Goal: Task Accomplishment & Management: Complete application form

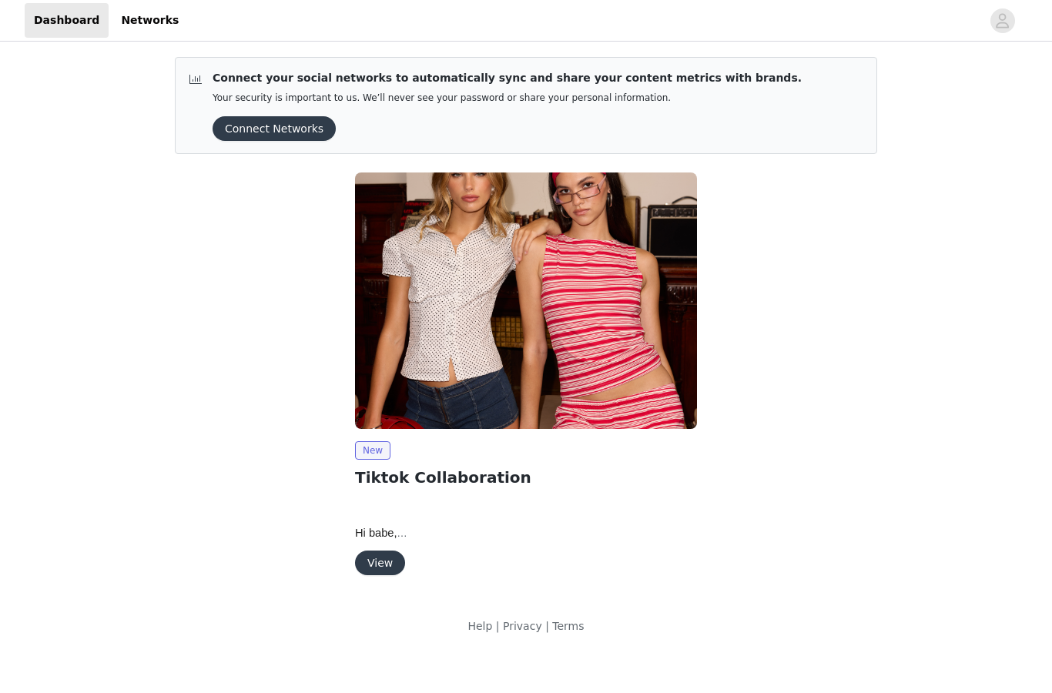
click at [375, 572] on button "View" at bounding box center [380, 563] width 50 height 25
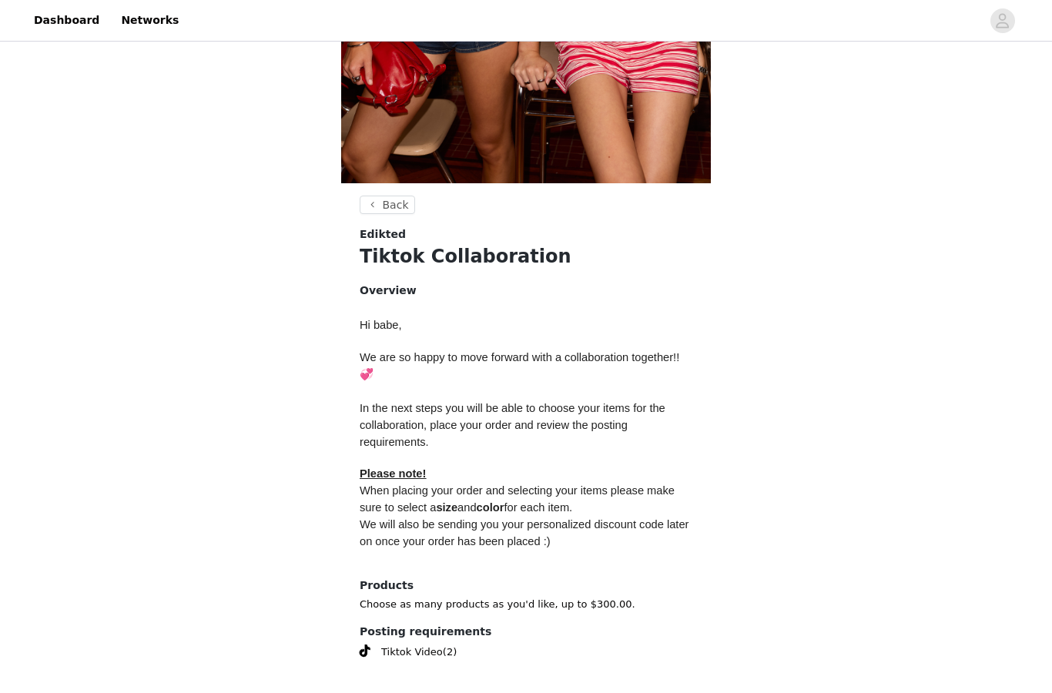
scroll to position [417, 0]
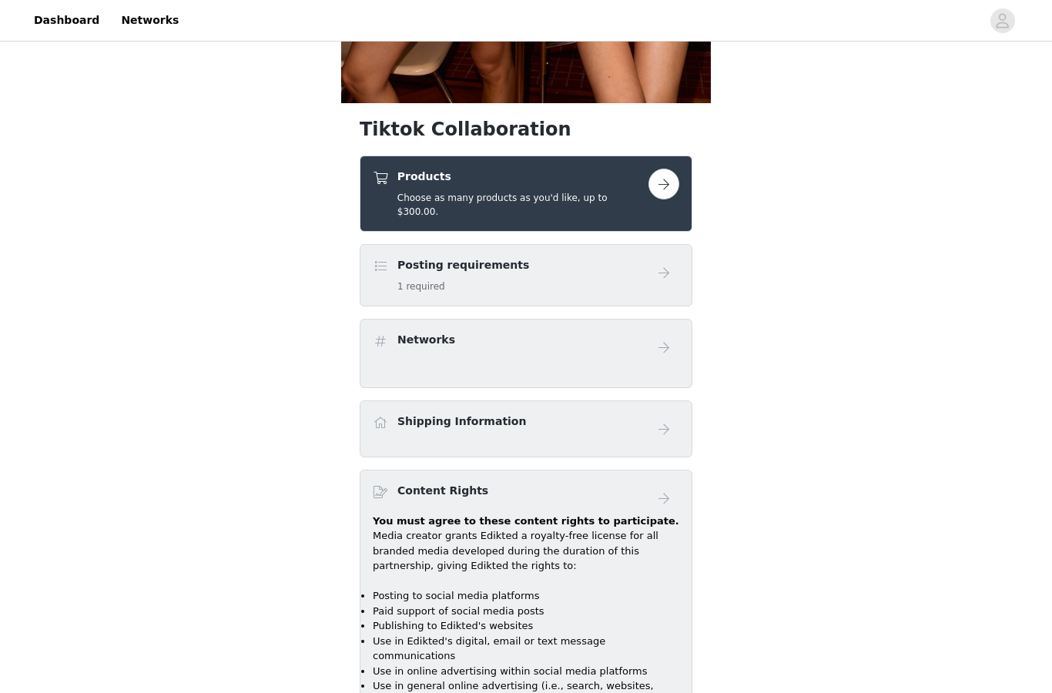
scroll to position [496, 0]
click at [534, 257] on div "Posting requirements 1 required" at bounding box center [511, 275] width 276 height 36
click at [450, 264] on div "Posting requirements 1 required" at bounding box center [463, 275] width 132 height 36
click at [658, 178] on button "button" at bounding box center [663, 184] width 31 height 31
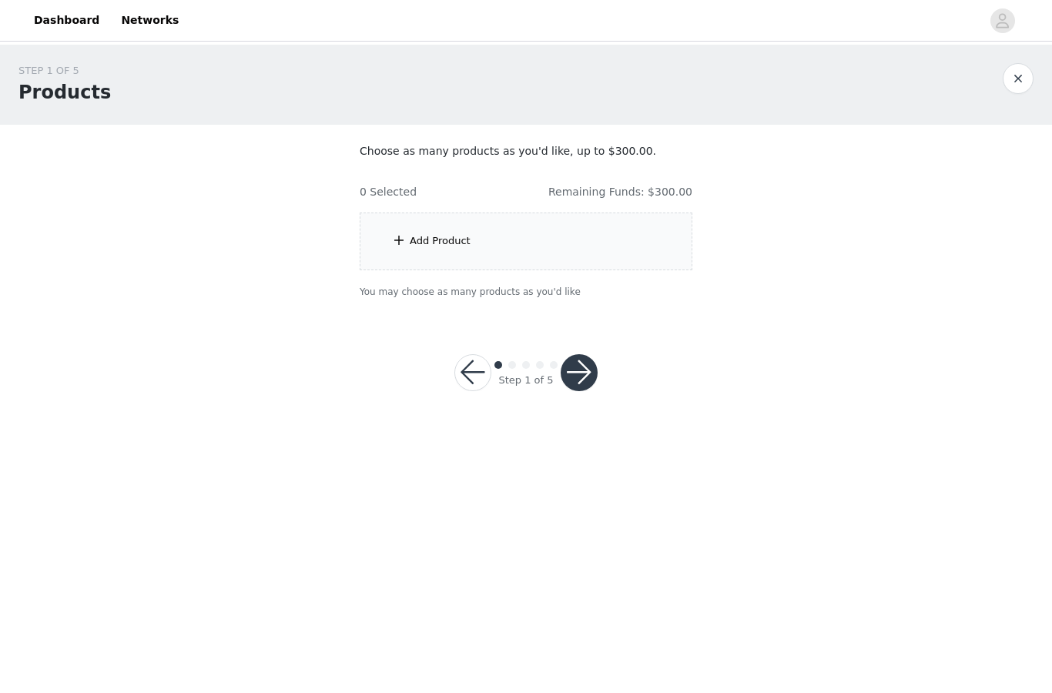
click at [583, 365] on button "button" at bounding box center [579, 372] width 37 height 37
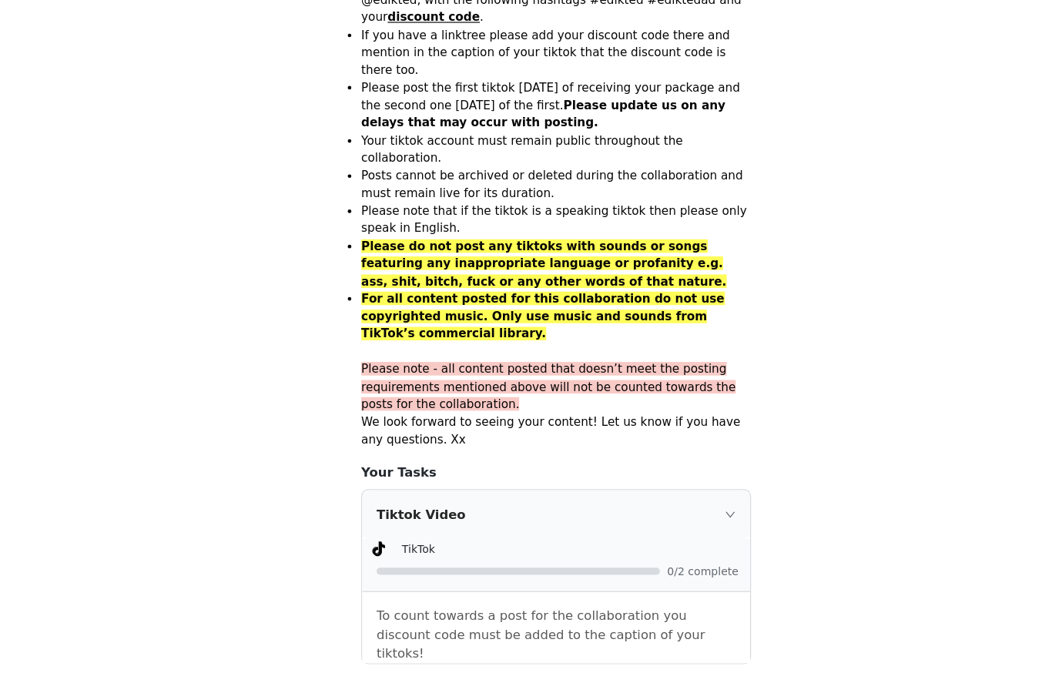
scroll to position [878, 0]
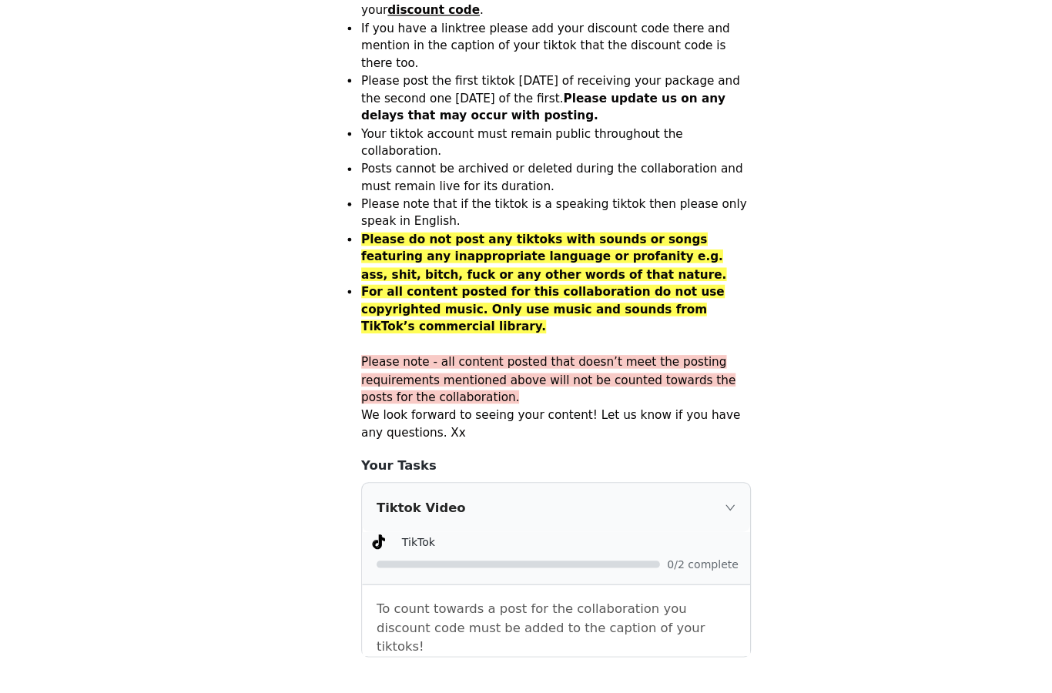
click at [561, 685] on button "button" at bounding box center [579, 703] width 37 height 37
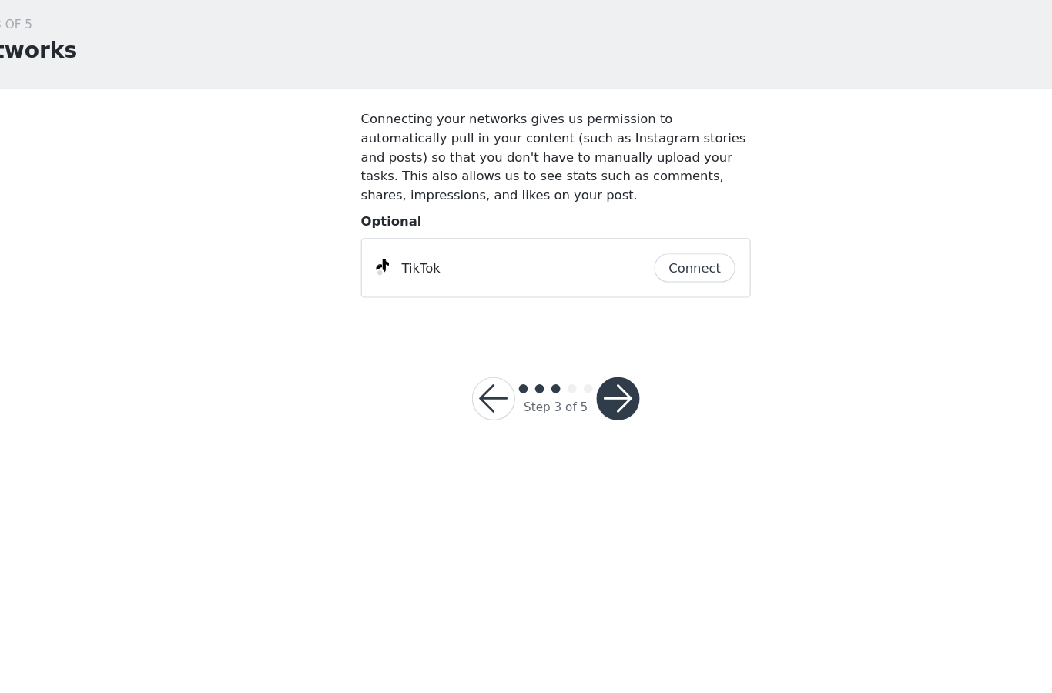
click at [561, 371] on button "button" at bounding box center [579, 389] width 37 height 37
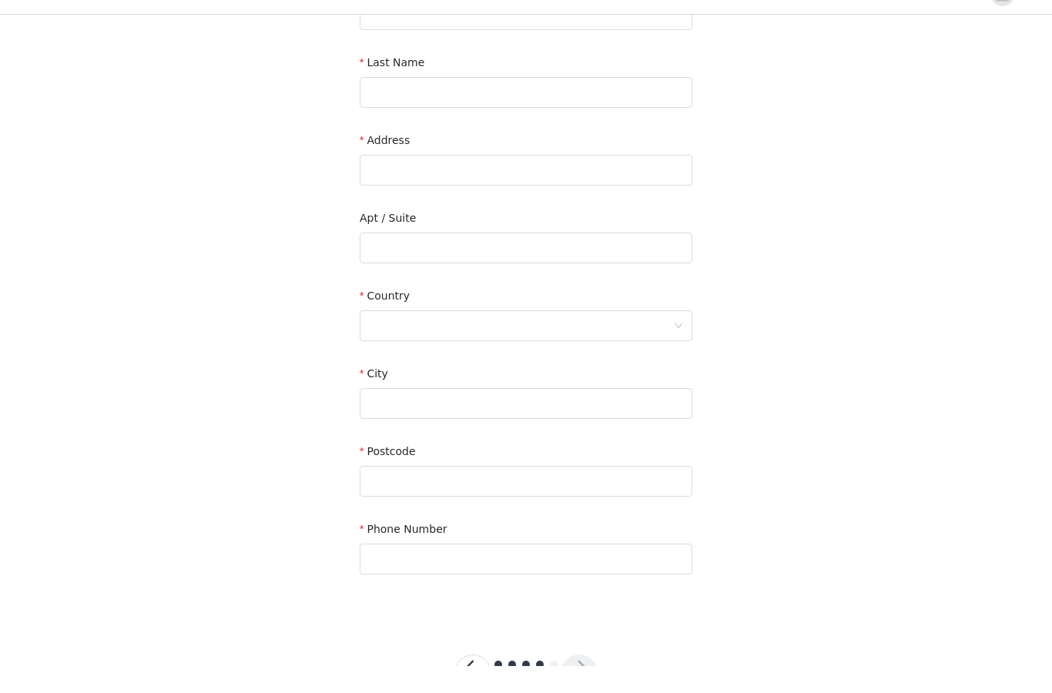
scroll to position [217, 0]
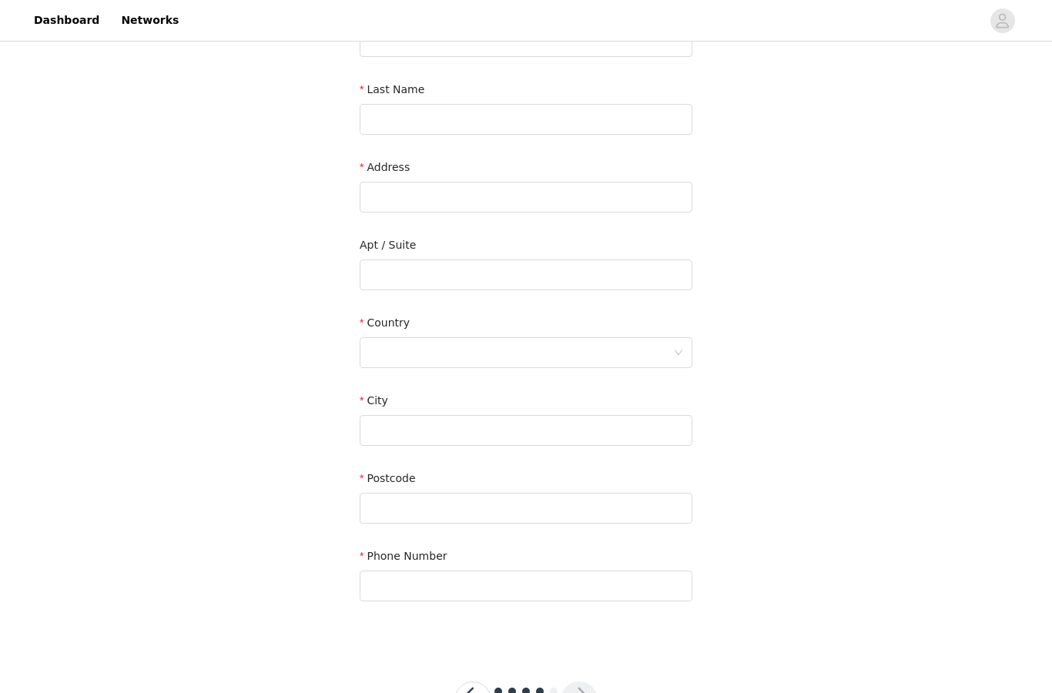
click at [482, 692] on button "button" at bounding box center [472, 699] width 37 height 37
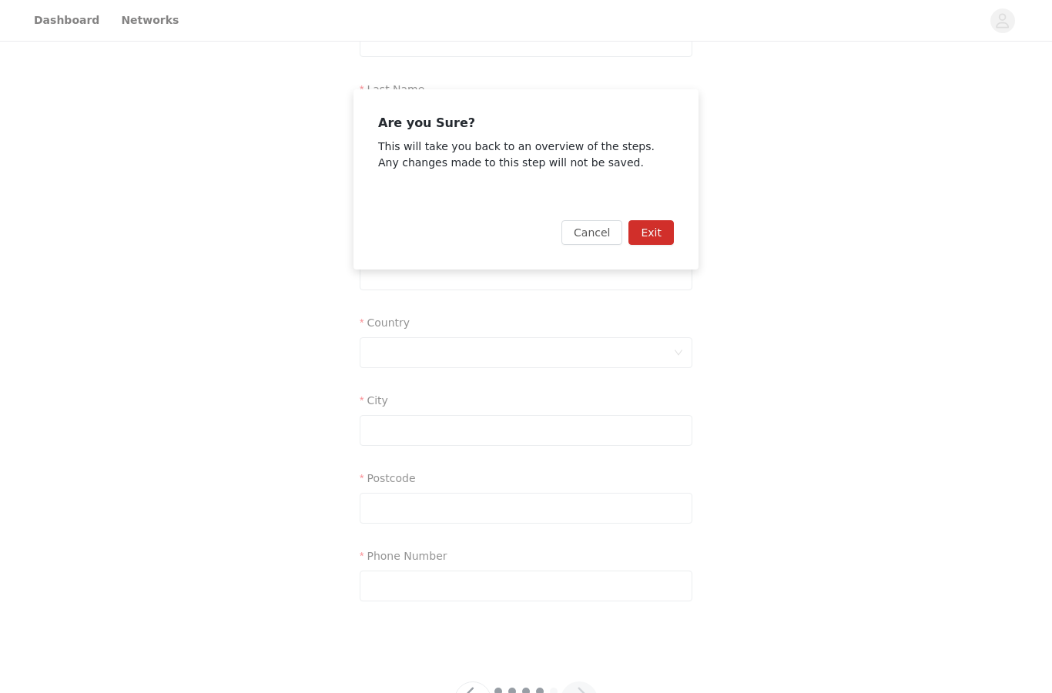
click at [663, 232] on button "Exit" at bounding box center [650, 232] width 45 height 25
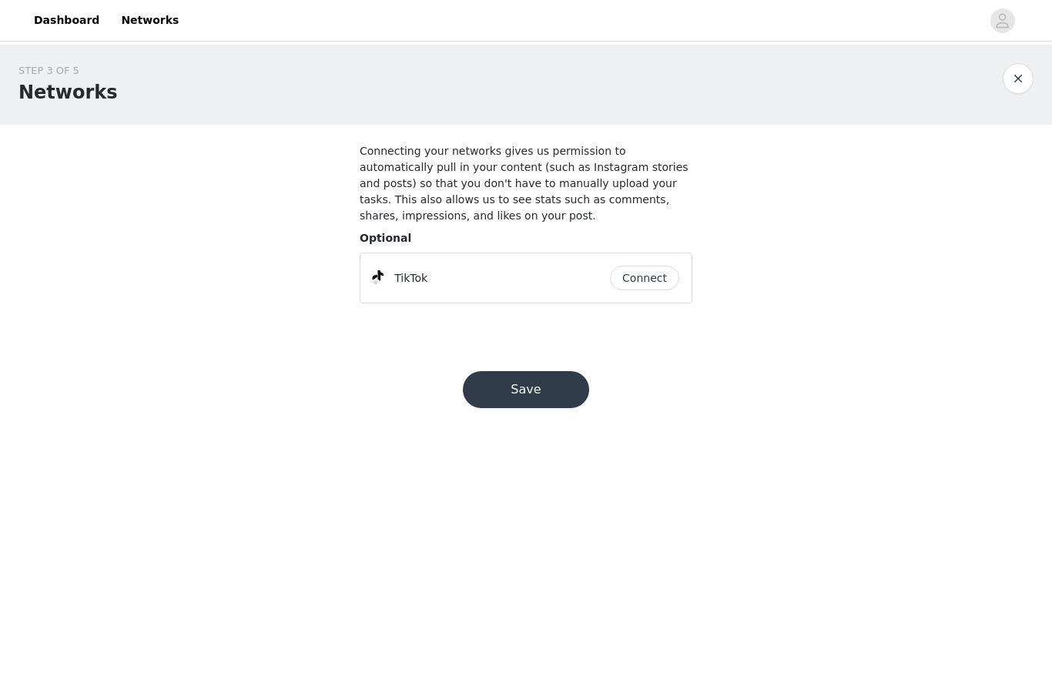
click at [1005, 85] on button "button" at bounding box center [1018, 78] width 31 height 31
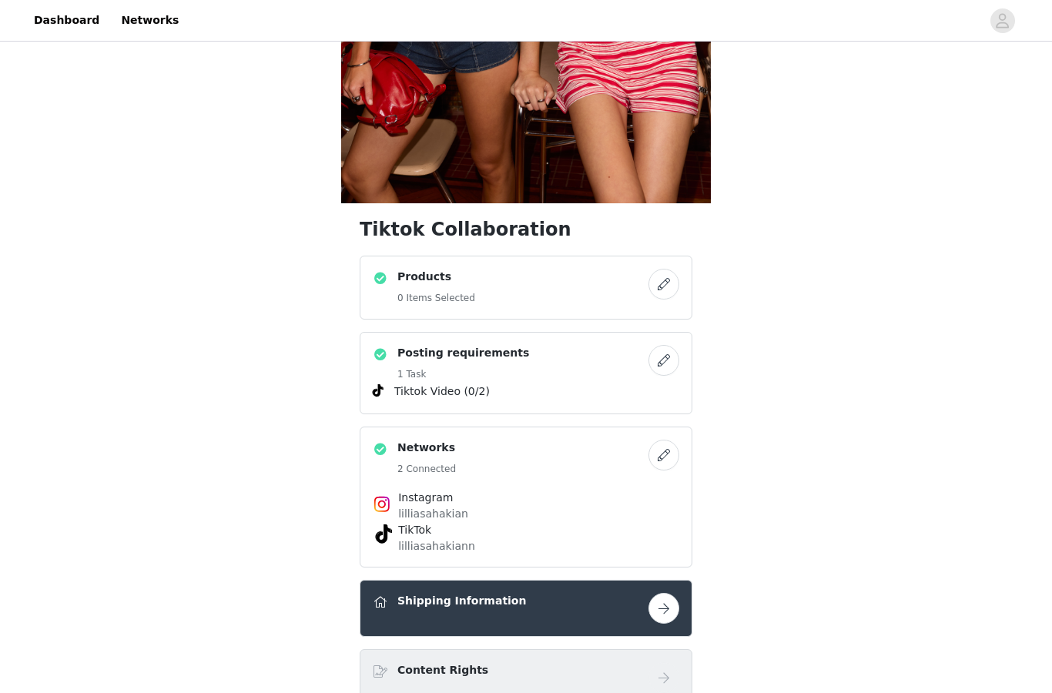
scroll to position [448, 0]
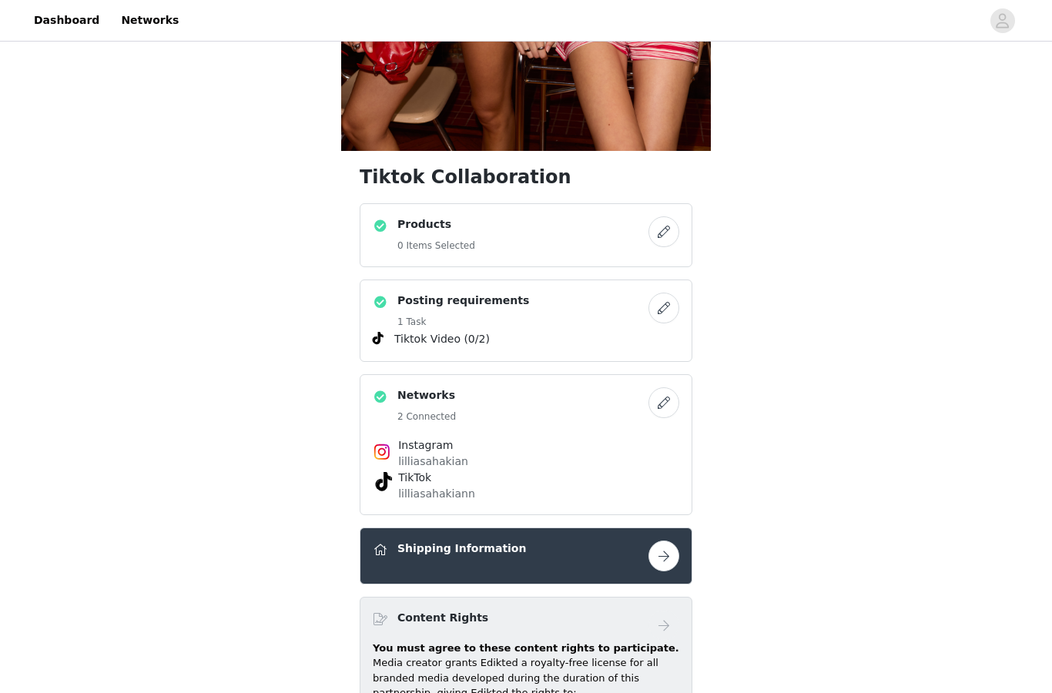
click at [664, 239] on button "button" at bounding box center [663, 231] width 31 height 31
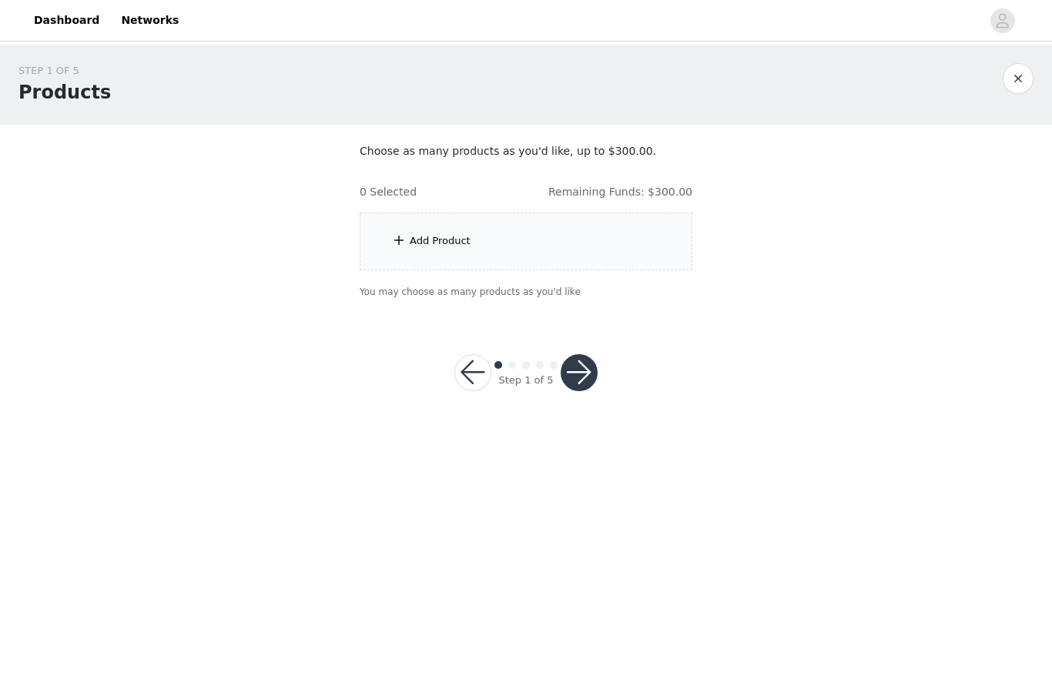
click at [437, 243] on div "Add Product" at bounding box center [440, 240] width 61 height 15
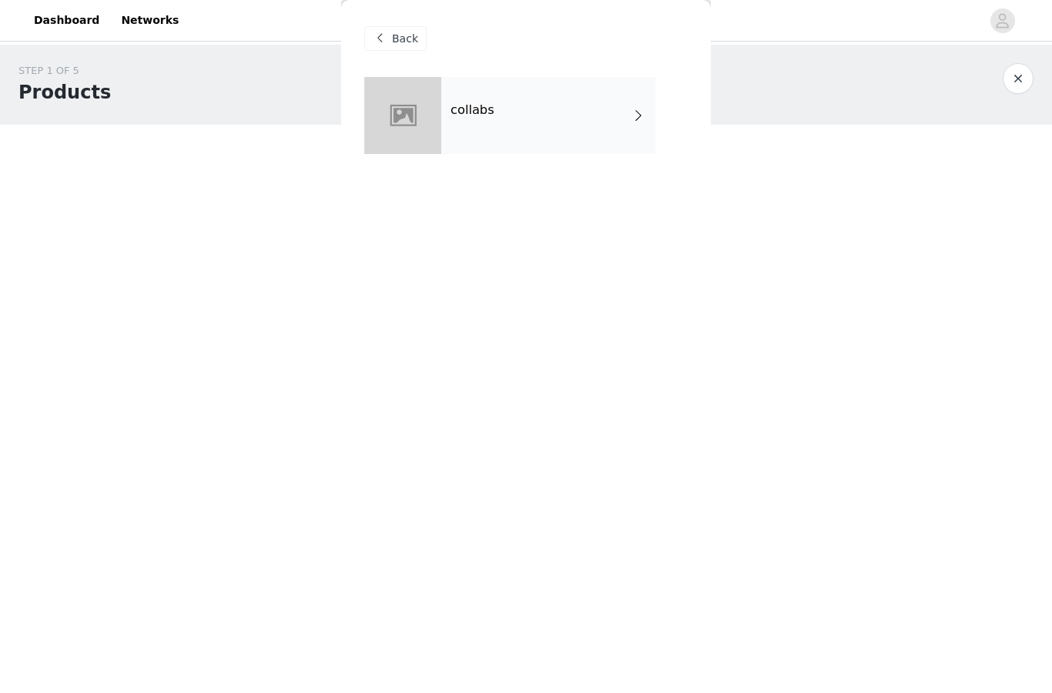
click at [517, 122] on div "collabs" at bounding box center [548, 115] width 214 height 77
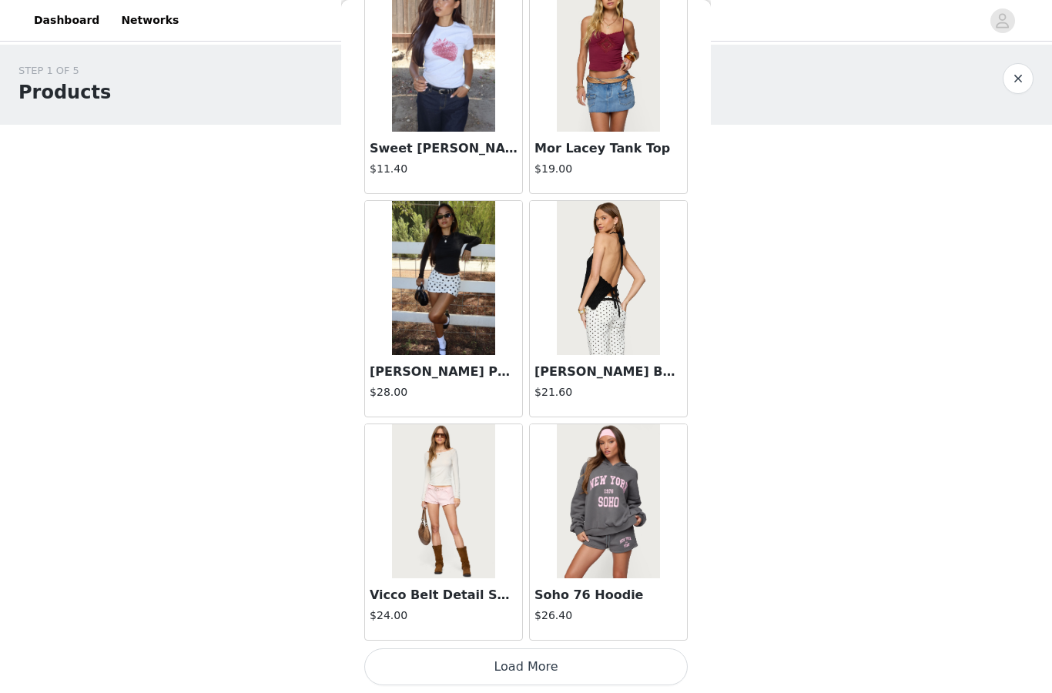
click at [494, 662] on button "Load More" at bounding box center [525, 666] width 323 height 37
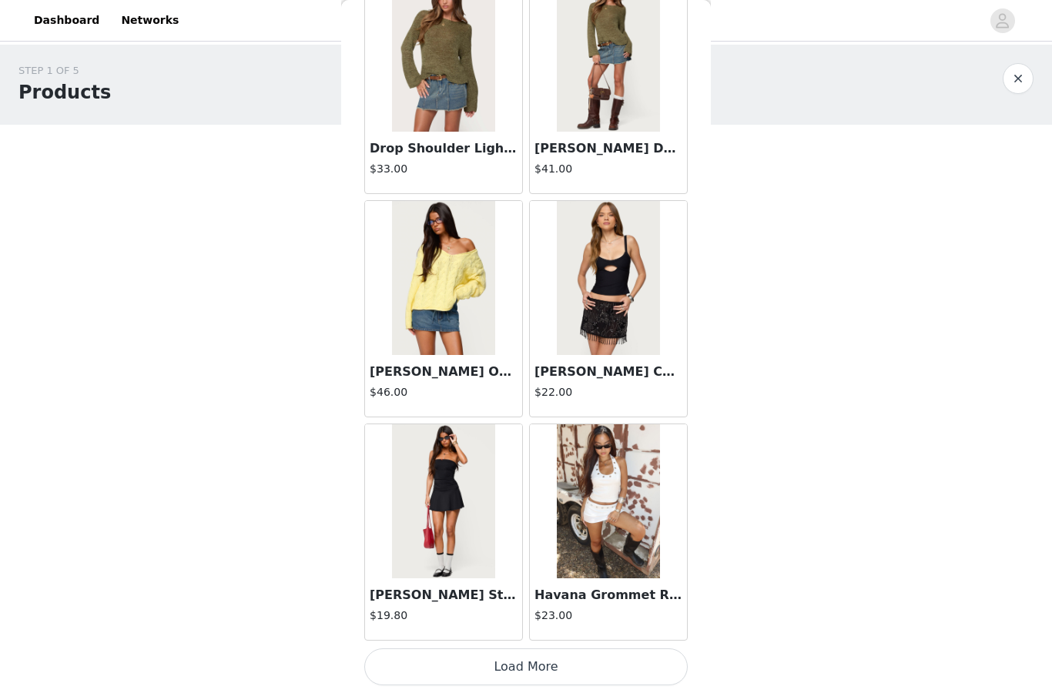
click at [477, 660] on button "Load More" at bounding box center [525, 666] width 323 height 37
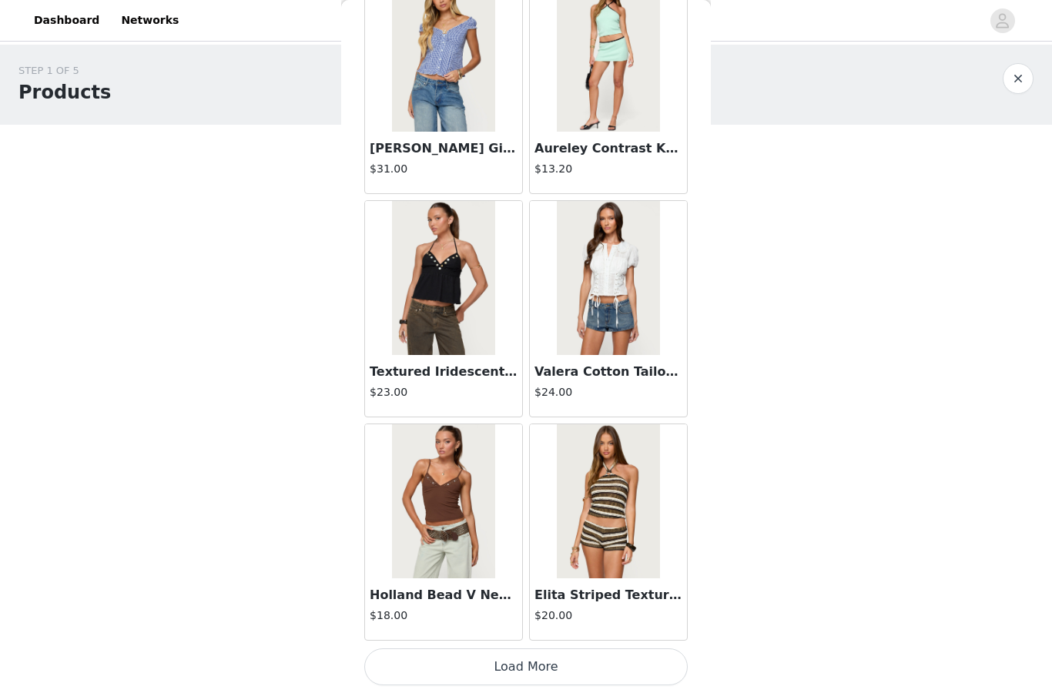
click at [500, 663] on button "Load More" at bounding box center [525, 666] width 323 height 37
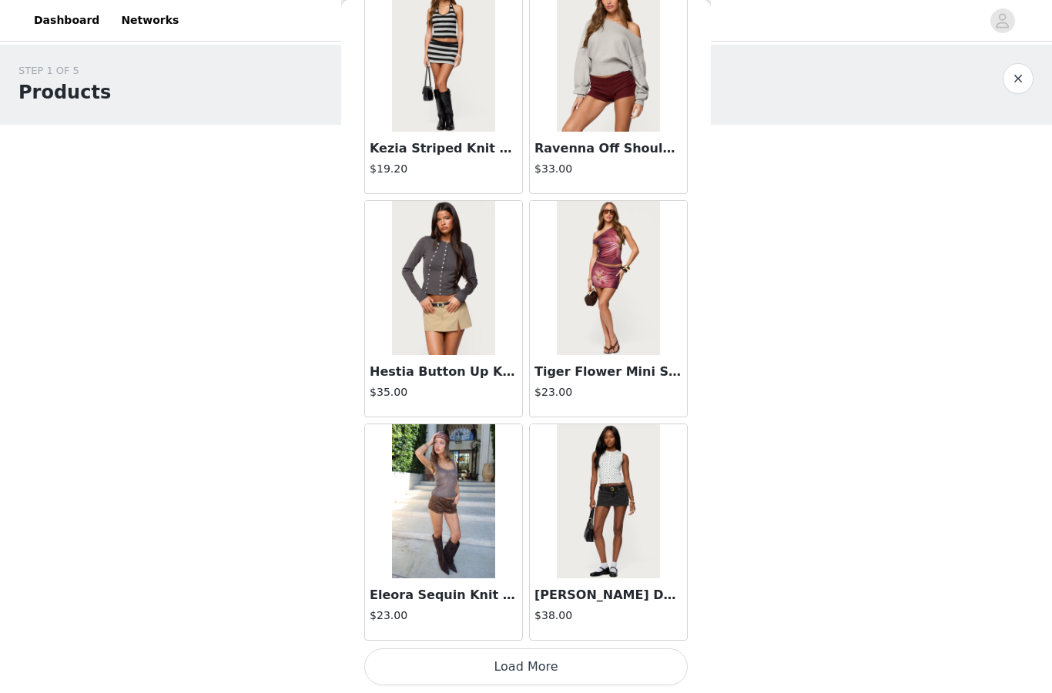
click at [495, 653] on button "Load More" at bounding box center [525, 666] width 323 height 37
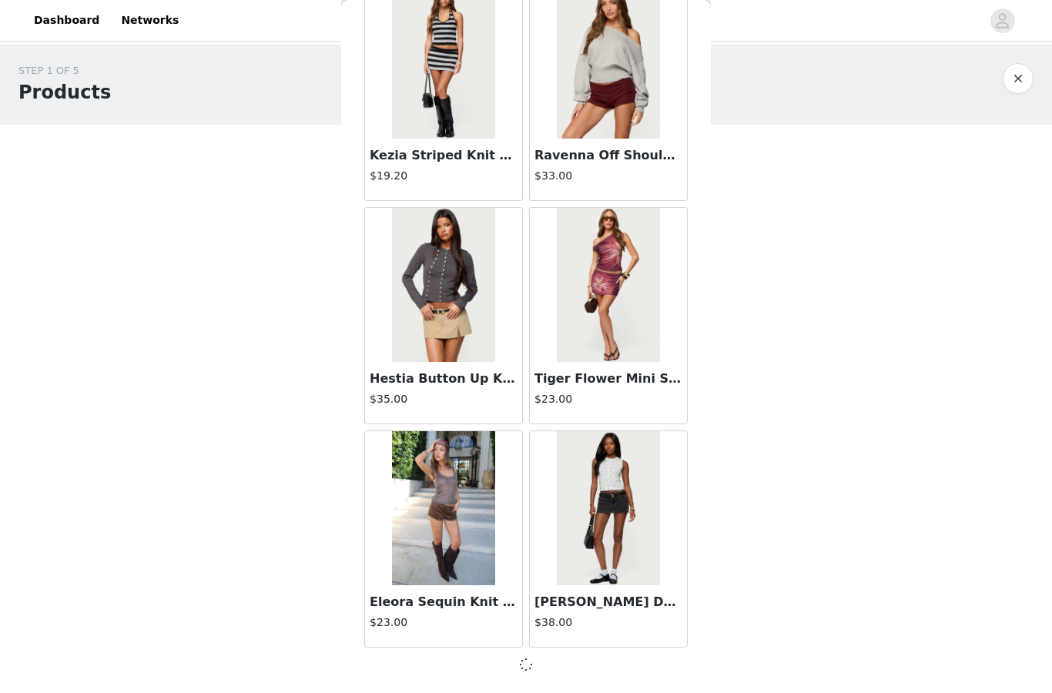
scroll to position [8355, 0]
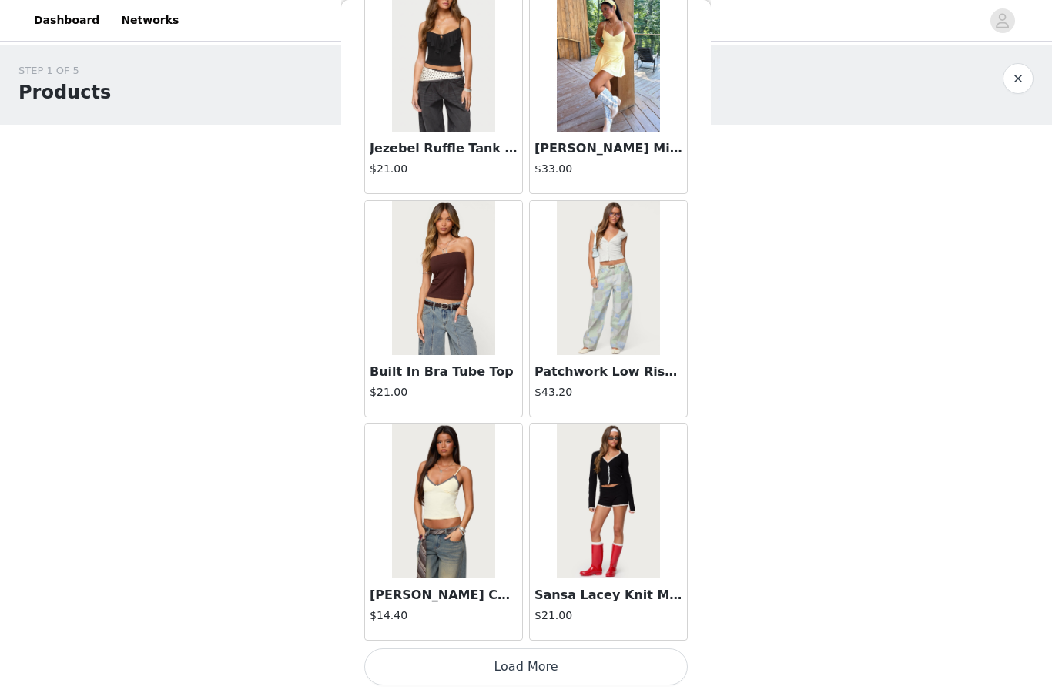
click at [505, 659] on button "Load More" at bounding box center [525, 666] width 323 height 37
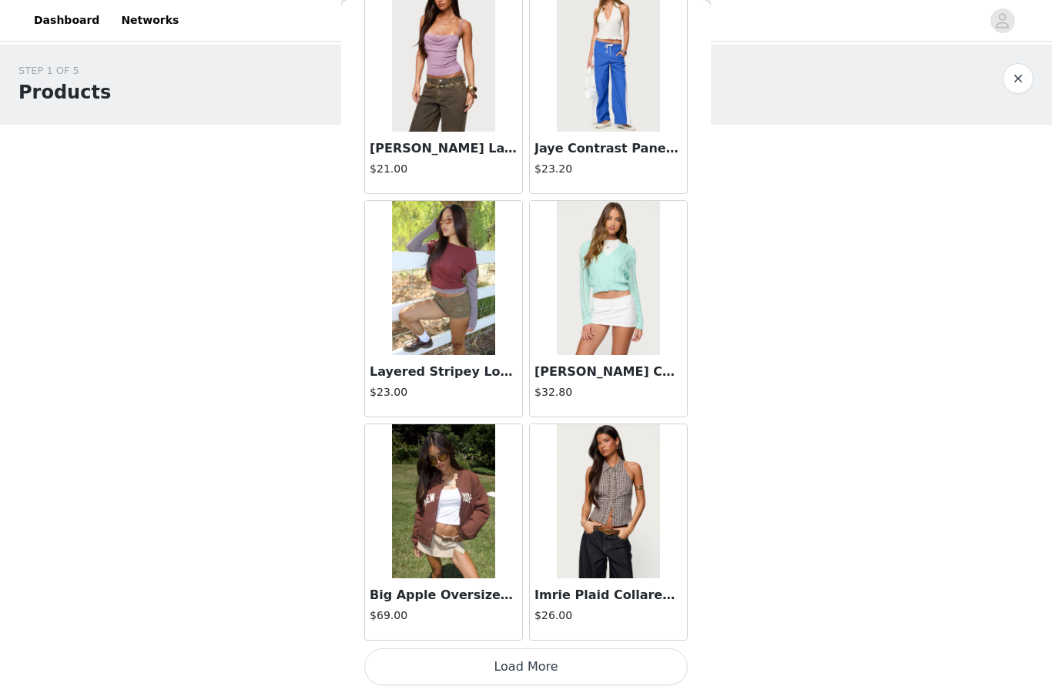
click at [515, 657] on button "Load More" at bounding box center [525, 666] width 323 height 37
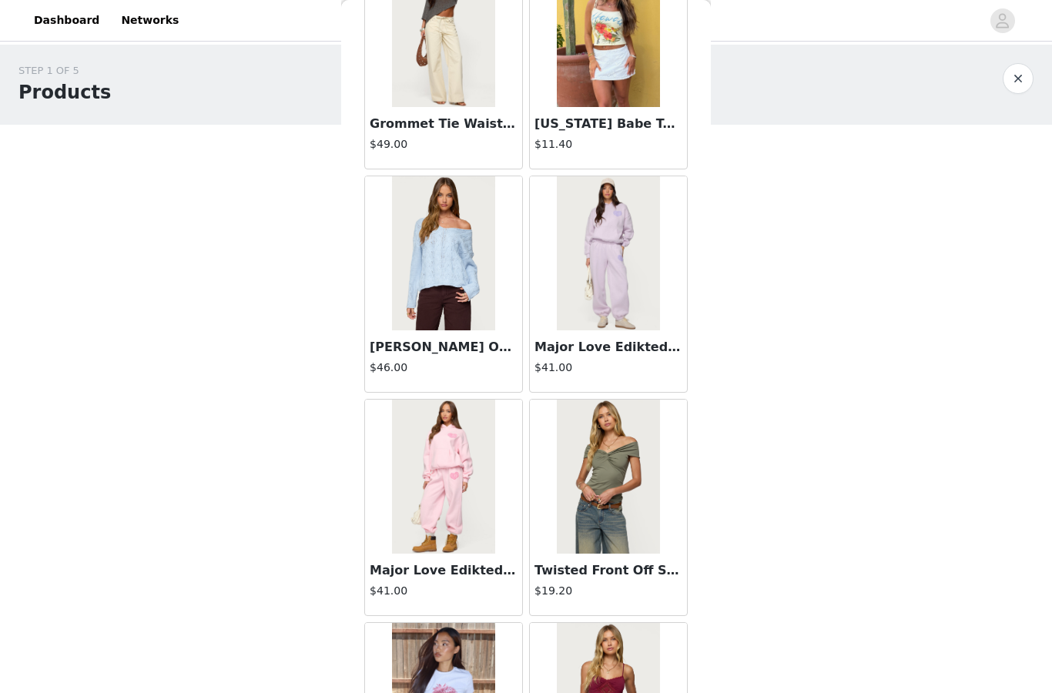
scroll to position [1019, 0]
click at [463, 279] on img at bounding box center [443, 253] width 102 height 154
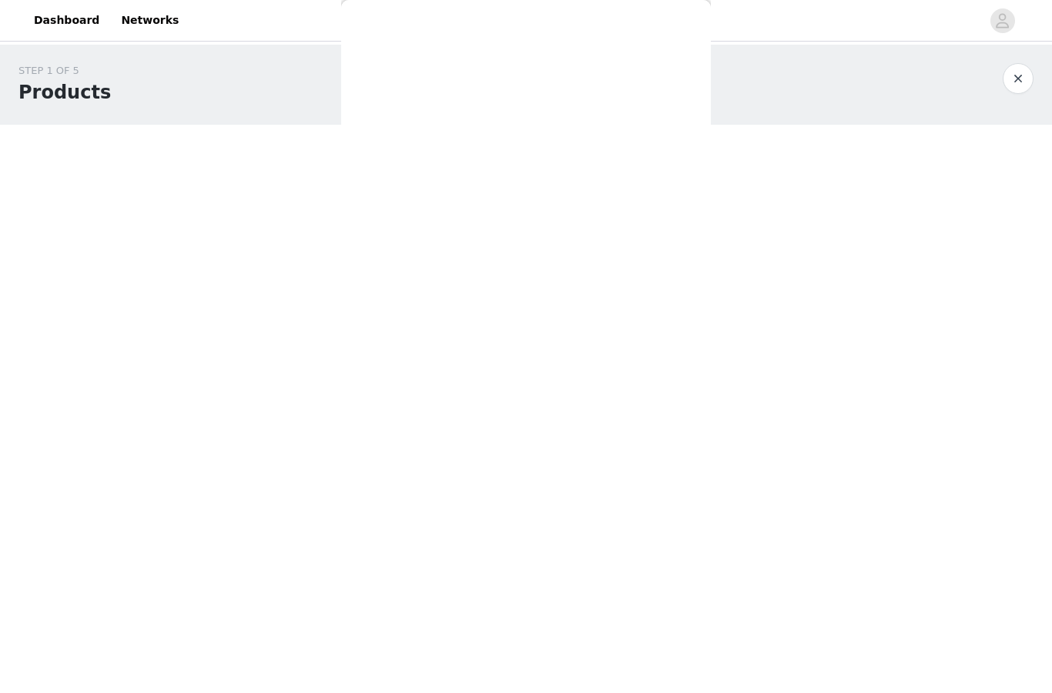
scroll to position [39, 0]
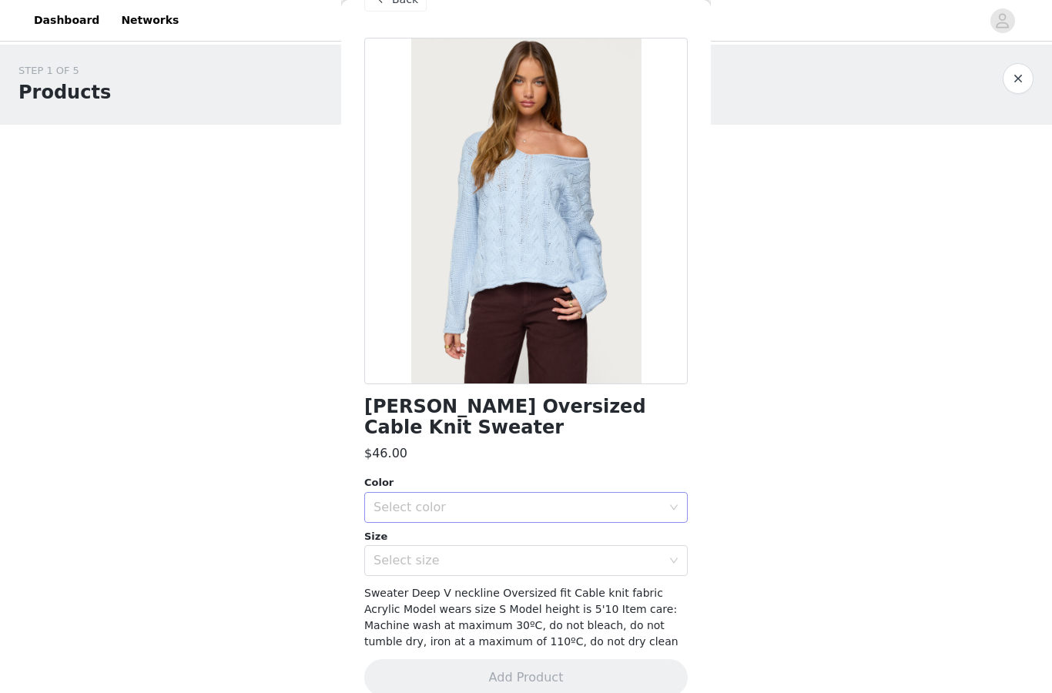
click at [494, 500] on div "Select color" at bounding box center [517, 507] width 288 height 15
click at [521, 444] on div "$46.00" at bounding box center [525, 453] width 323 height 18
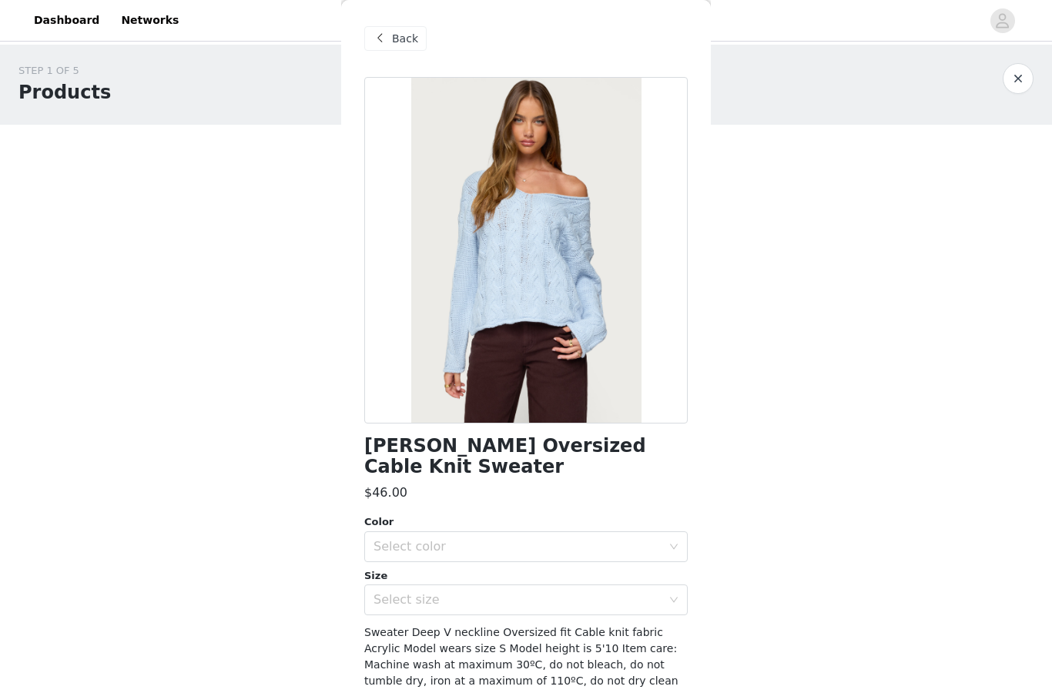
scroll to position [0, 0]
click at [394, 35] on span "Back" at bounding box center [405, 39] width 26 height 16
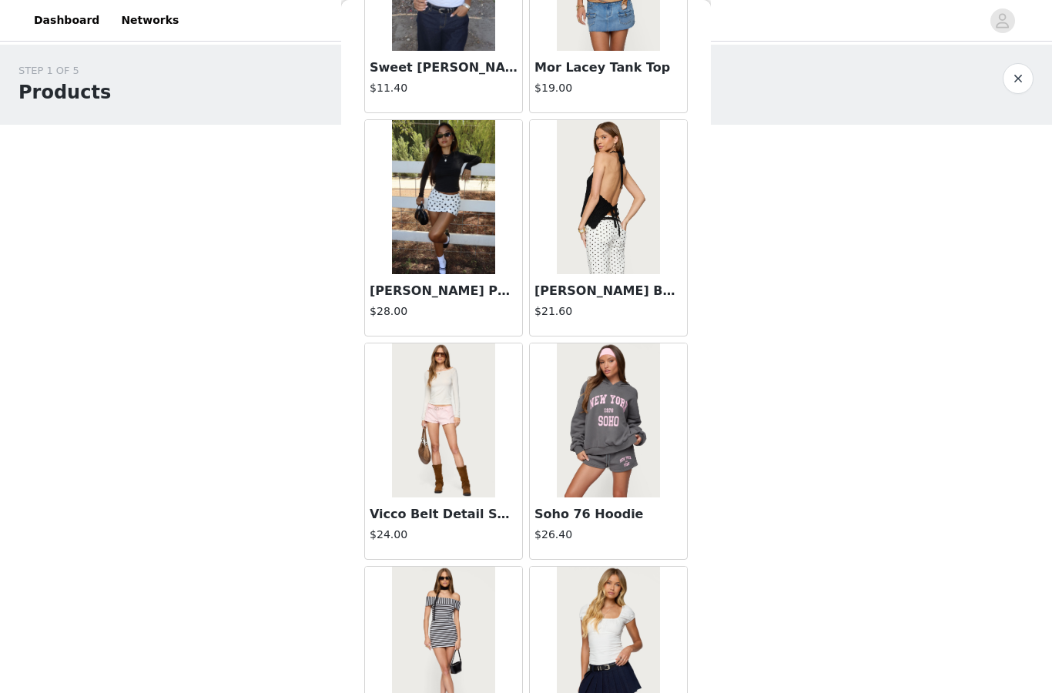
scroll to position [1797, 0]
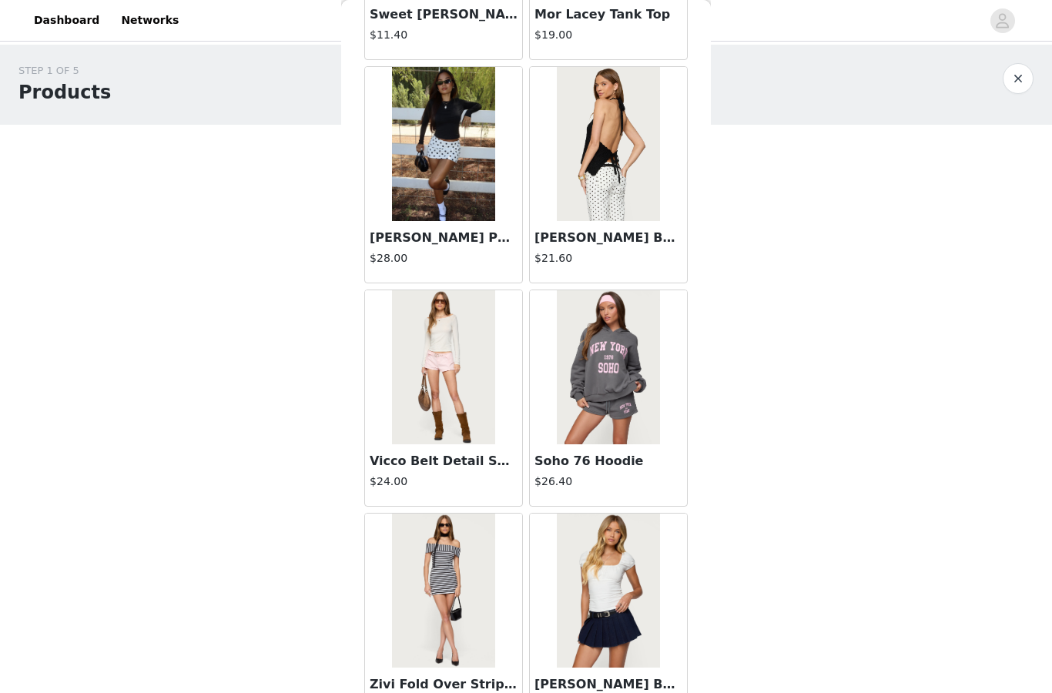
click at [636, 160] on img at bounding box center [608, 144] width 102 height 154
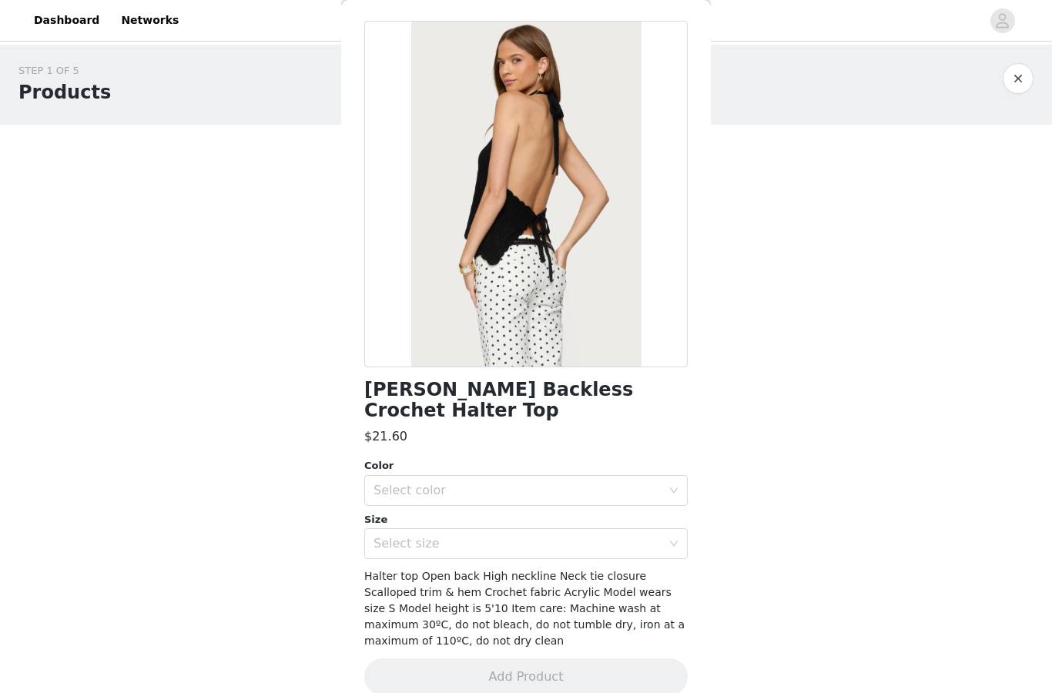
scroll to position [55, 0]
click at [523, 484] on div "Select color" at bounding box center [517, 491] width 288 height 15
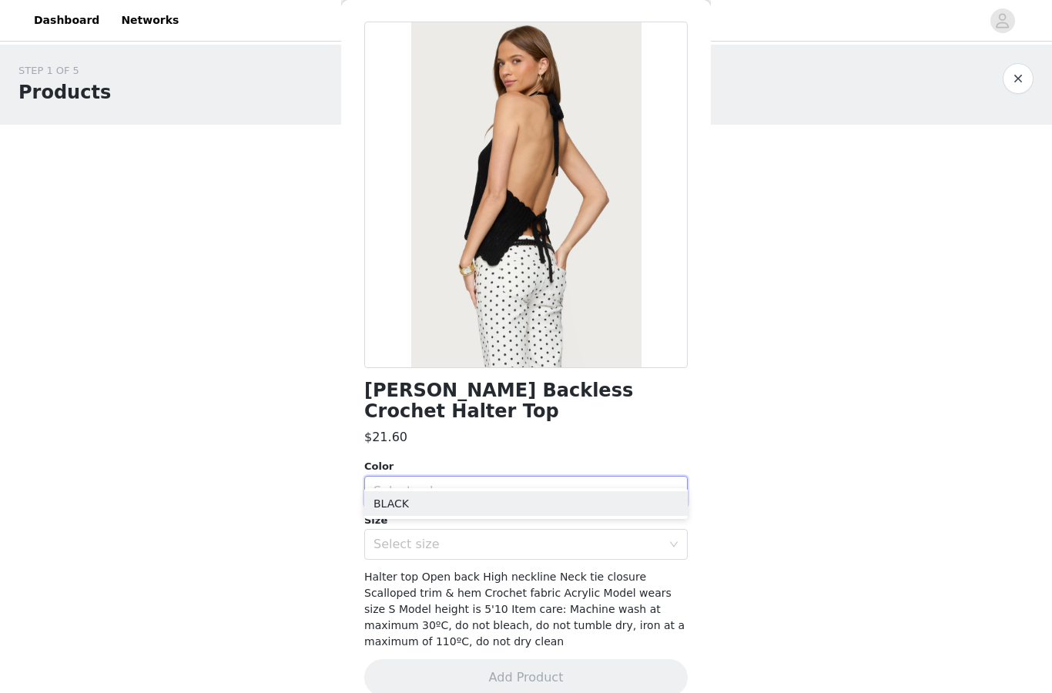
click at [543, 484] on div "Select color" at bounding box center [517, 491] width 288 height 15
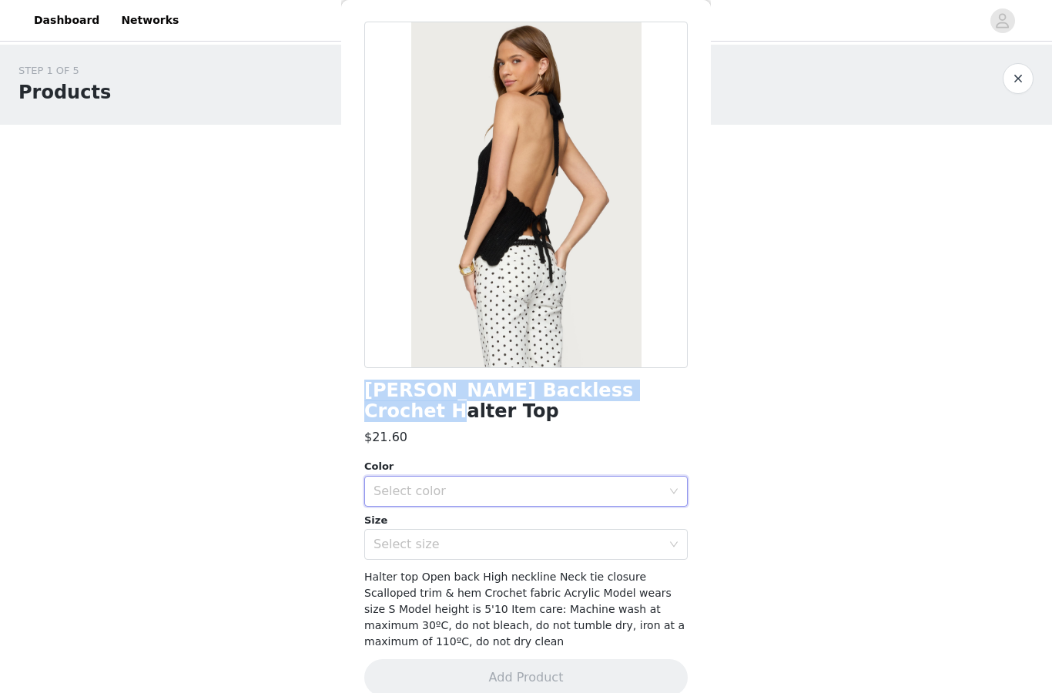
click at [490, 477] on div "Select color" at bounding box center [520, 491] width 295 height 29
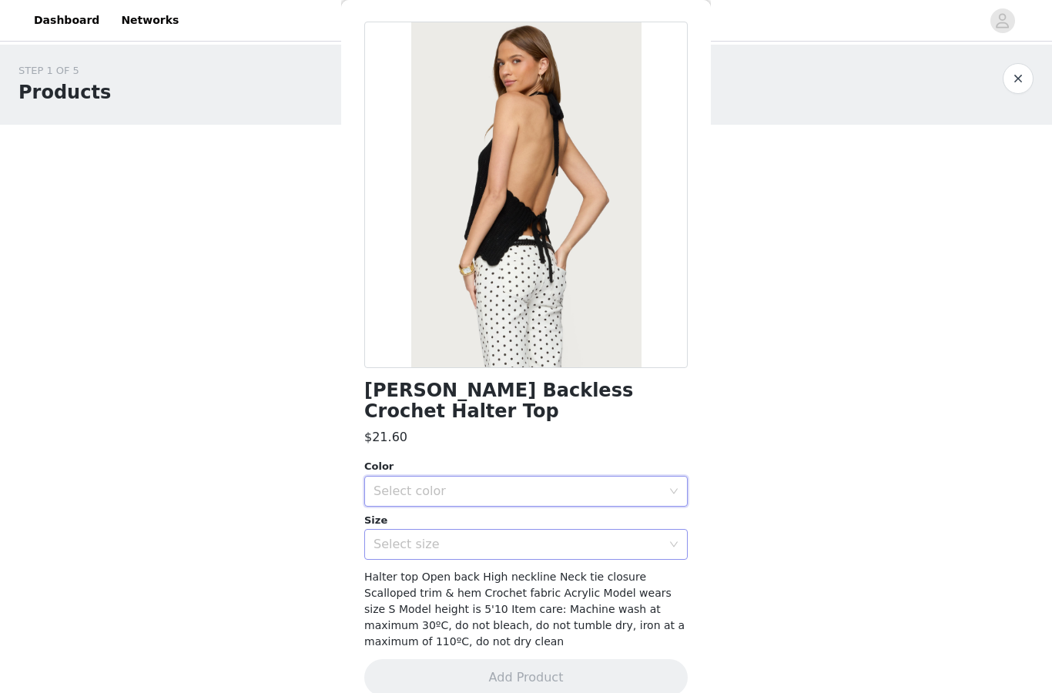
click at [490, 537] on div "Select size" at bounding box center [517, 544] width 288 height 15
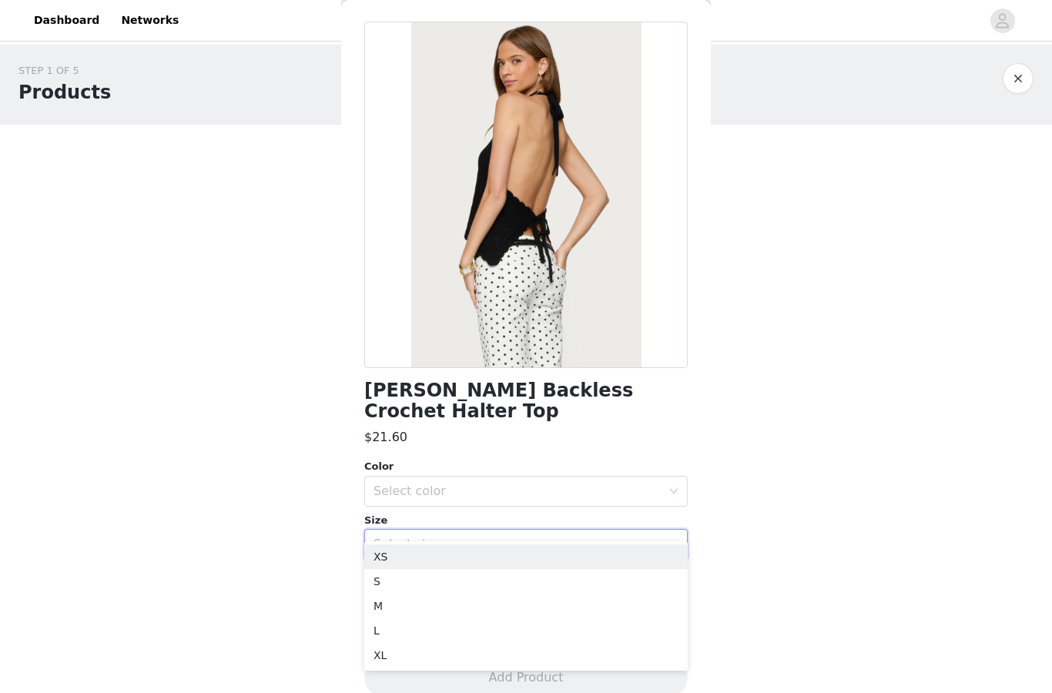
click at [493, 537] on div "Select size" at bounding box center [517, 544] width 288 height 15
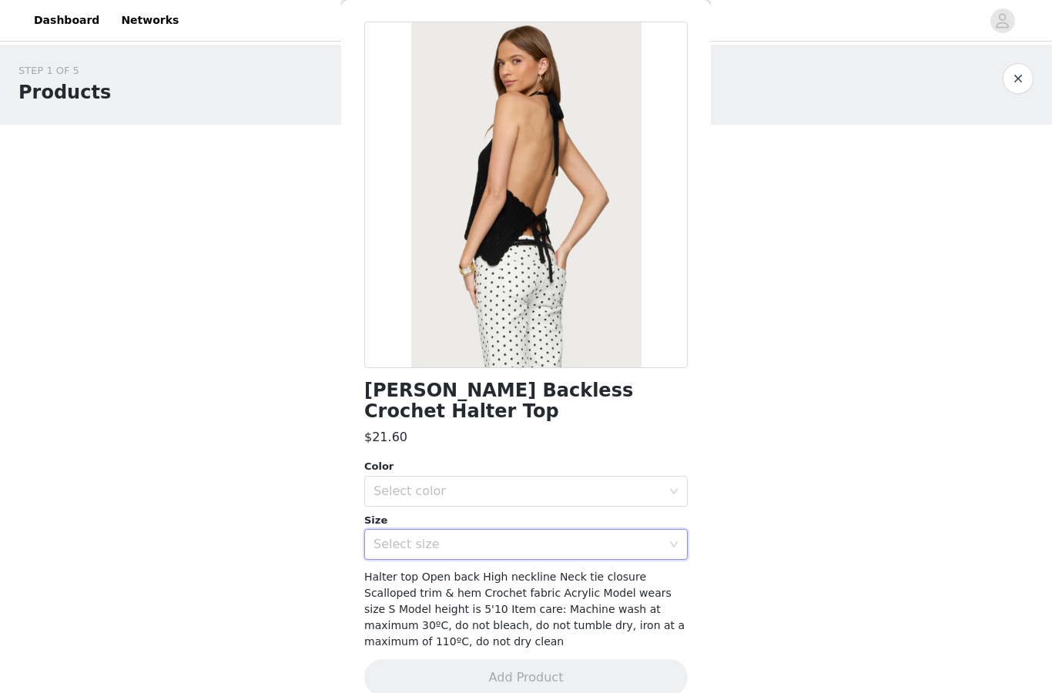
click at [455, 537] on div "Select size" at bounding box center [517, 544] width 288 height 15
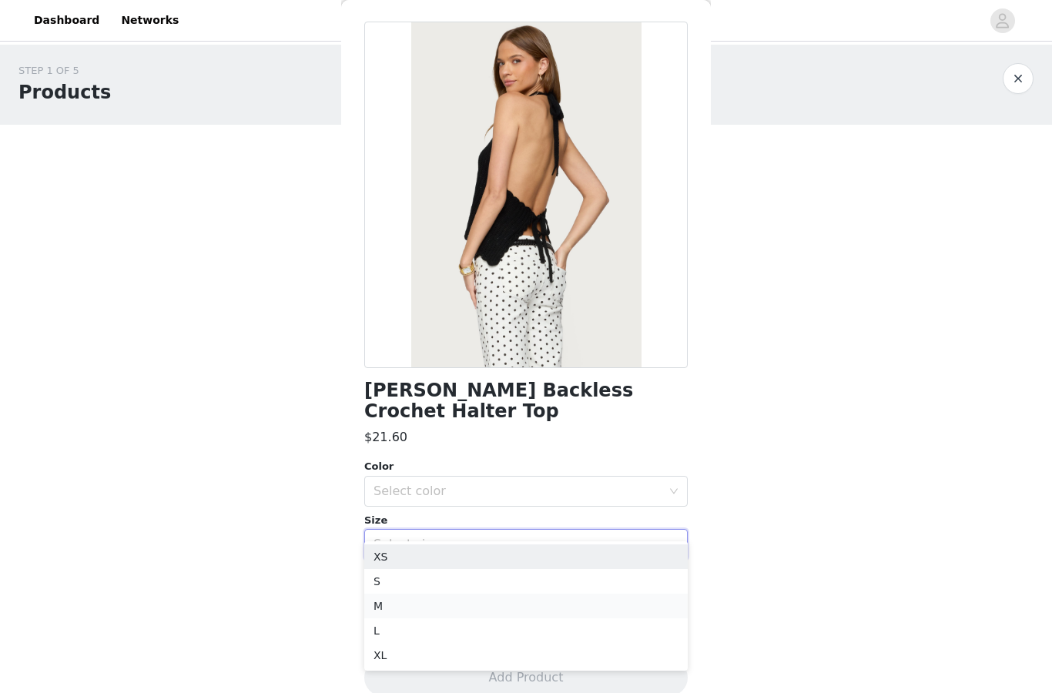
click at [417, 608] on li "M" at bounding box center [525, 606] width 323 height 25
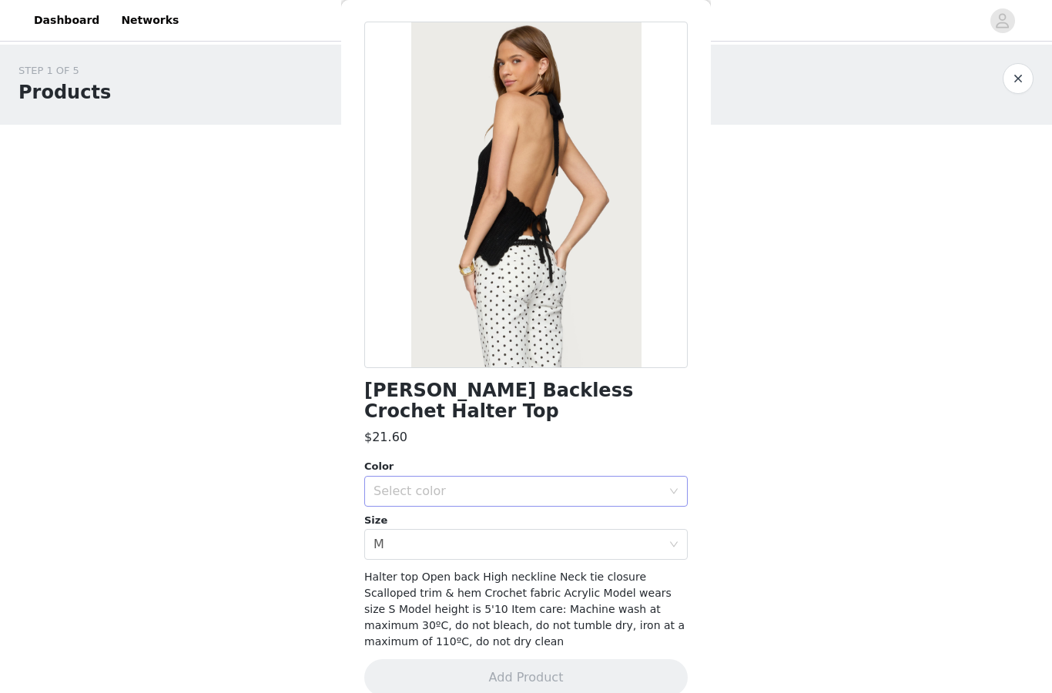
click at [564, 484] on div "Select color" at bounding box center [517, 491] width 288 height 15
click at [486, 500] on li "BLACK" at bounding box center [525, 503] width 323 height 25
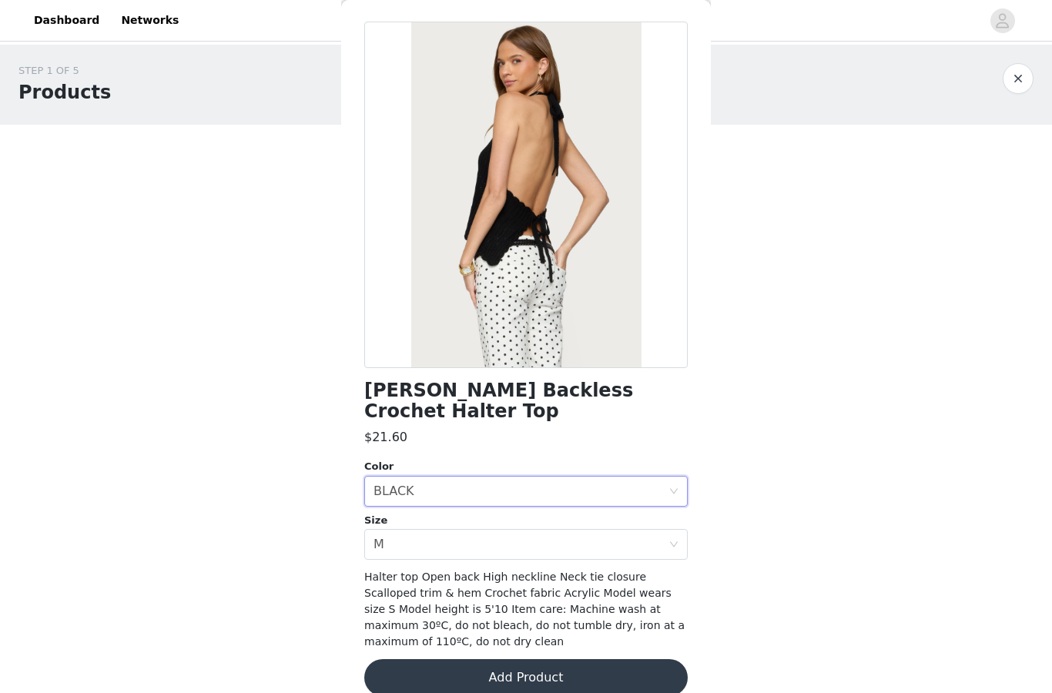
click at [474, 659] on button "Add Product" at bounding box center [525, 677] width 323 height 37
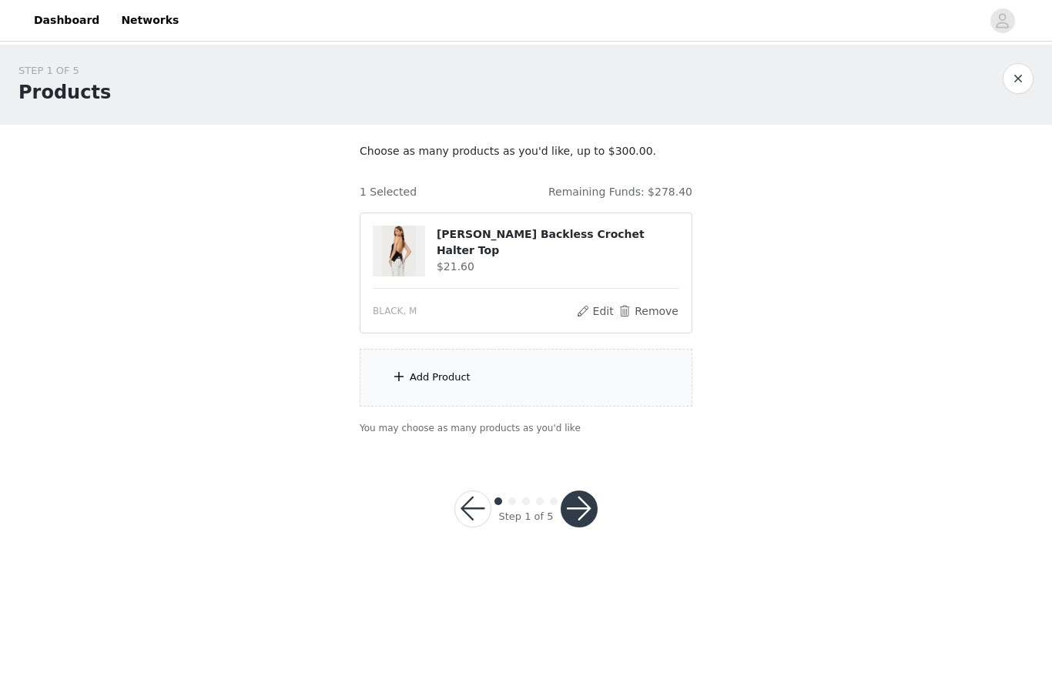
click at [452, 383] on div "Add Product" at bounding box center [440, 377] width 61 height 15
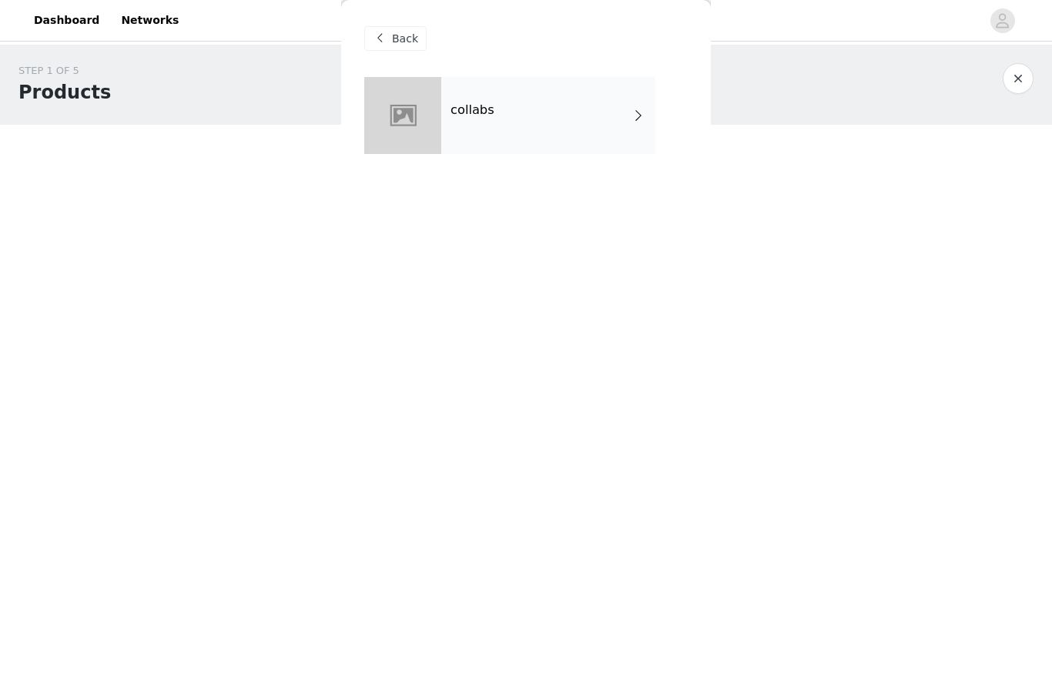
click at [484, 111] on h4 "collabs" at bounding box center [472, 110] width 44 height 14
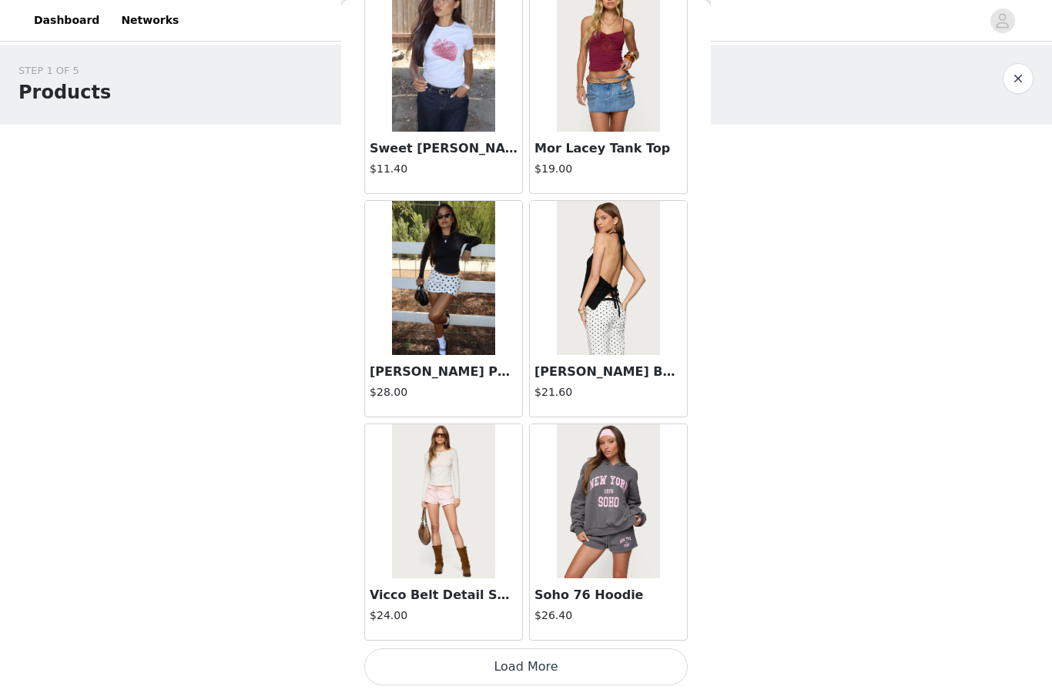
scroll to position [1663, 0]
click at [420, 656] on button "Load More" at bounding box center [525, 666] width 323 height 37
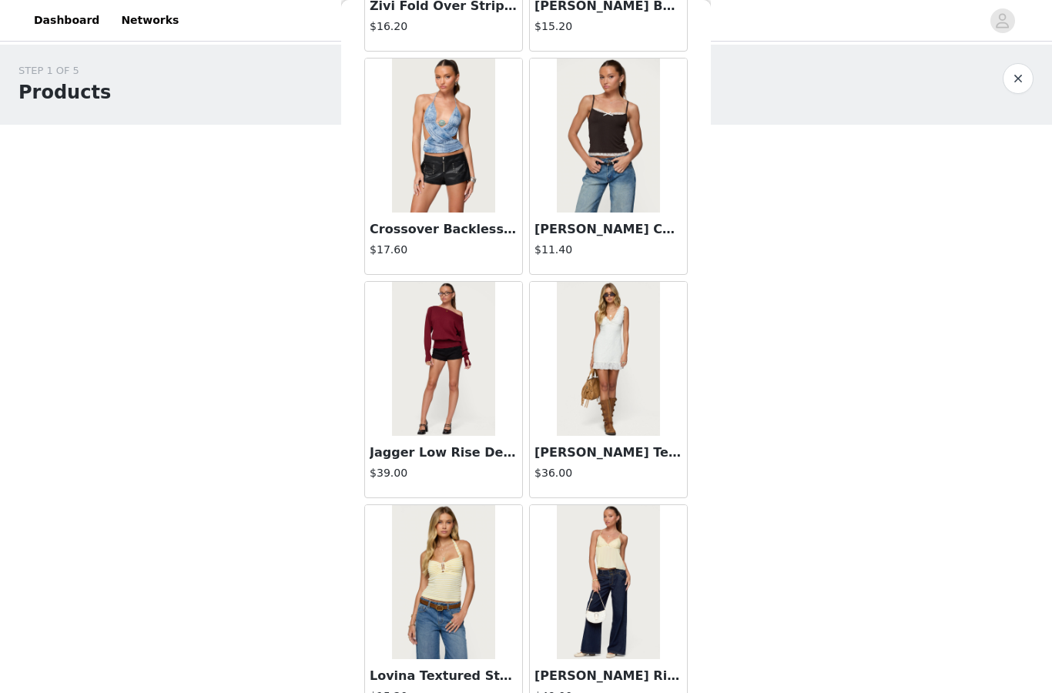
scroll to position [2546, 0]
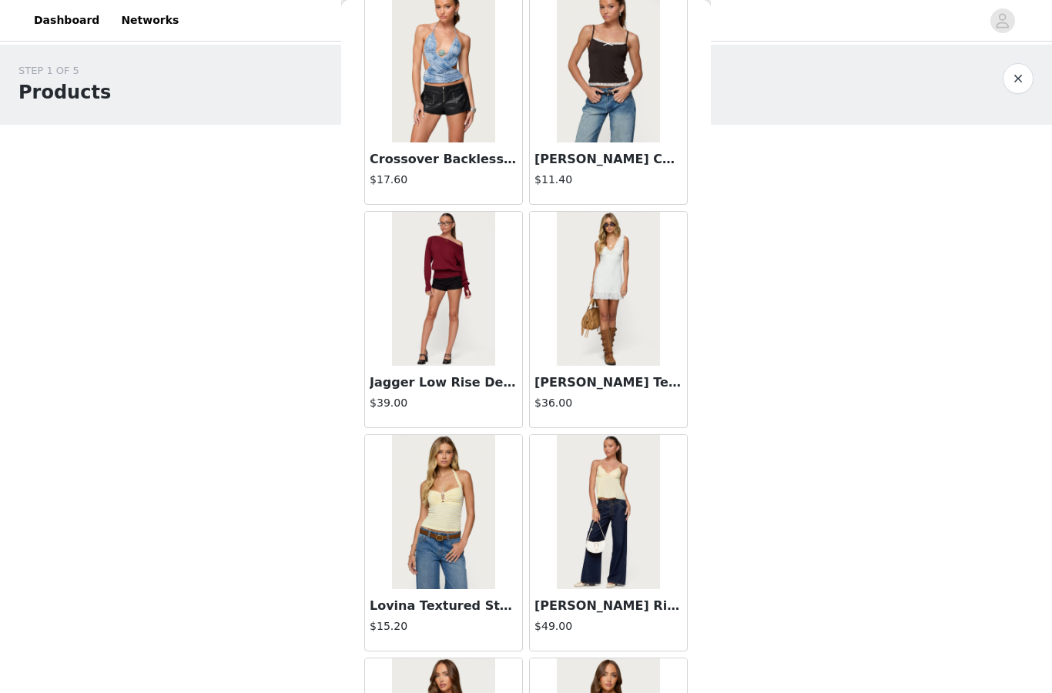
click at [444, 284] on img at bounding box center [443, 289] width 102 height 154
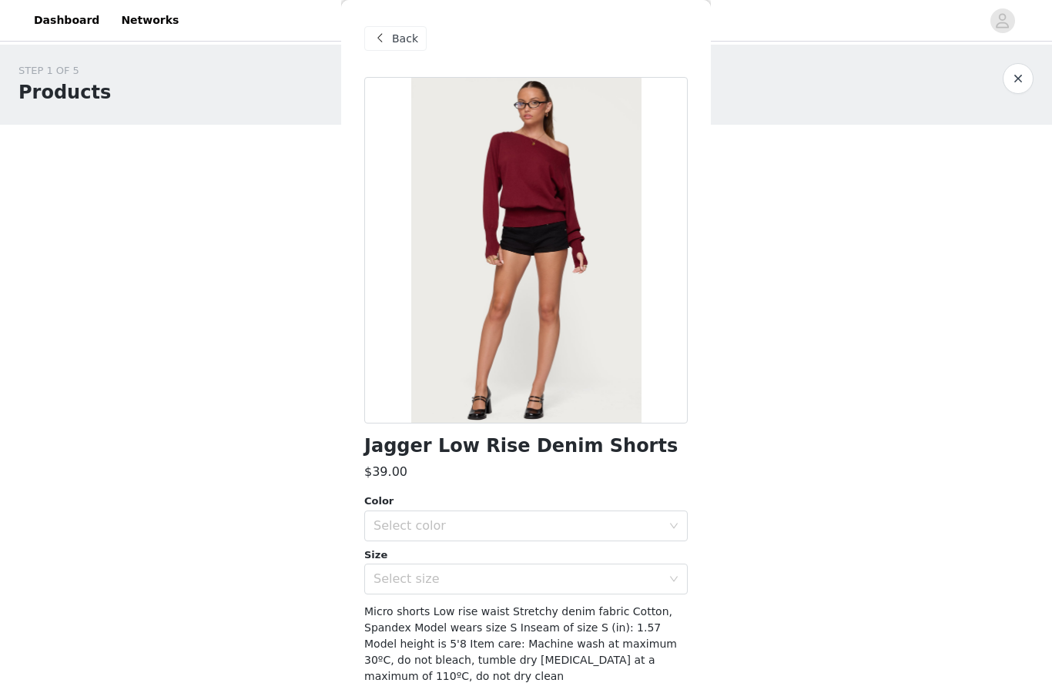
scroll to position [0, 0]
click at [397, 27] on div "Back" at bounding box center [395, 38] width 62 height 25
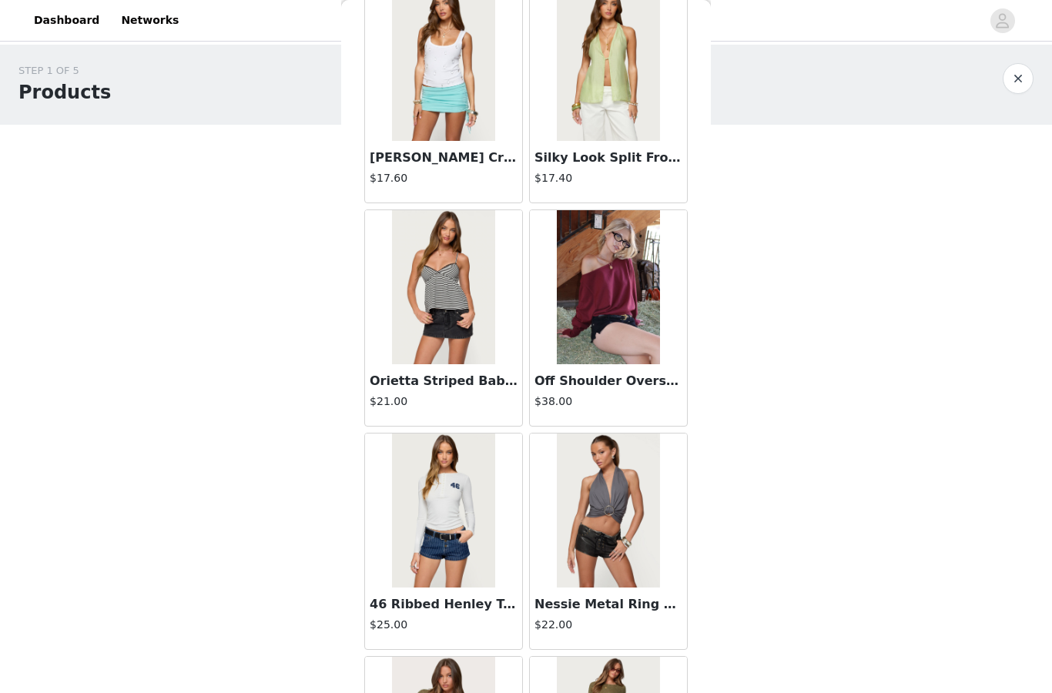
scroll to position [3212, 0]
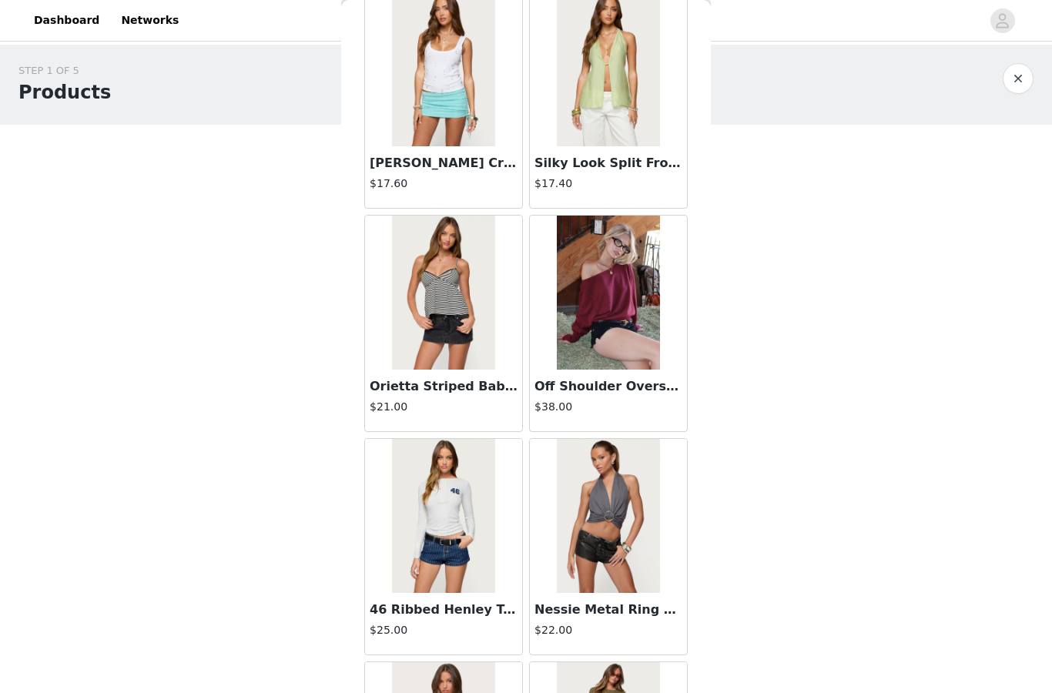
click at [613, 324] on img at bounding box center [608, 293] width 102 height 154
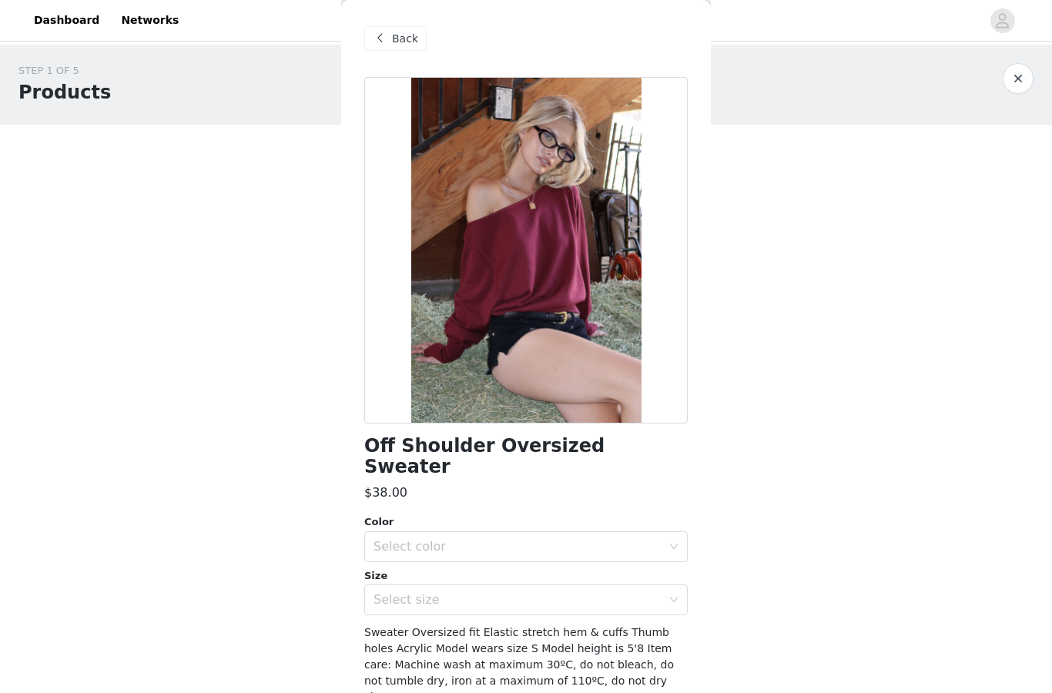
scroll to position [0, 0]
click at [426, 539] on div "Select color" at bounding box center [517, 546] width 288 height 15
click at [507, 539] on div "Select color" at bounding box center [517, 546] width 288 height 15
click at [465, 558] on li "BURGUNDY" at bounding box center [525, 559] width 323 height 25
click at [448, 592] on div "Select size" at bounding box center [517, 599] width 288 height 15
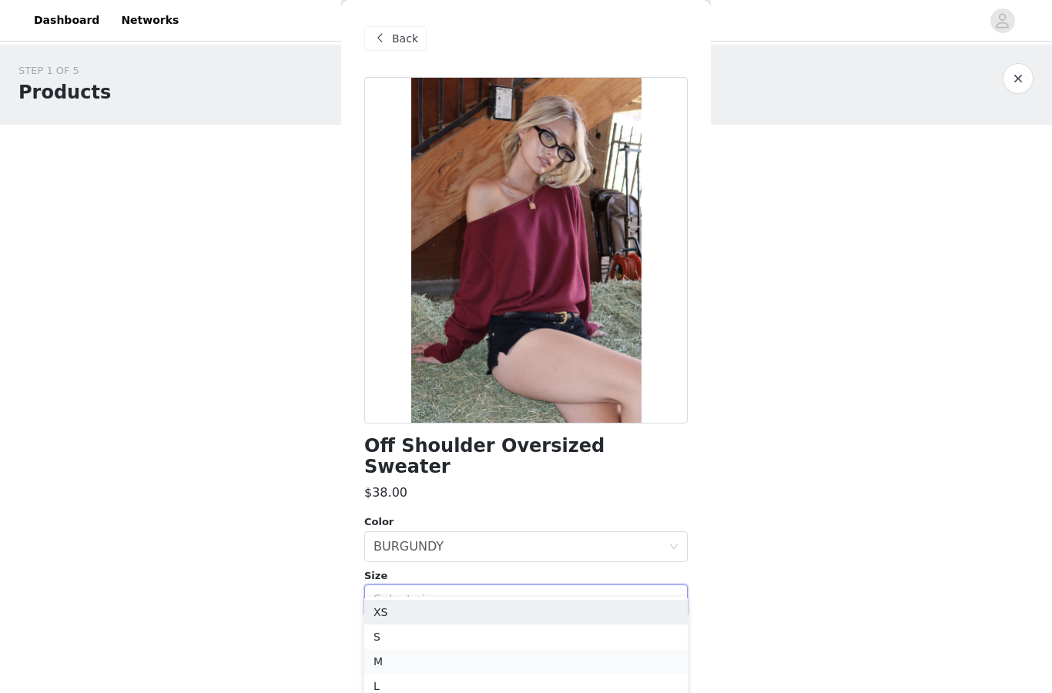
click at [407, 656] on li "M" at bounding box center [525, 661] width 323 height 25
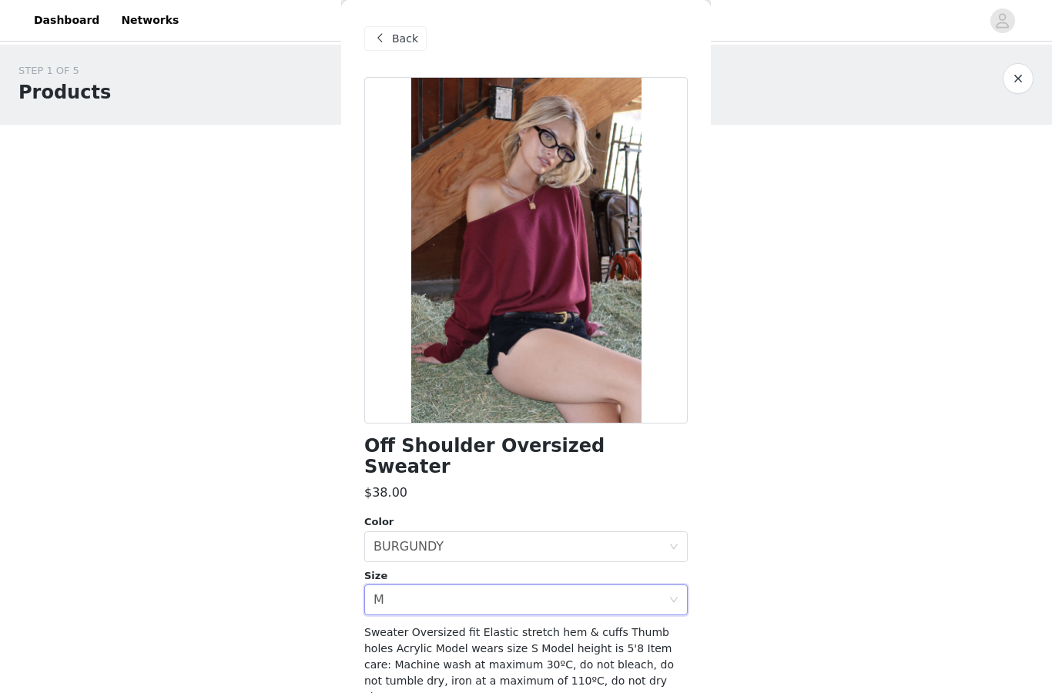
click at [786, 469] on div "STEP 1 OF 5 Products Choose as many products as you'd like, up to $300.00. 1 Se…" at bounding box center [526, 305] width 1052 height 520
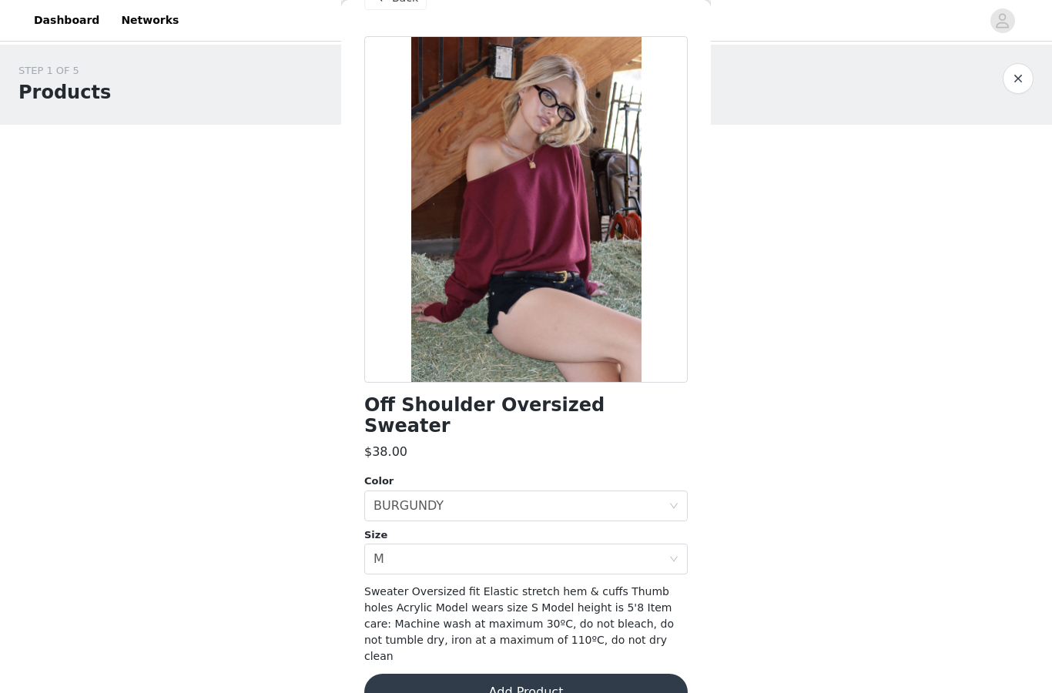
scroll to position [39, 0]
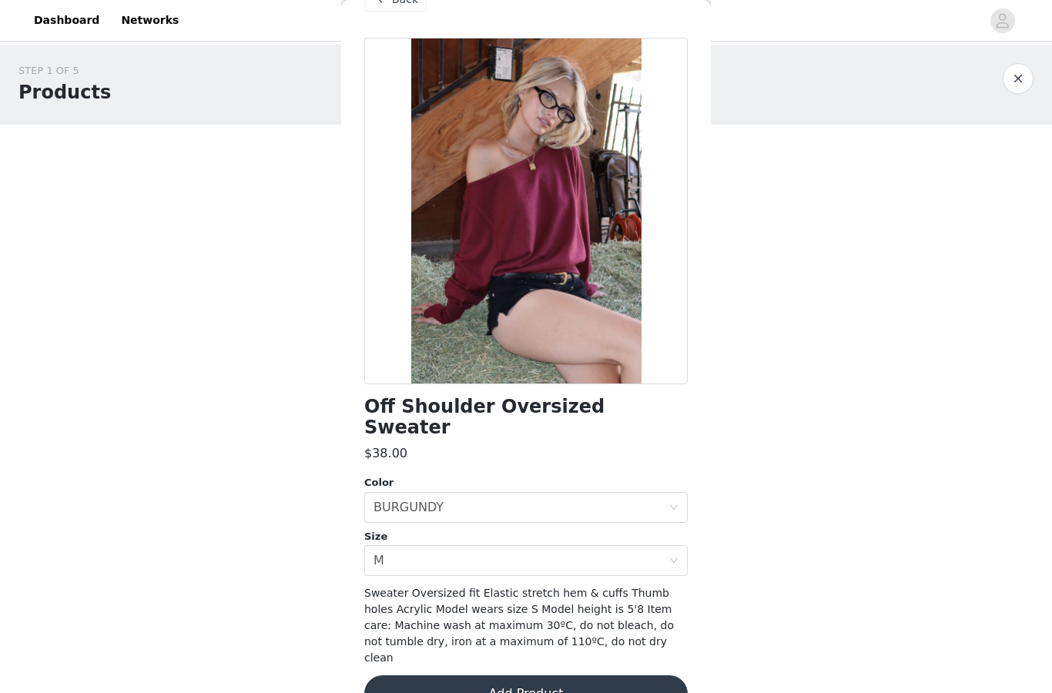
click at [489, 675] on button "Add Product" at bounding box center [525, 693] width 323 height 37
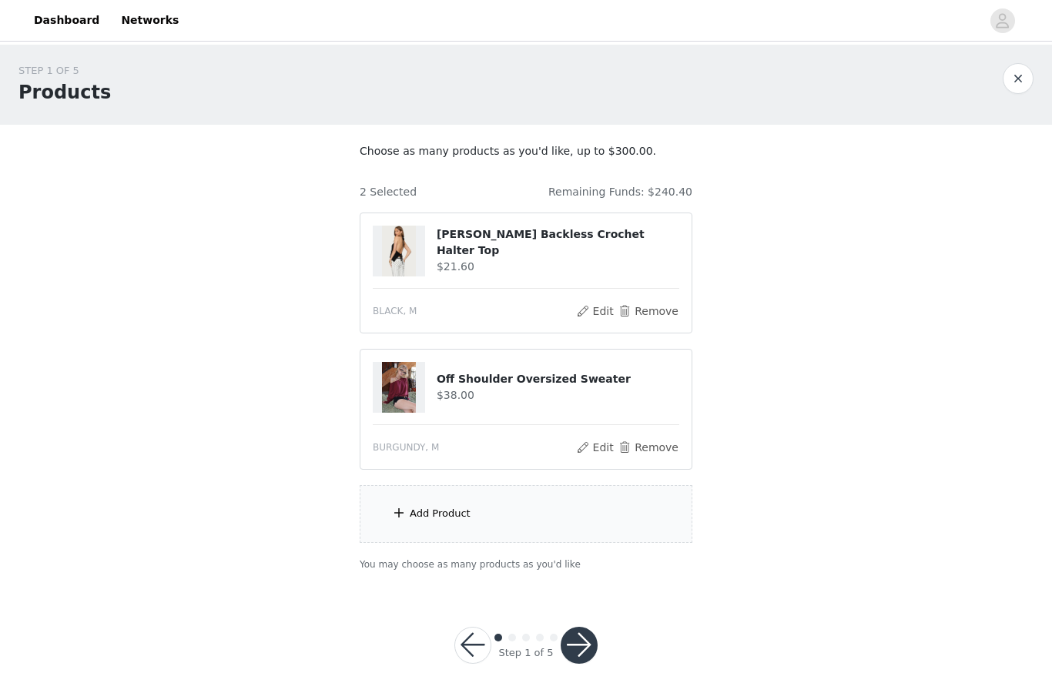
click at [480, 642] on button "button" at bounding box center [472, 645] width 37 height 37
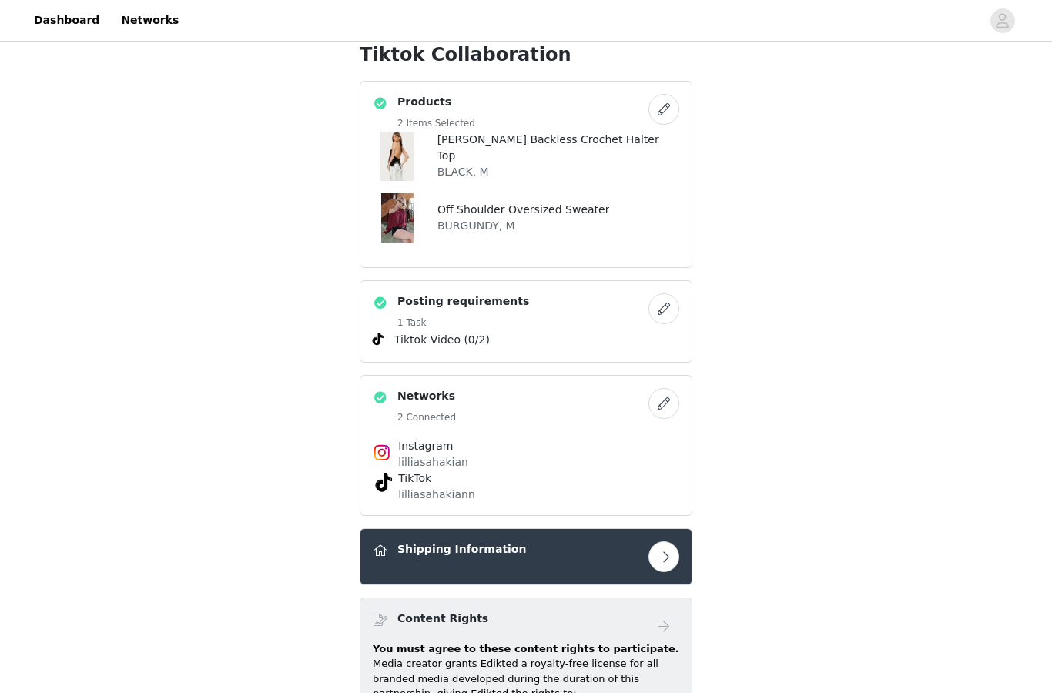
scroll to position [557, 0]
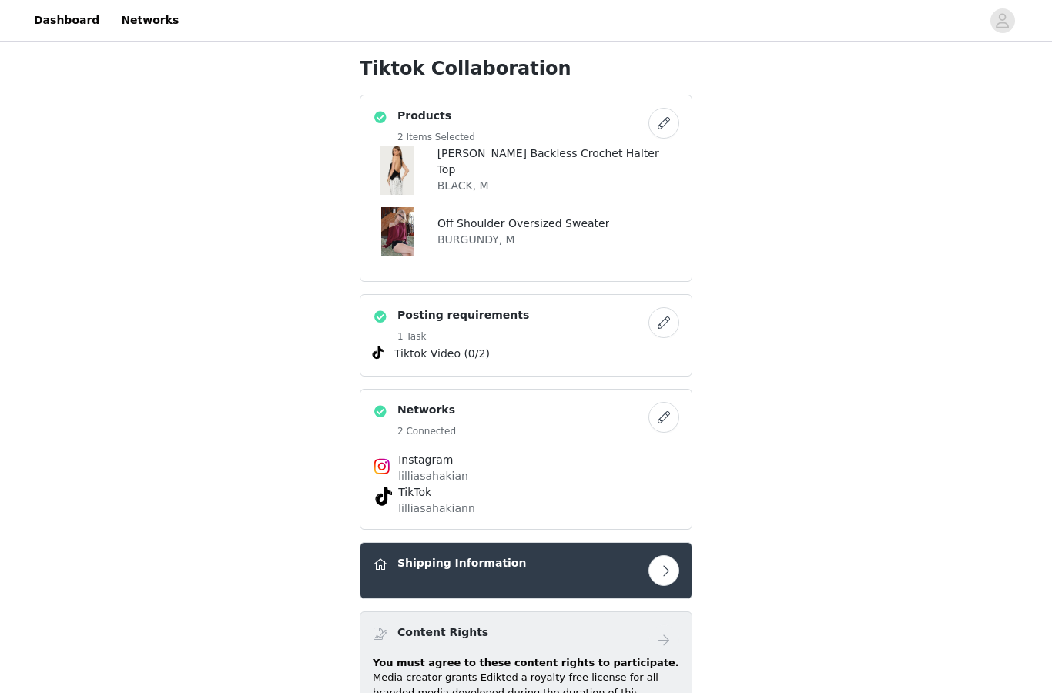
click at [664, 120] on button "button" at bounding box center [663, 123] width 31 height 31
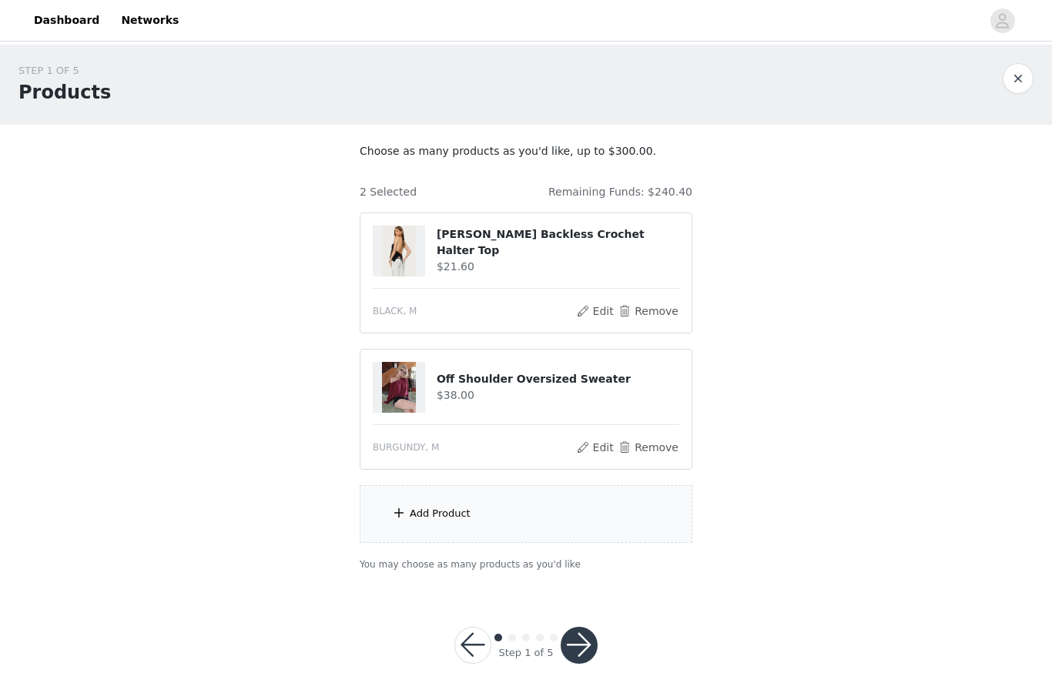
click at [449, 510] on div "Add Product" at bounding box center [440, 513] width 61 height 15
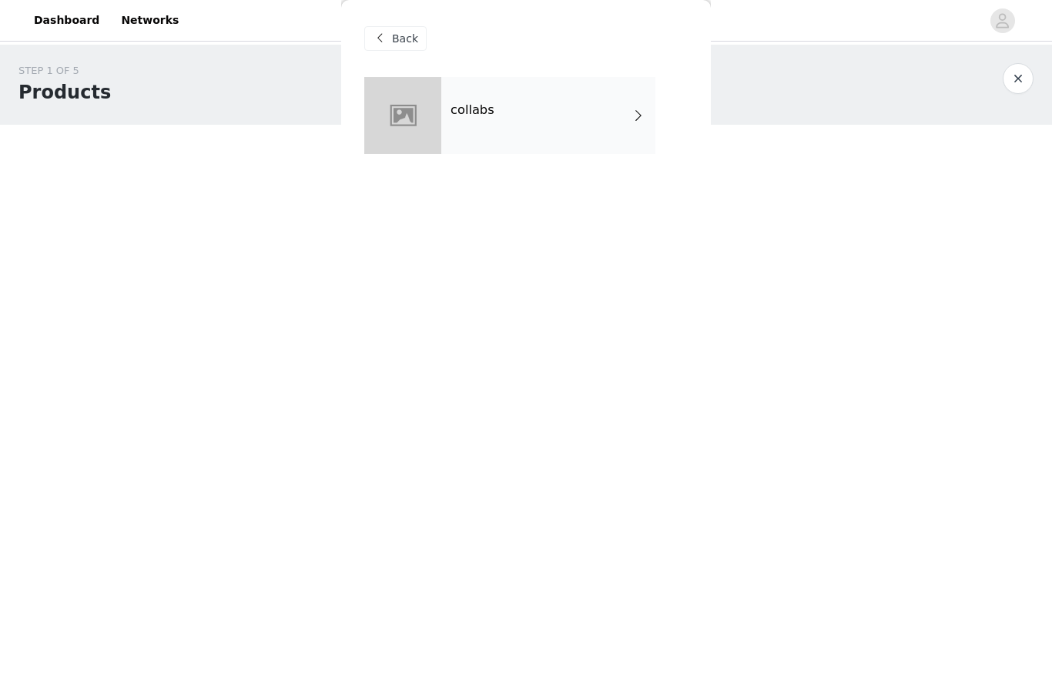
click at [517, 88] on div "collabs" at bounding box center [548, 115] width 214 height 77
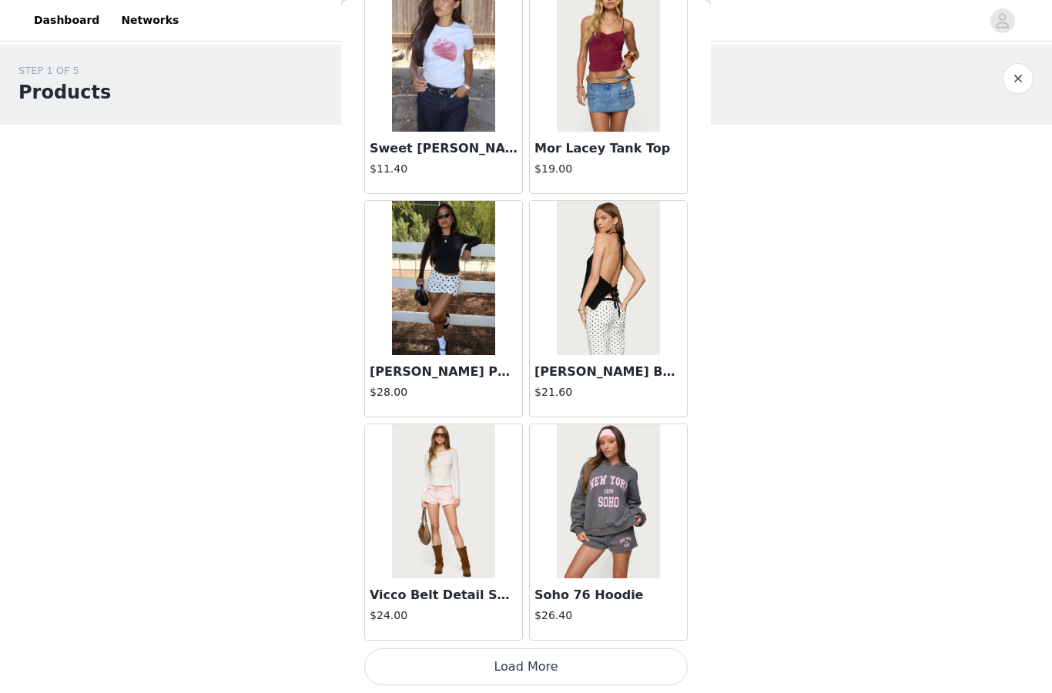
click at [467, 663] on button "Load More" at bounding box center [525, 666] width 323 height 37
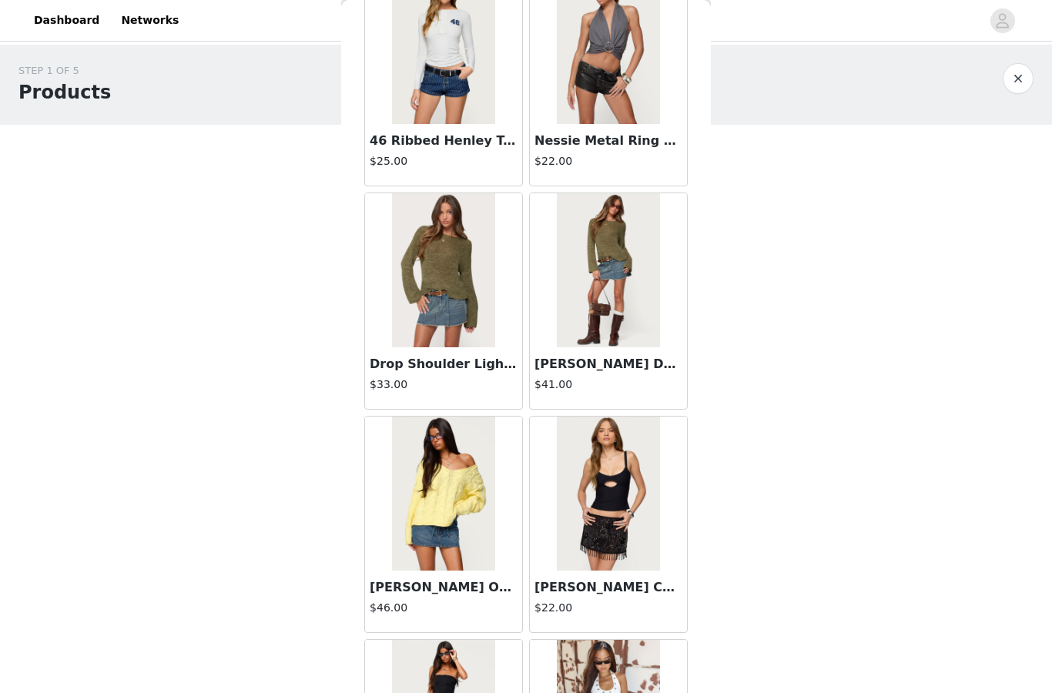
scroll to position [3681, 0]
click at [444, 283] on img at bounding box center [443, 269] width 102 height 154
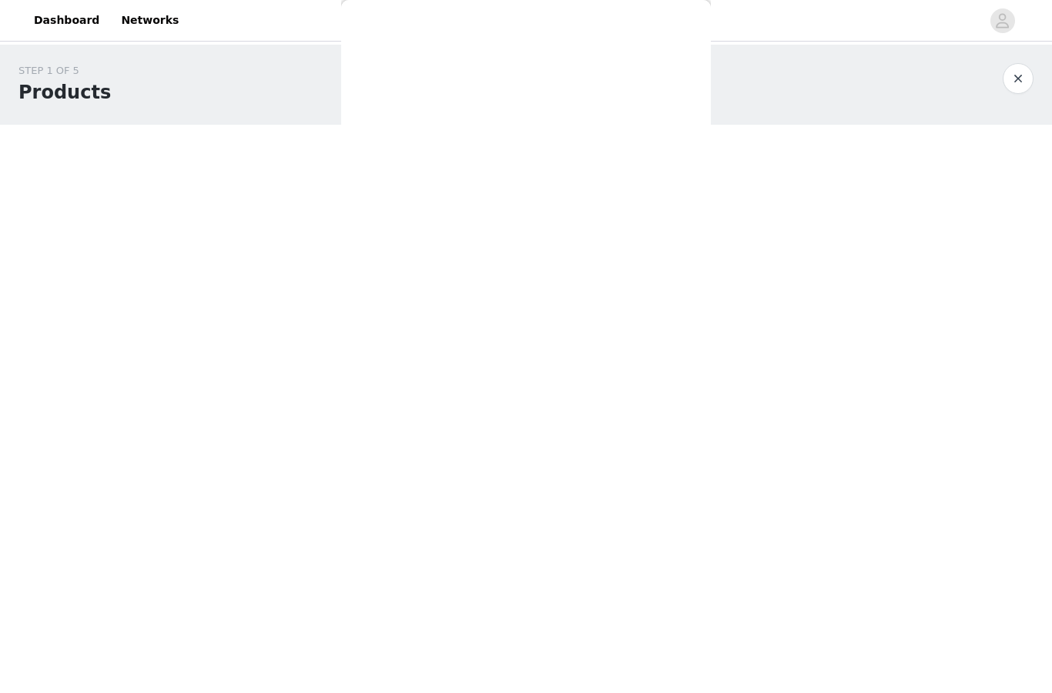
scroll to position [0, 0]
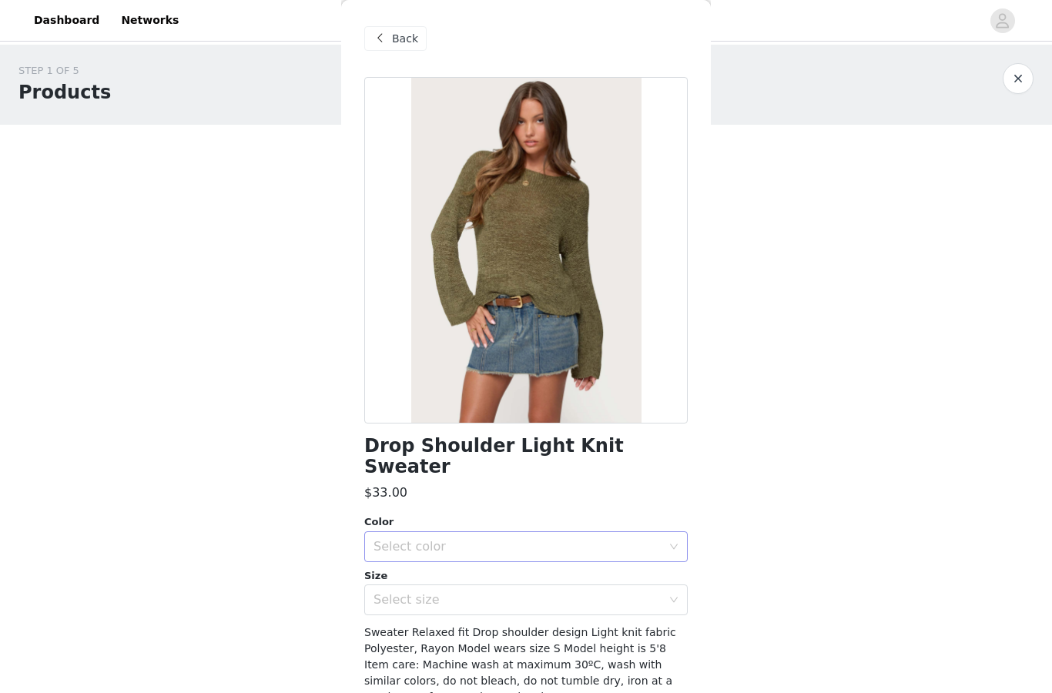
click at [454, 539] on div "Select color" at bounding box center [517, 546] width 288 height 15
click at [486, 484] on div "$33.00" at bounding box center [525, 493] width 323 height 18
click at [410, 36] on span "Back" at bounding box center [405, 39] width 26 height 16
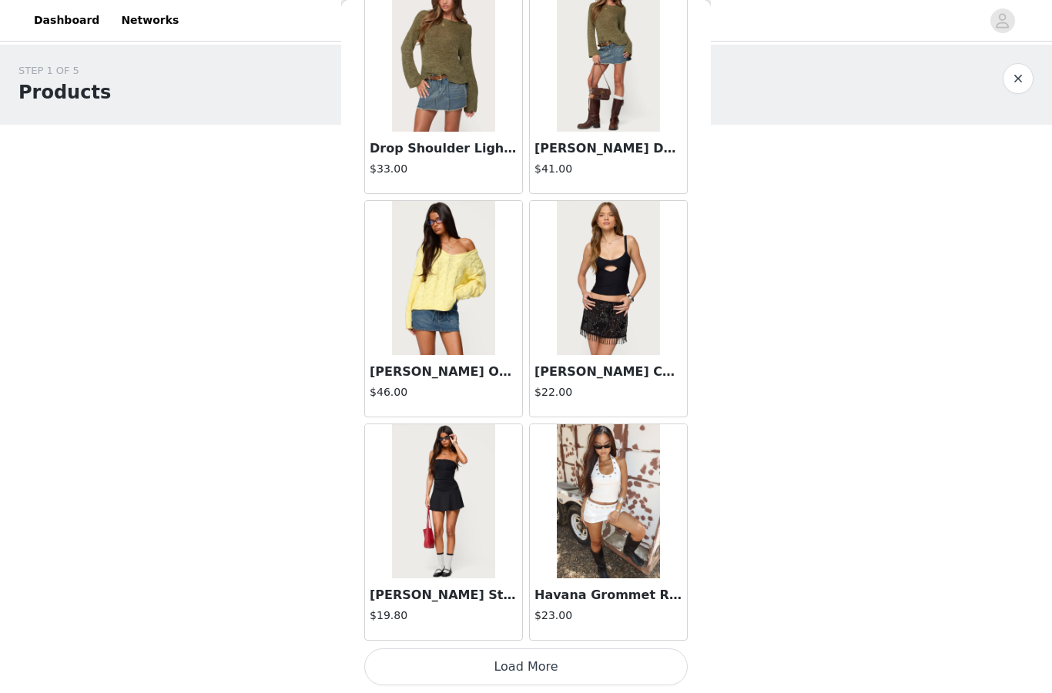
click at [480, 658] on button "Load More" at bounding box center [525, 666] width 323 height 37
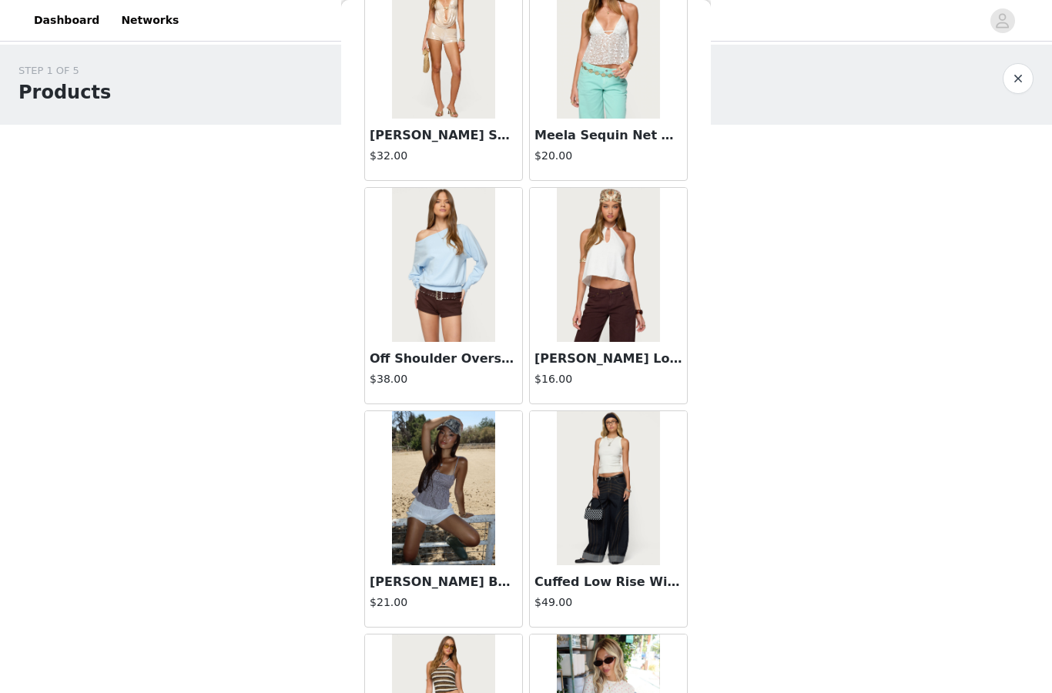
scroll to position [5003, 0]
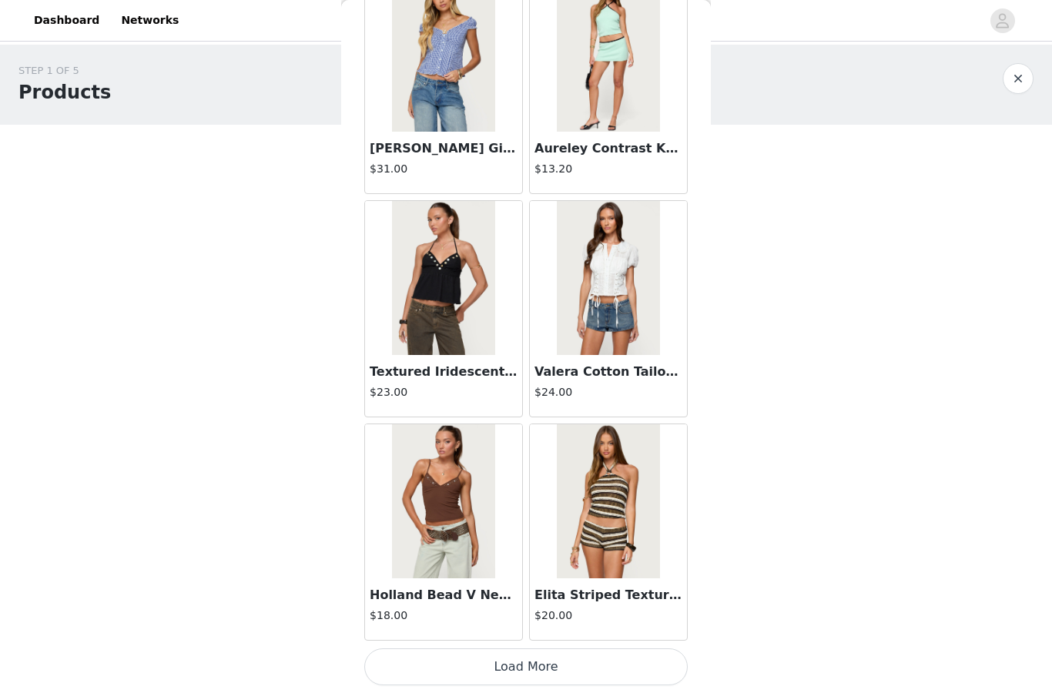
click at [474, 662] on button "Load More" at bounding box center [525, 666] width 323 height 37
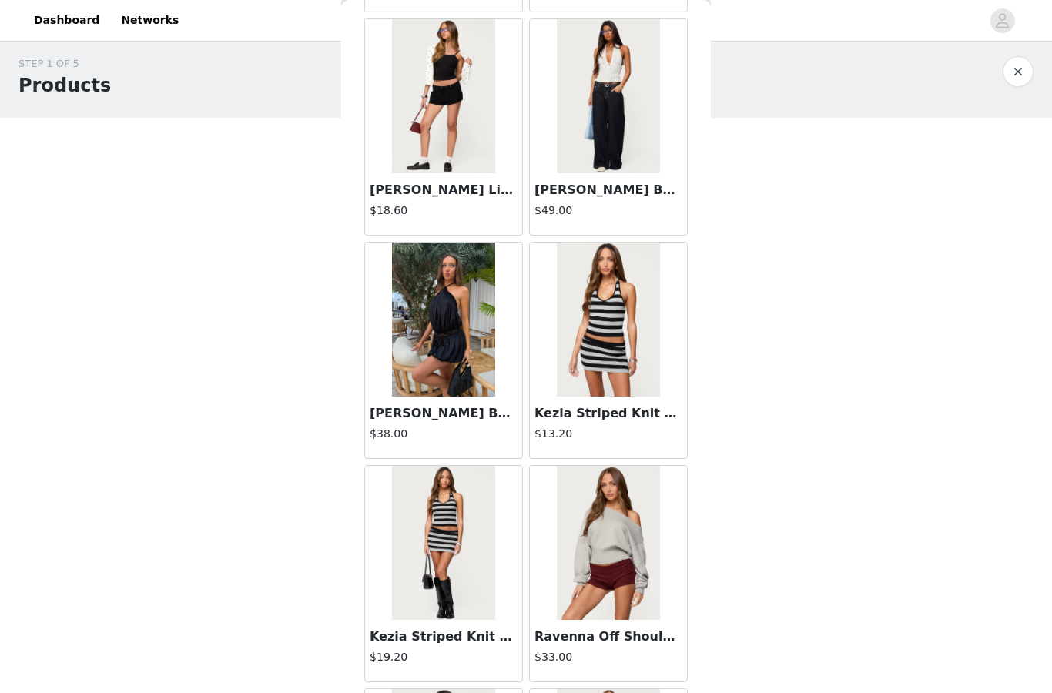
scroll to position [7875, 0]
click at [450, 348] on img at bounding box center [443, 319] width 102 height 154
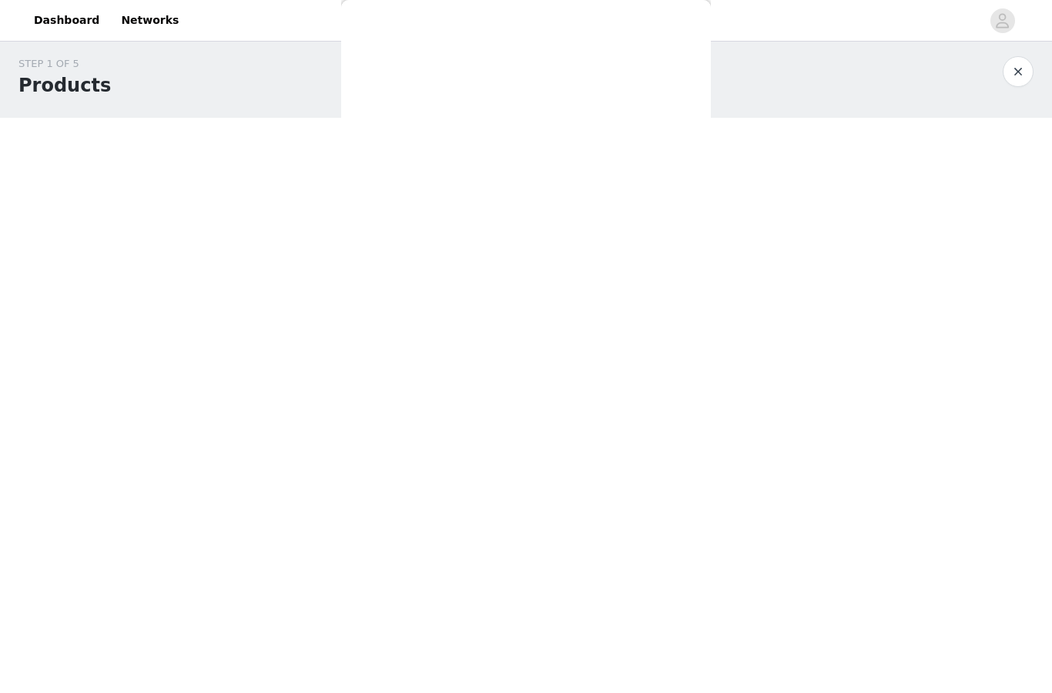
scroll to position [55, 0]
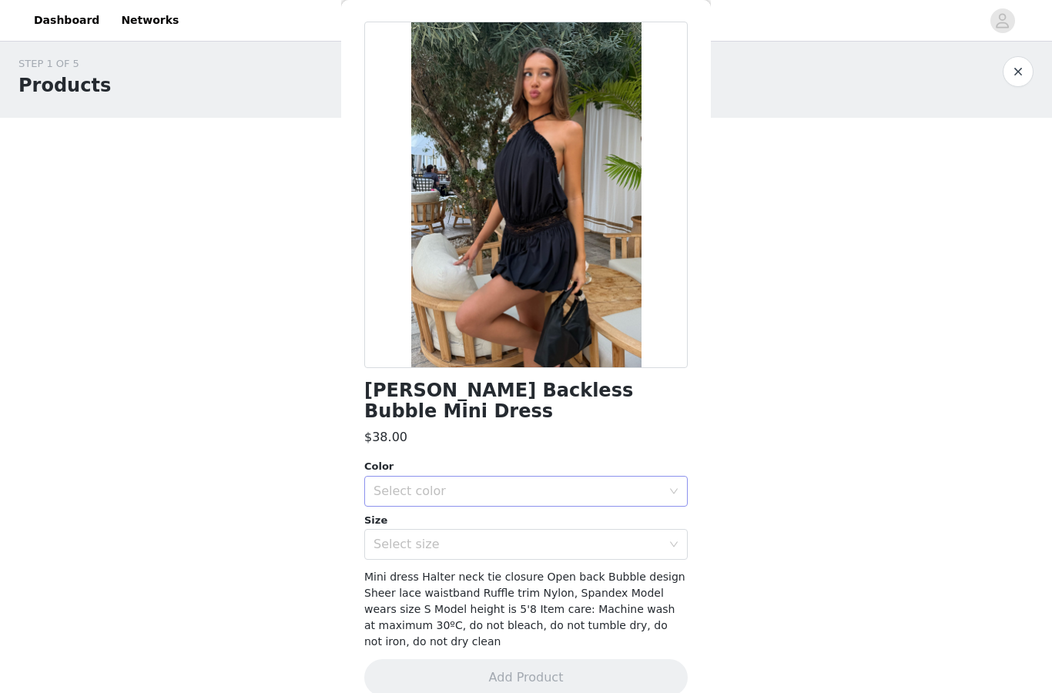
click at [496, 484] on div "Select color" at bounding box center [517, 491] width 288 height 15
click at [470, 507] on li "BLACK" at bounding box center [525, 503] width 323 height 25
click at [464, 537] on div "Select size" at bounding box center [517, 544] width 288 height 15
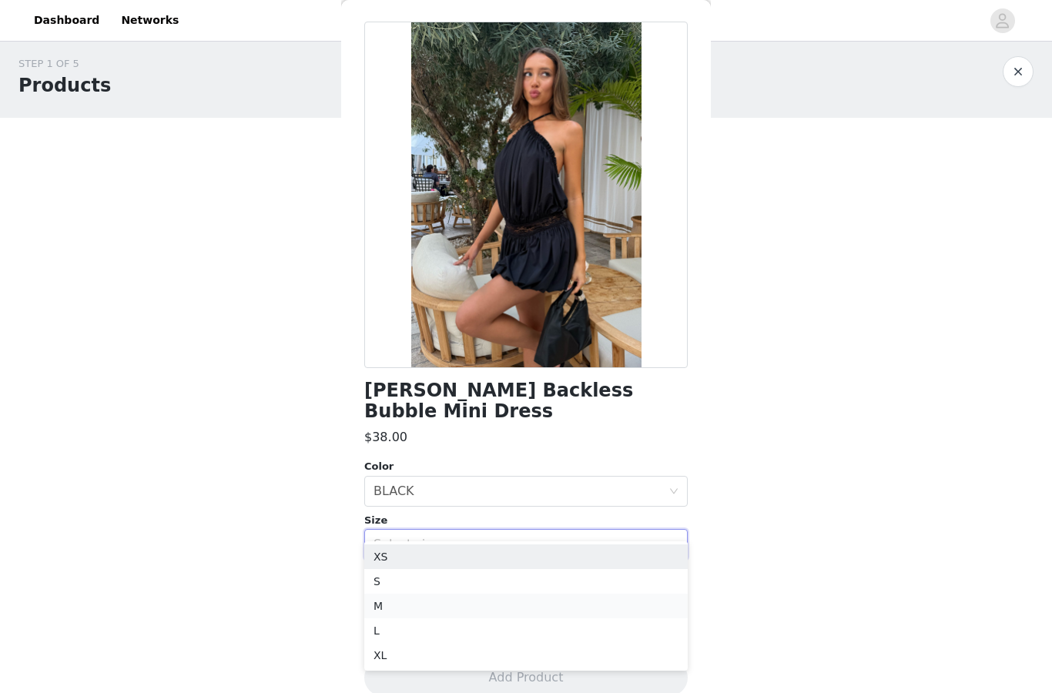
click at [435, 602] on li "M" at bounding box center [525, 606] width 323 height 25
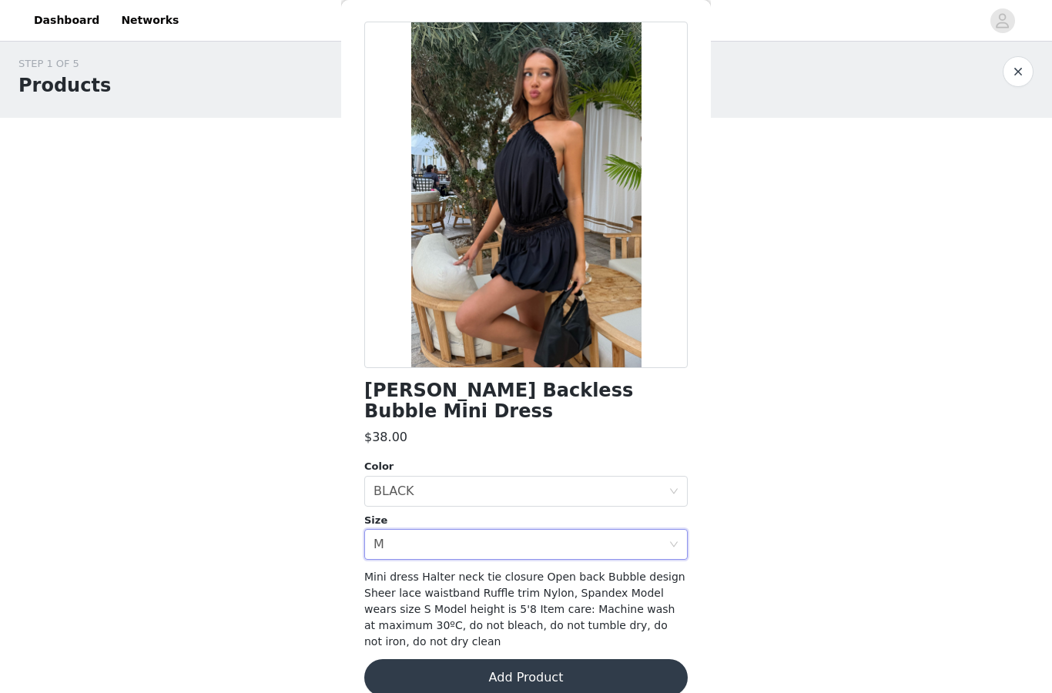
click at [425, 659] on button "Add Product" at bounding box center [525, 677] width 323 height 37
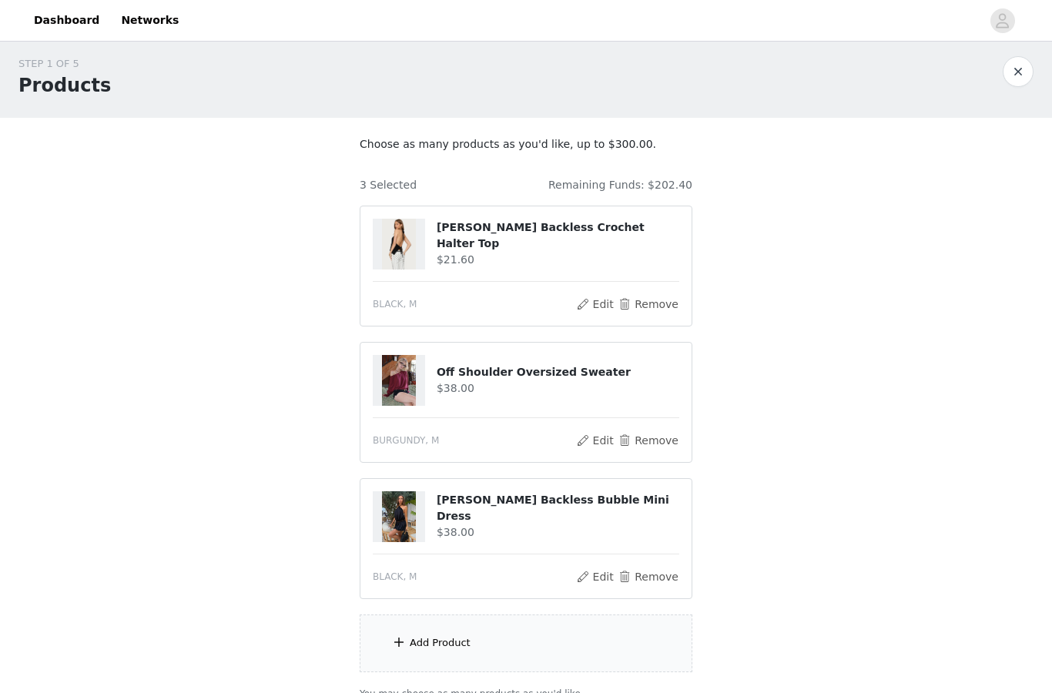
click at [428, 643] on div "Add Product" at bounding box center [440, 642] width 61 height 15
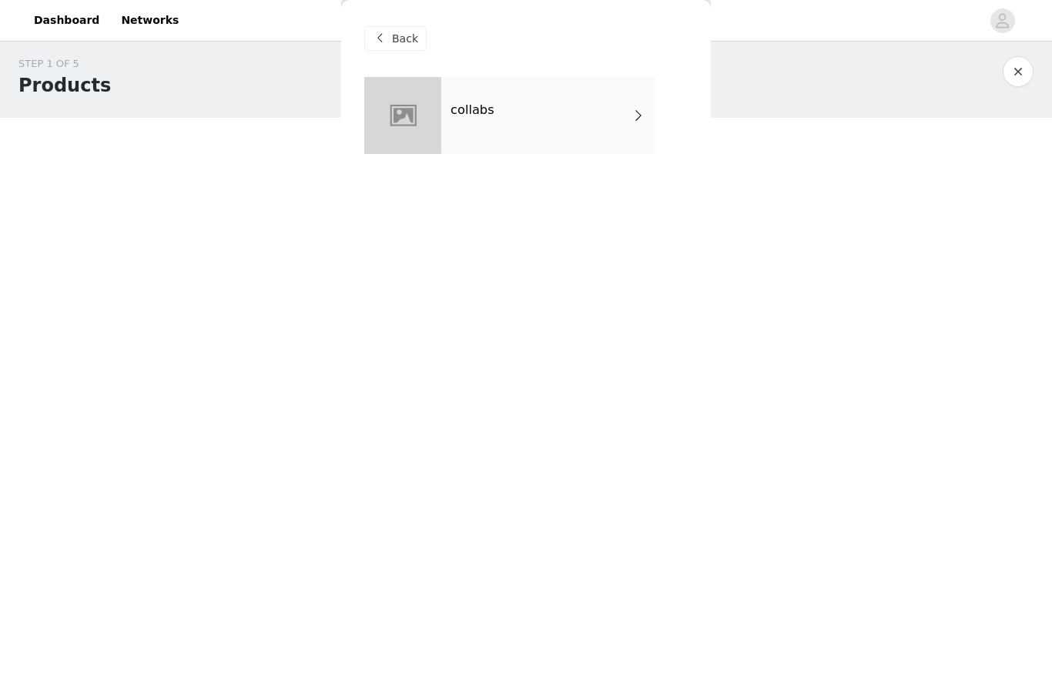
click at [521, 114] on div "collabs" at bounding box center [548, 115] width 214 height 77
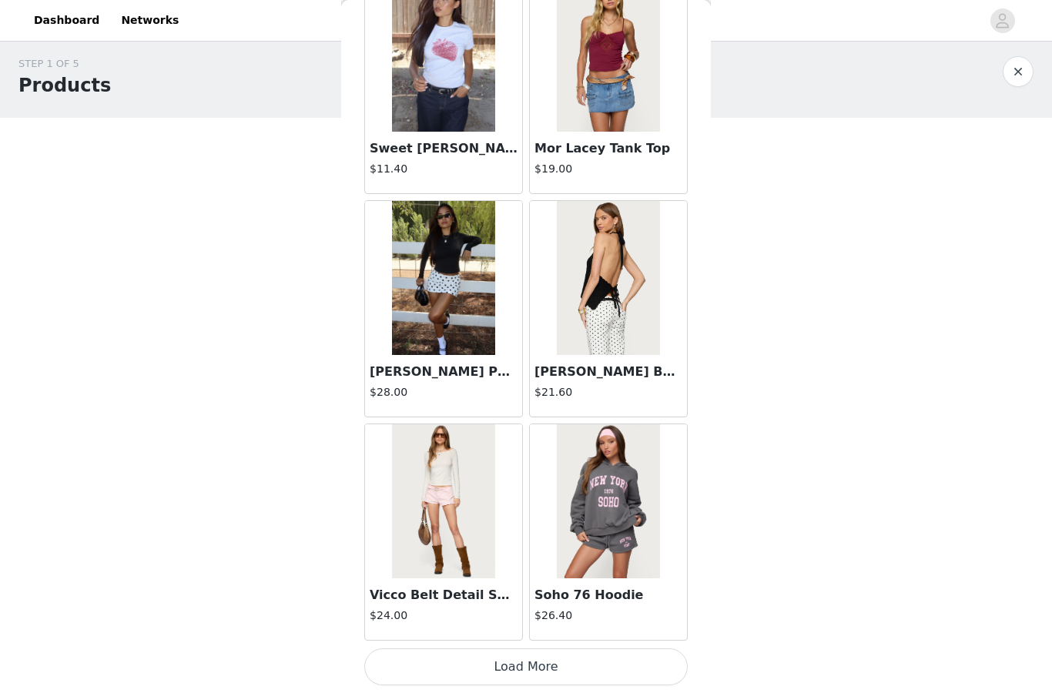
click at [438, 655] on button "Load More" at bounding box center [525, 666] width 323 height 37
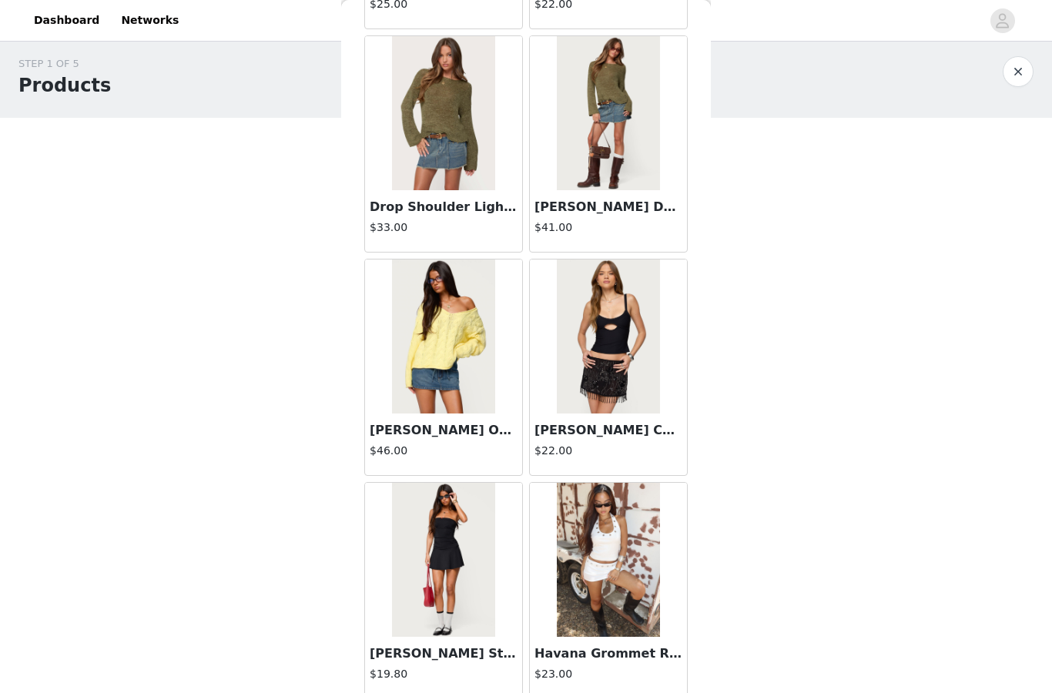
scroll to position [3843, 0]
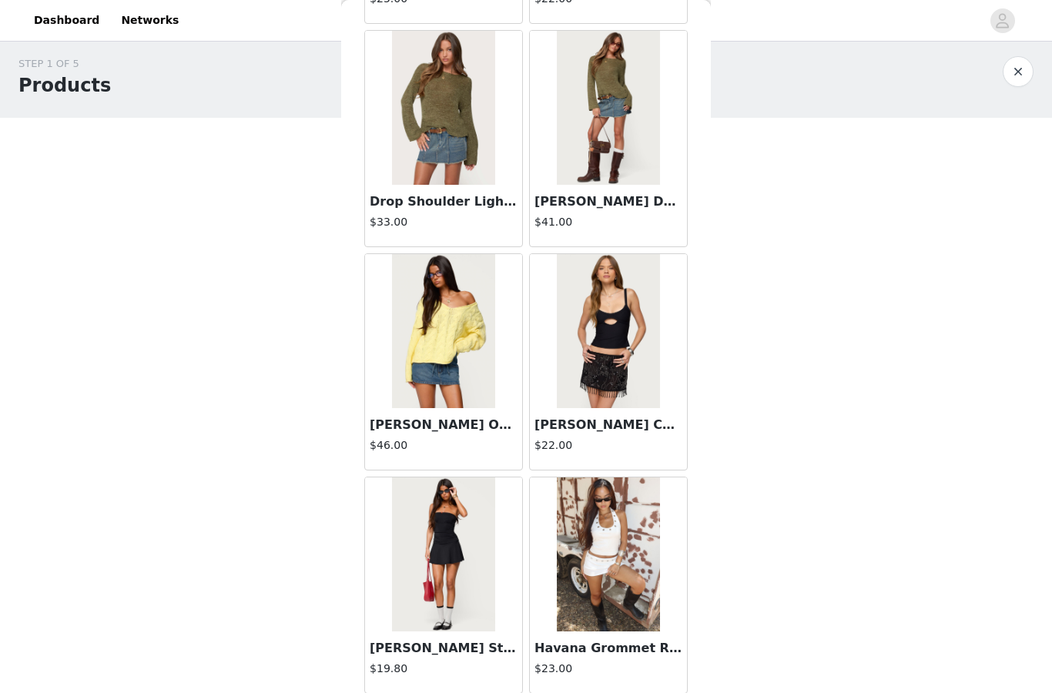
click at [469, 366] on img at bounding box center [443, 331] width 102 height 154
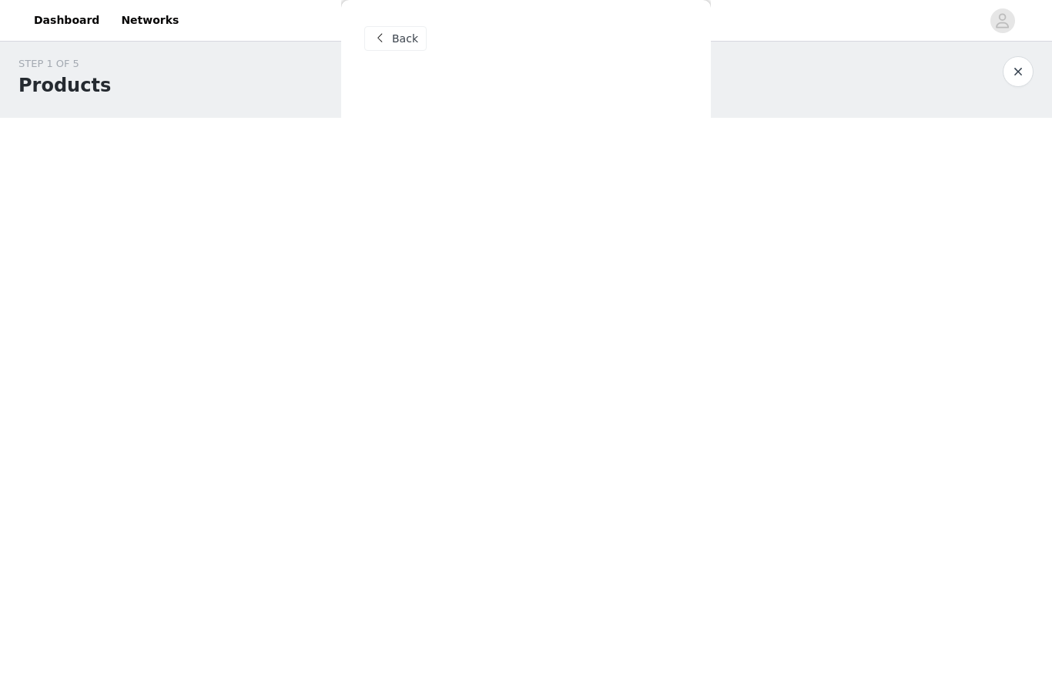
scroll to position [0, 0]
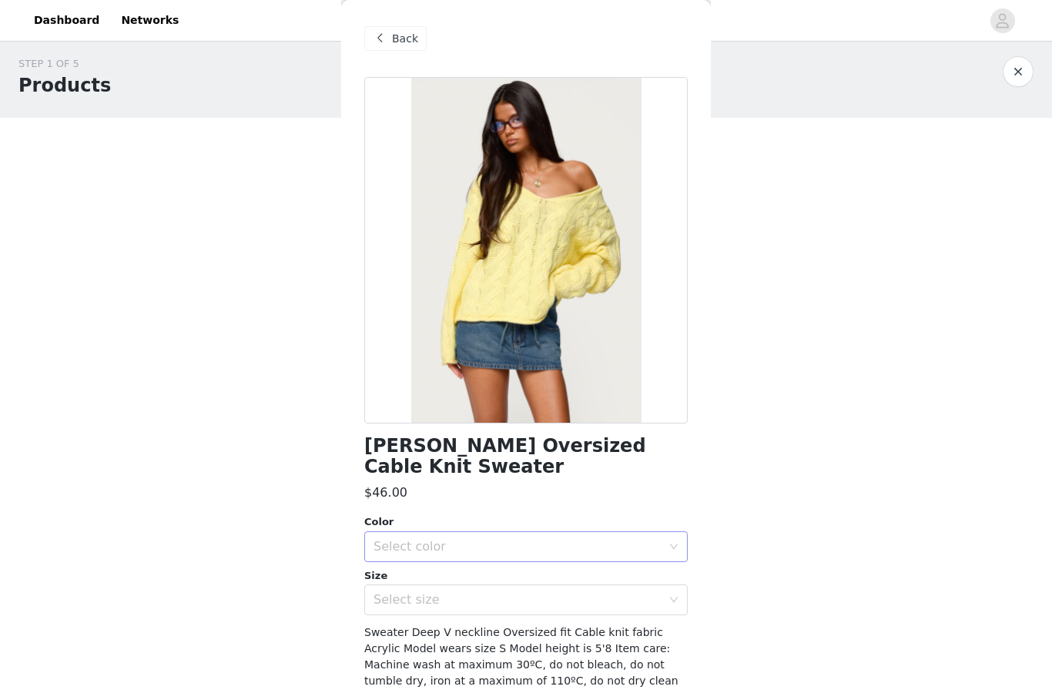
click at [497, 532] on div "Select color" at bounding box center [520, 546] width 295 height 29
click at [497, 539] on div "Select color" at bounding box center [517, 546] width 288 height 15
click at [499, 539] on div "Select color" at bounding box center [517, 546] width 288 height 15
click at [467, 561] on li "YELLOW" at bounding box center [525, 559] width 323 height 25
click at [464, 592] on div "Select size" at bounding box center [517, 599] width 288 height 15
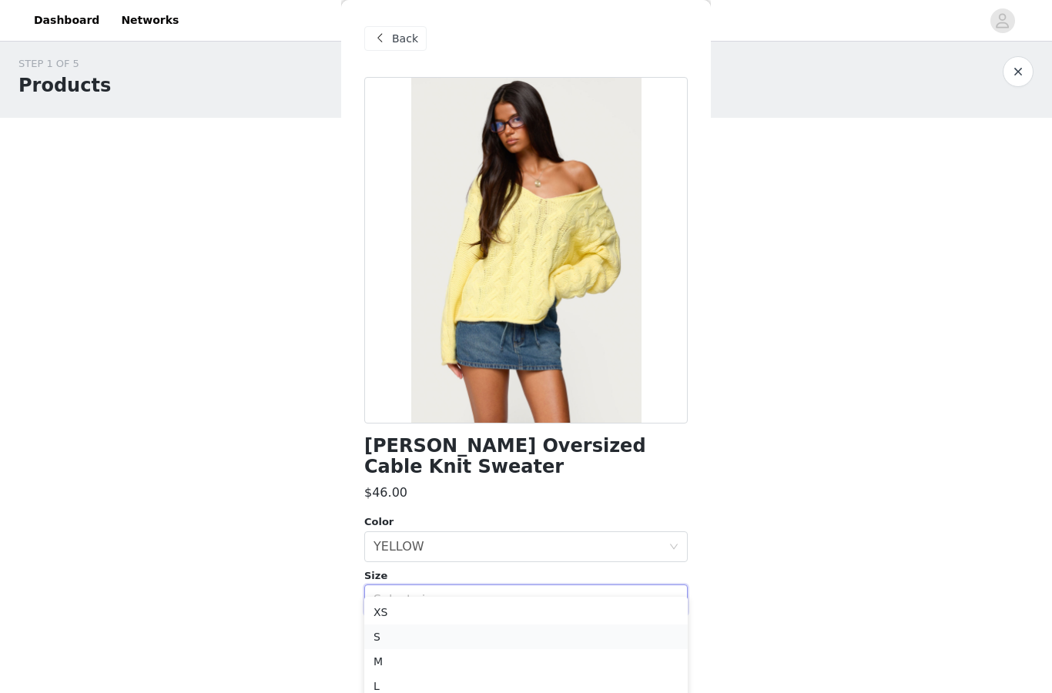
click at [433, 648] on li "S" at bounding box center [525, 636] width 323 height 25
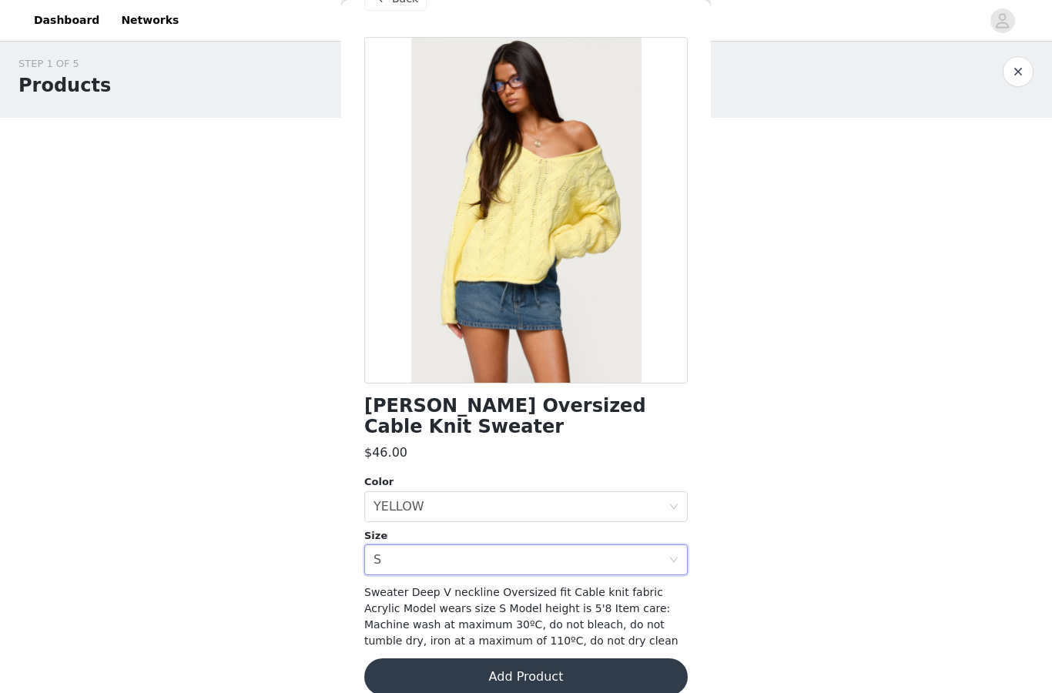
scroll to position [39, 0]
click at [488, 546] on div "Select size S" at bounding box center [520, 560] width 295 height 29
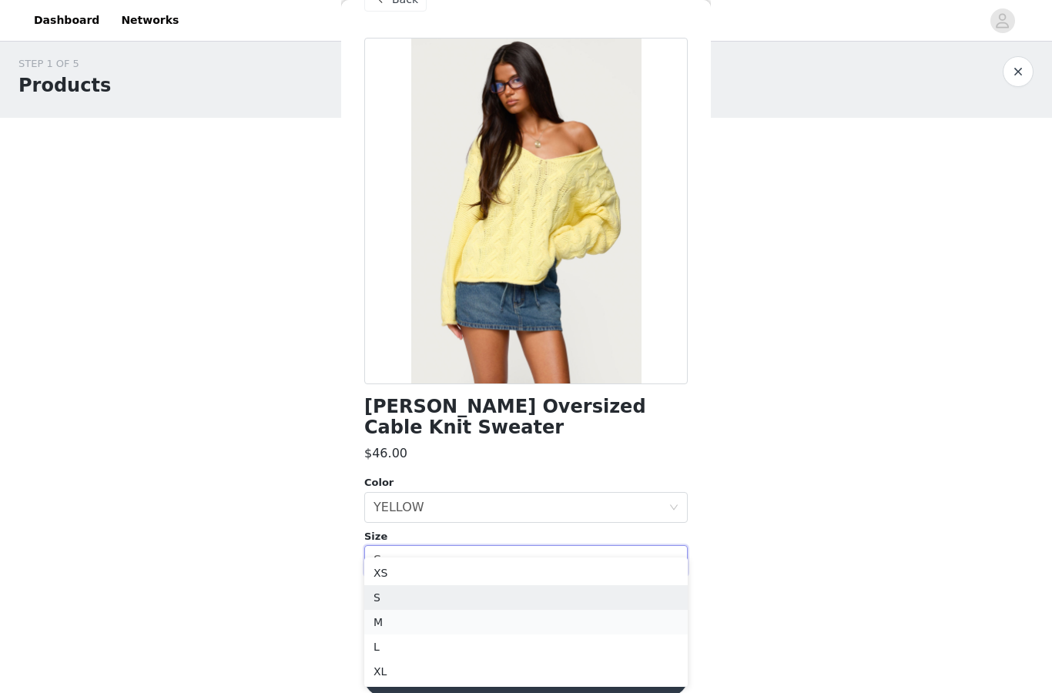
click at [441, 622] on li "M" at bounding box center [525, 622] width 323 height 25
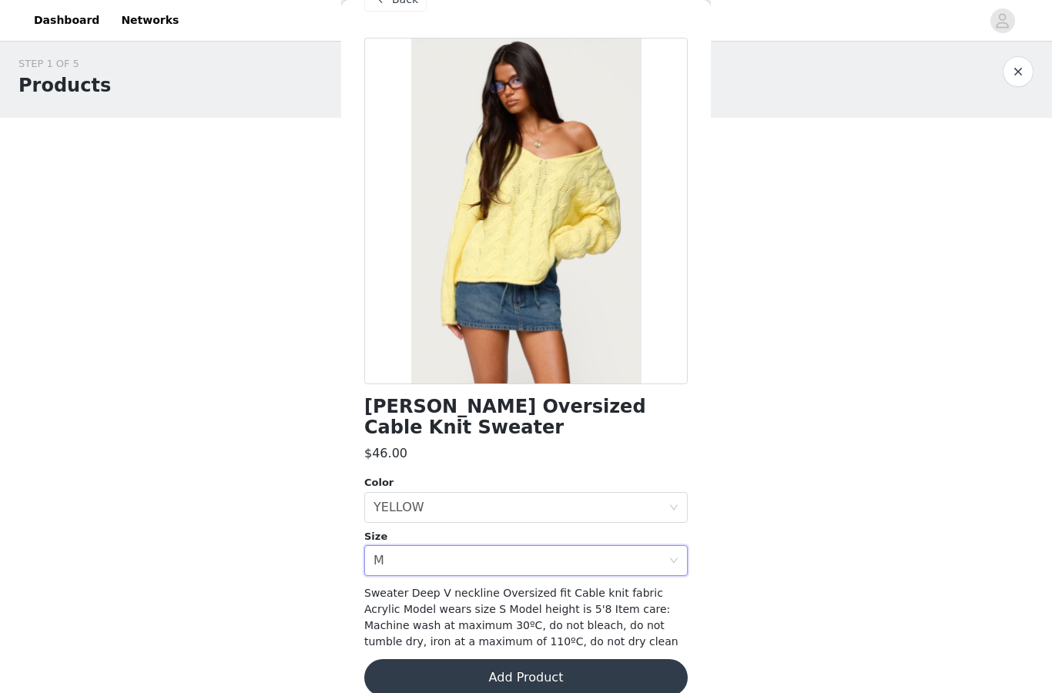
click at [427, 659] on button "Add Product" at bounding box center [525, 677] width 323 height 37
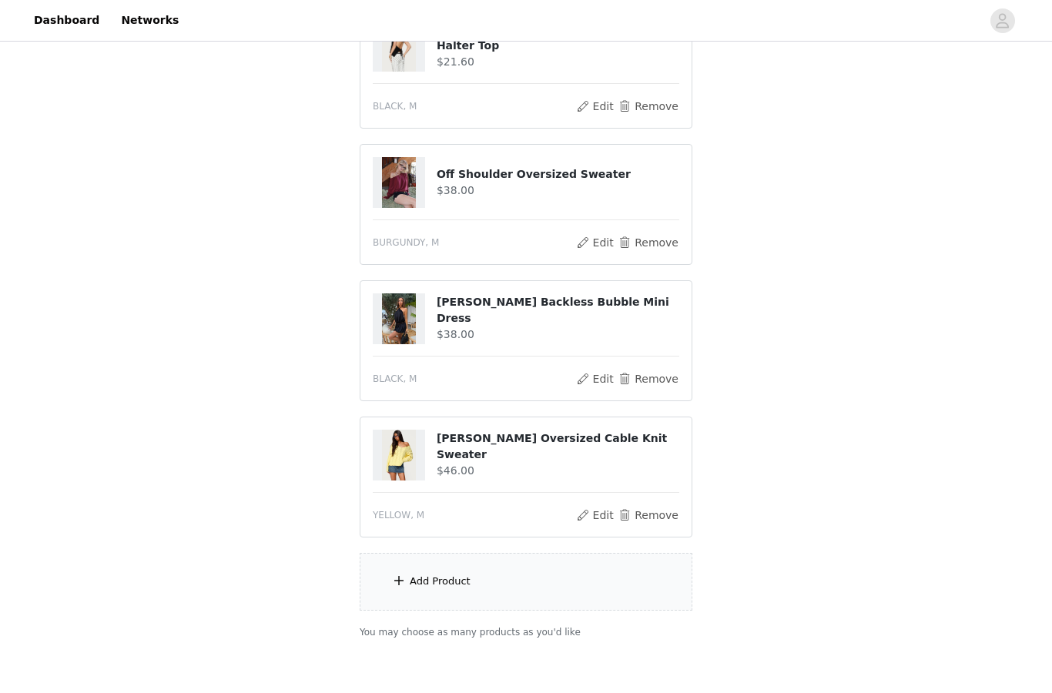
click at [460, 594] on div "Add Product" at bounding box center [526, 583] width 333 height 58
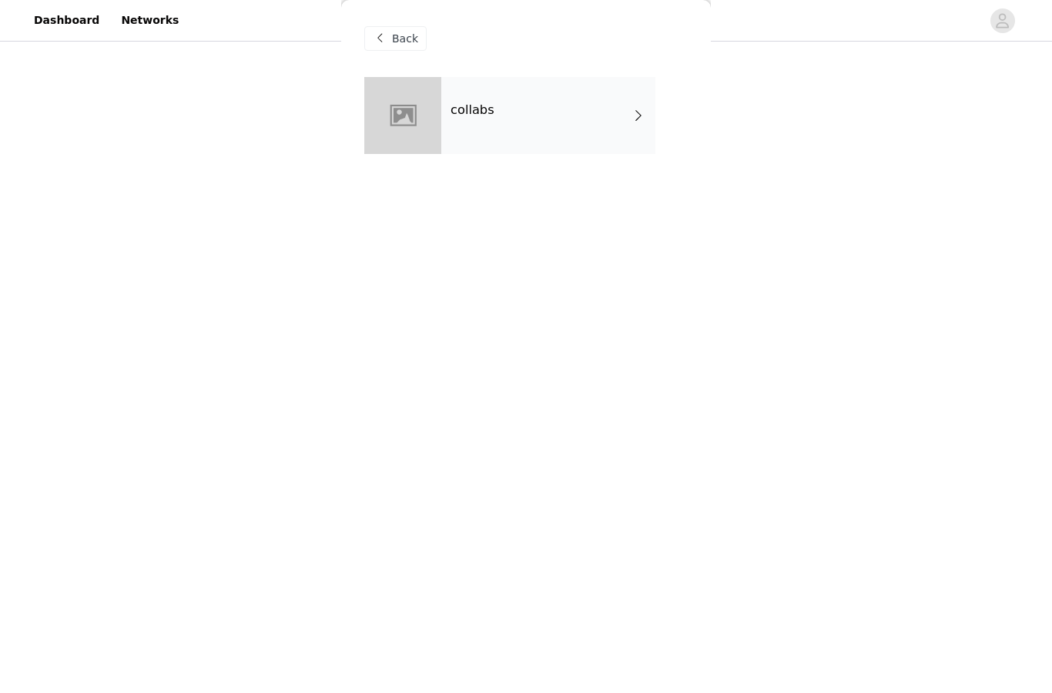
click at [503, 126] on div "collabs" at bounding box center [548, 115] width 214 height 77
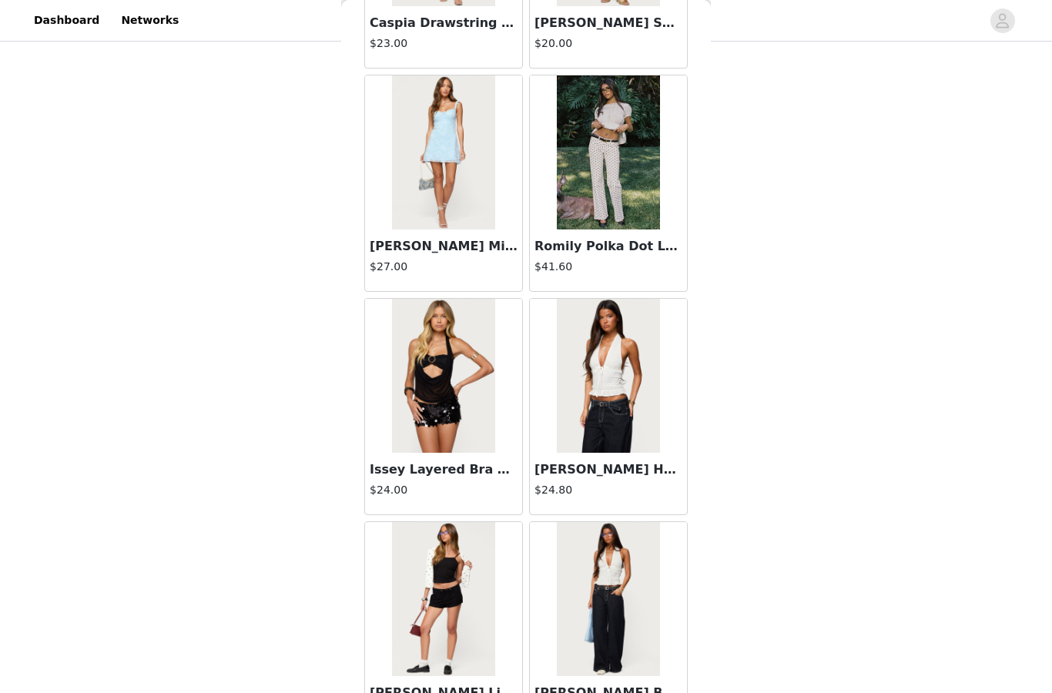
scroll to position [7372, 0]
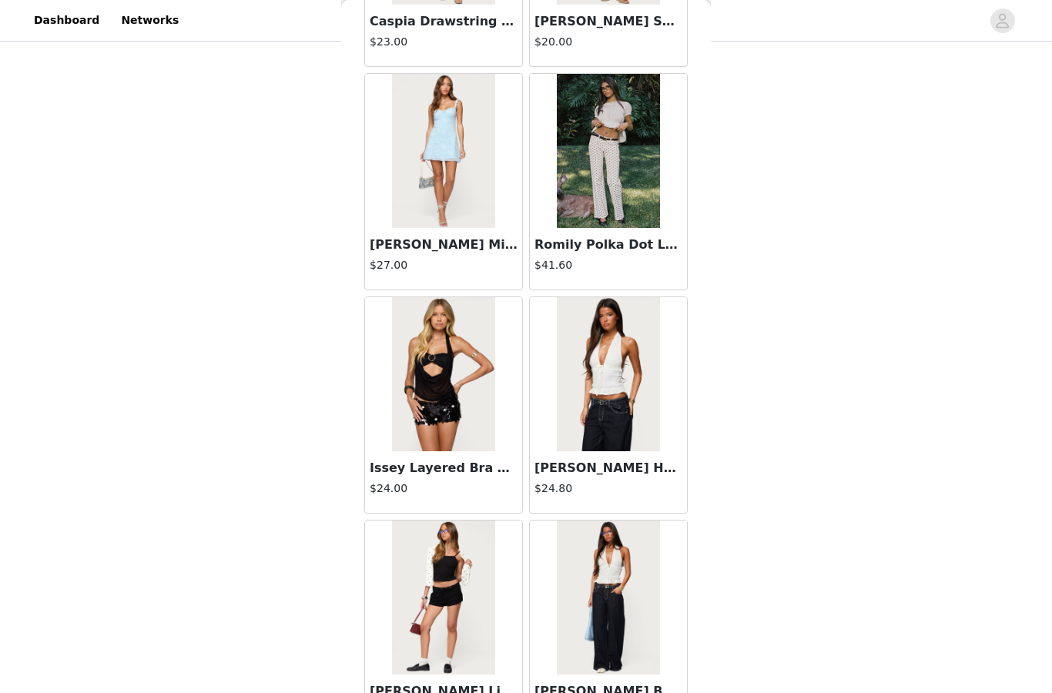
click at [615, 173] on img at bounding box center [608, 151] width 102 height 154
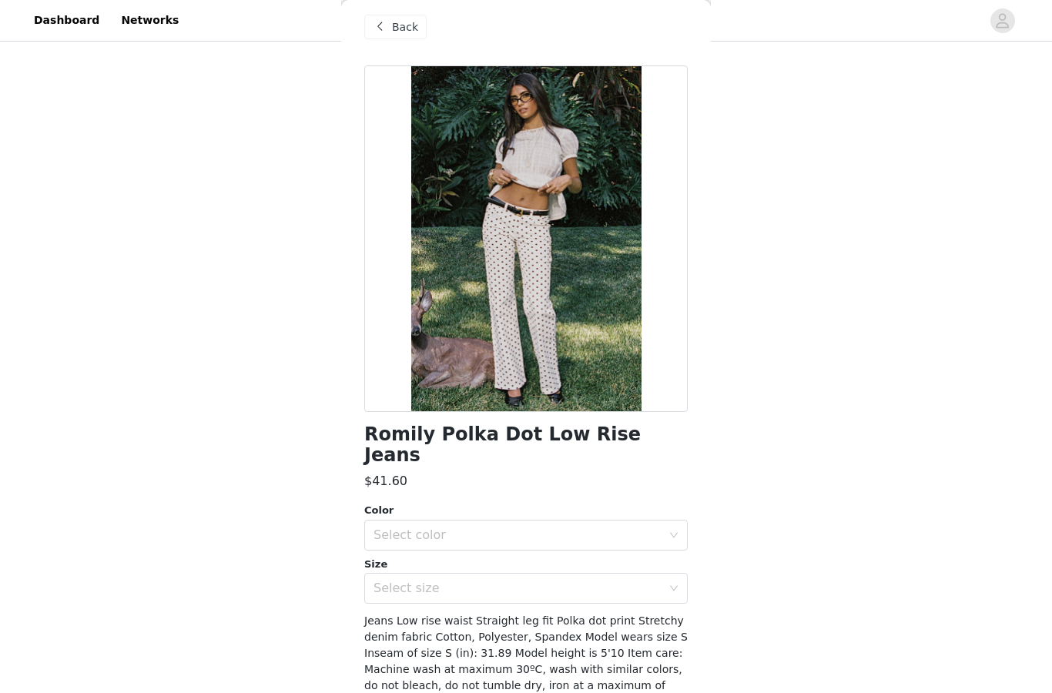
scroll to position [10, 0]
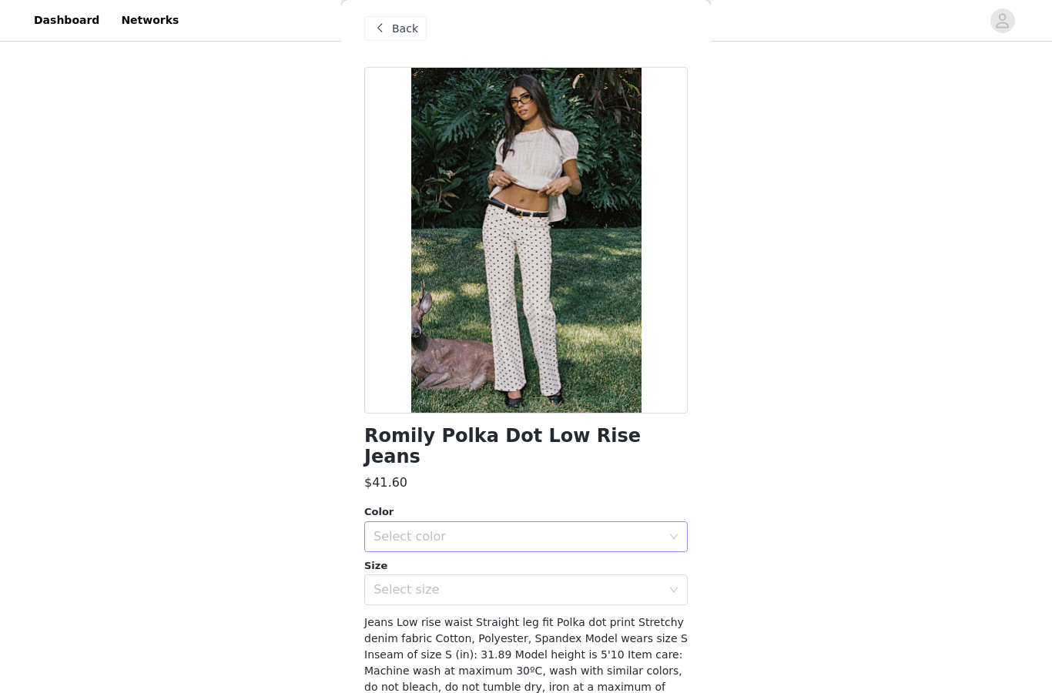
click at [515, 529] on div "Select color" at bounding box center [517, 536] width 288 height 15
click at [501, 551] on li "WHITE" at bounding box center [525, 549] width 323 height 25
click at [496, 582] on div "Select size" at bounding box center [517, 589] width 288 height 15
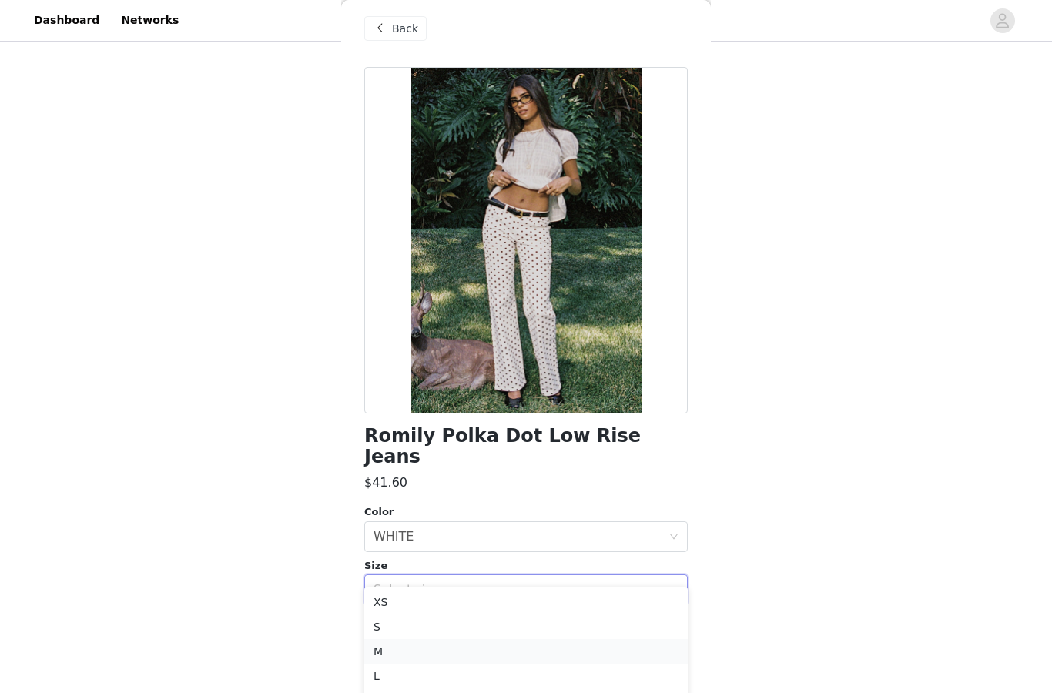
click at [457, 651] on li "M" at bounding box center [525, 651] width 323 height 25
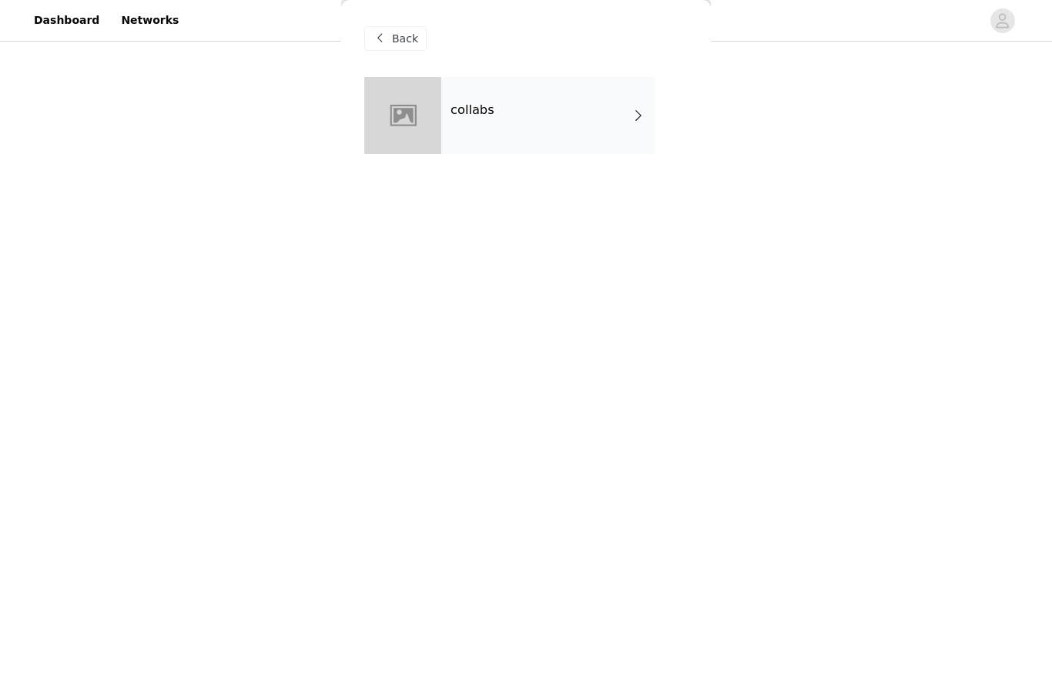
click at [531, 125] on div "collabs" at bounding box center [548, 115] width 214 height 77
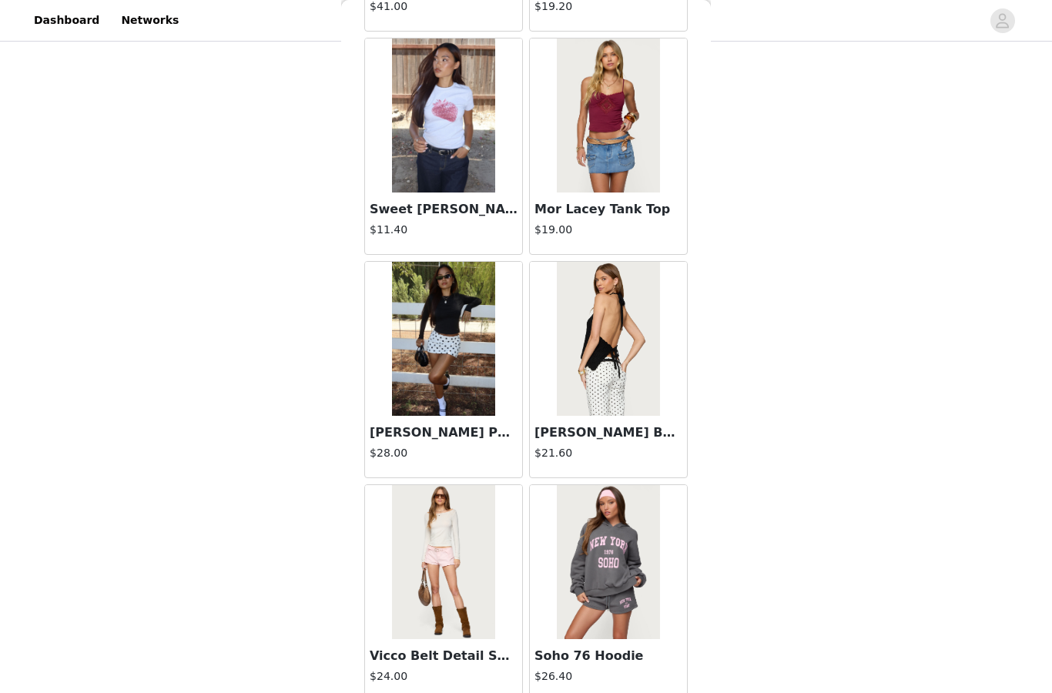
scroll to position [1602, 0]
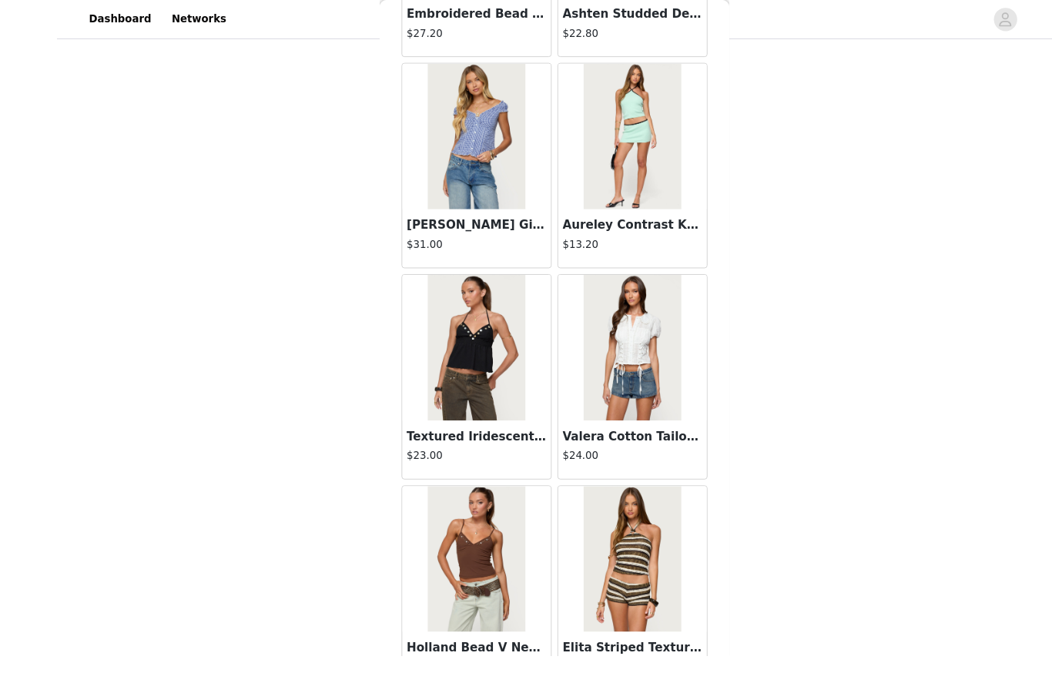
scroll to position [216, 0]
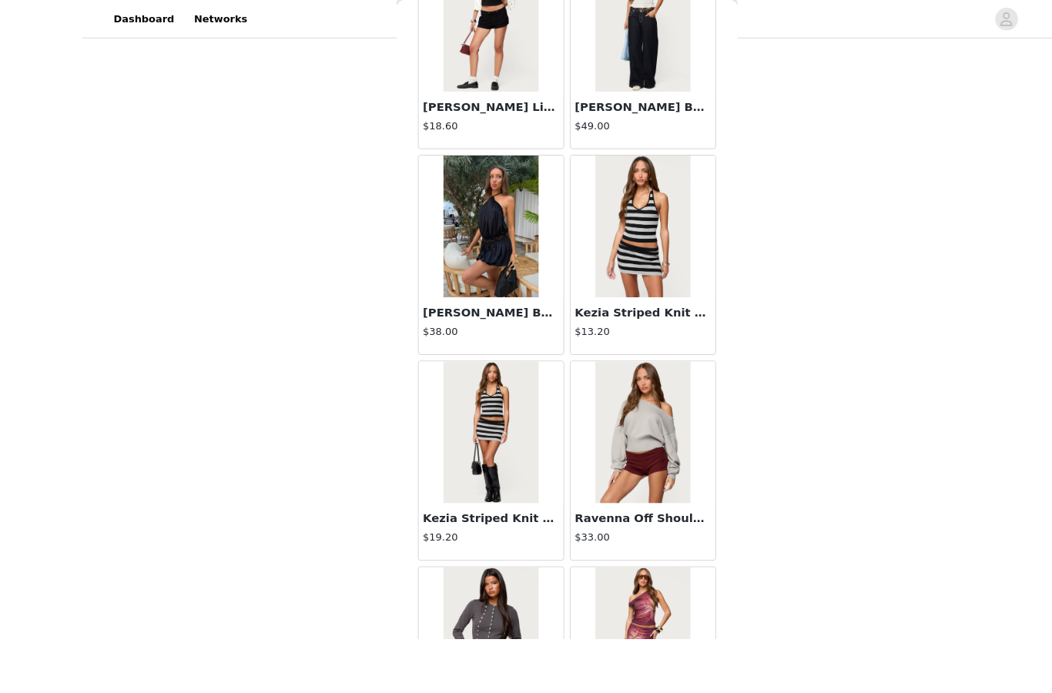
scroll to position [269, 0]
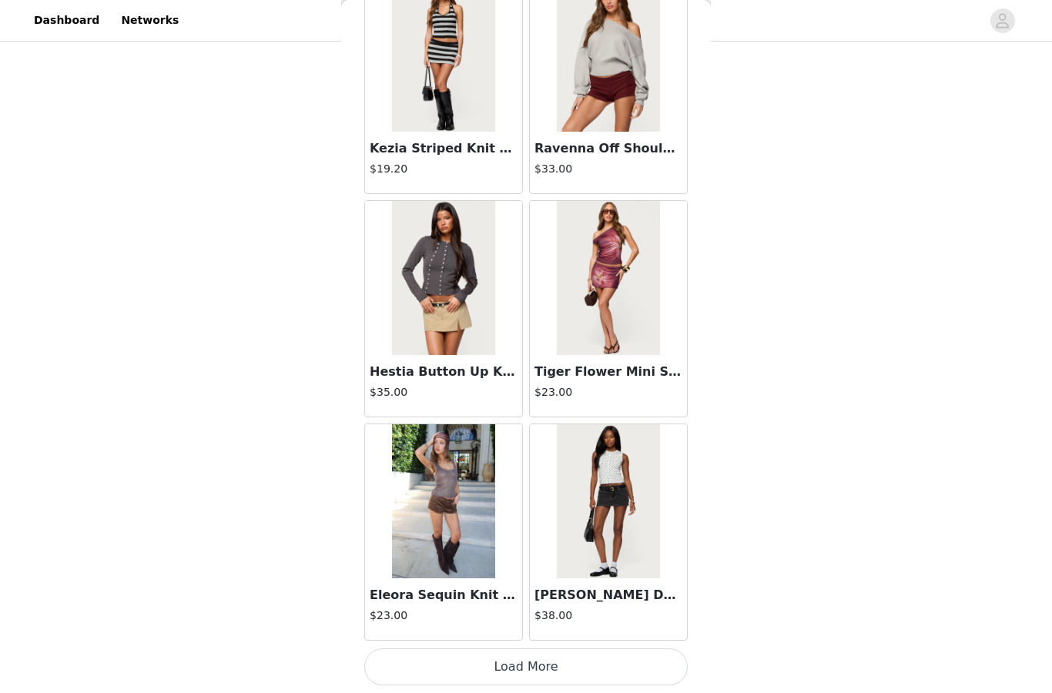
click at [496, 661] on button "Load More" at bounding box center [525, 666] width 323 height 37
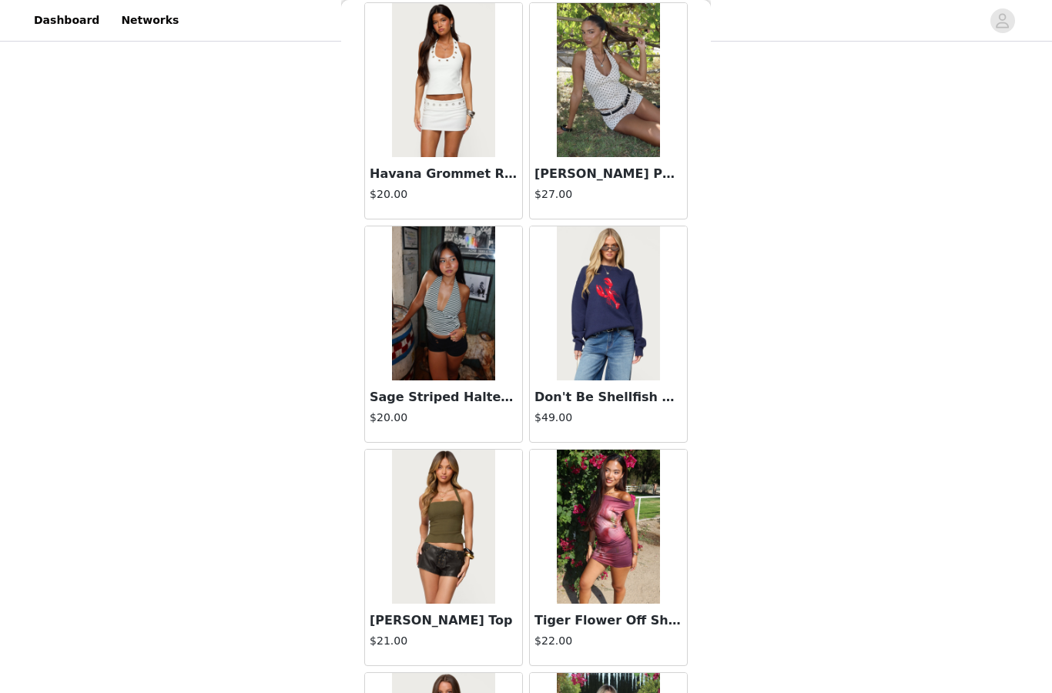
scroll to position [9196, 0]
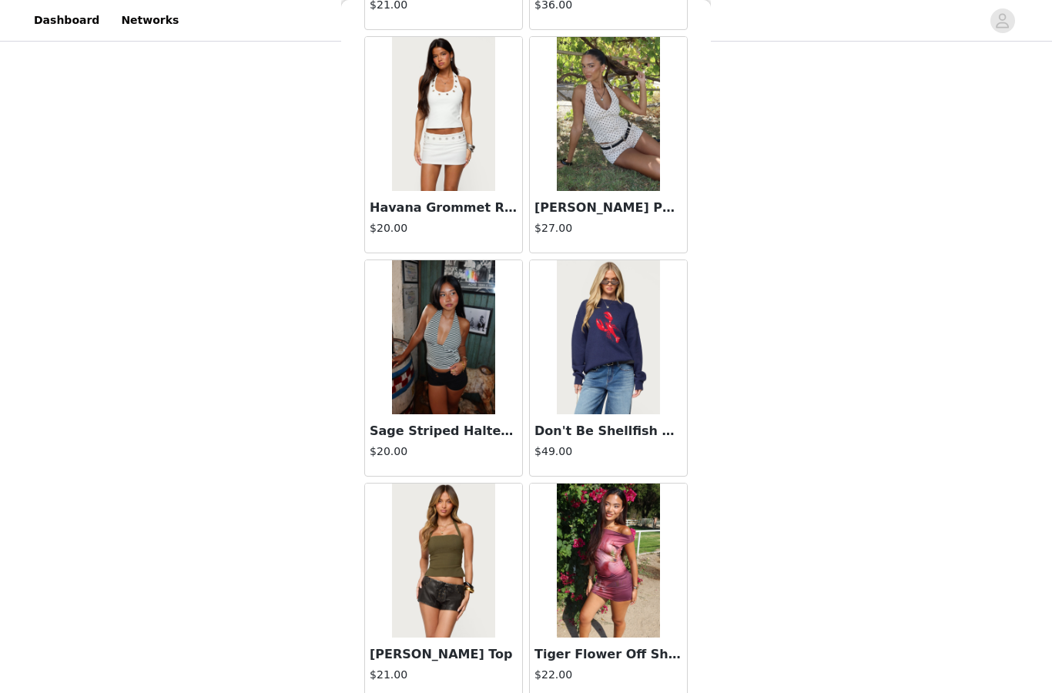
click at [621, 155] on img at bounding box center [608, 114] width 102 height 154
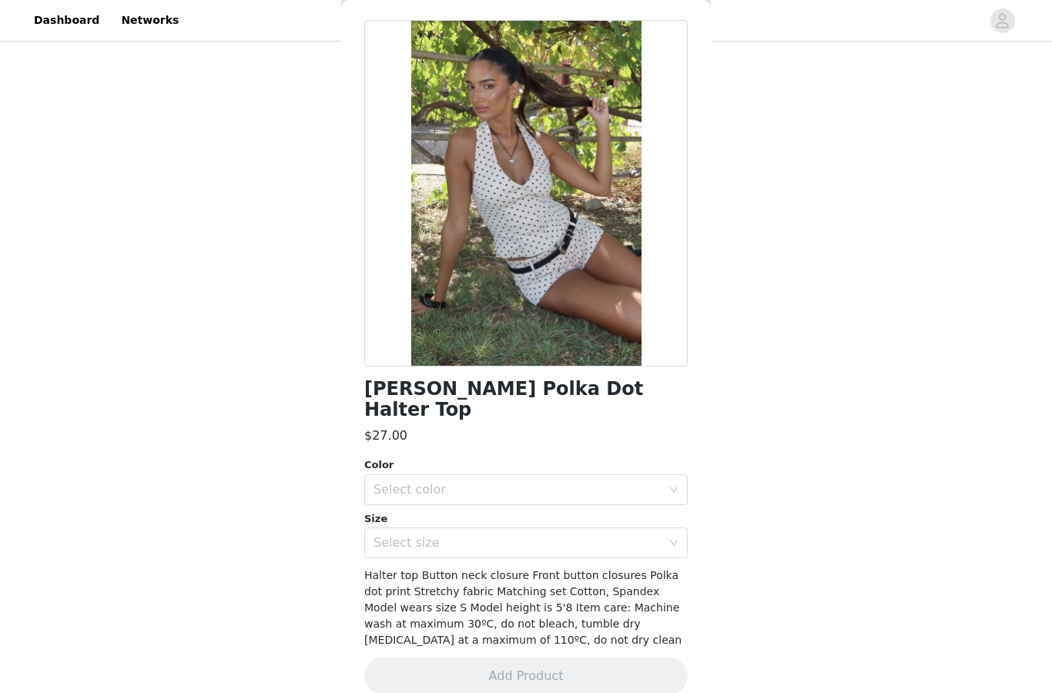
scroll to position [55, 0]
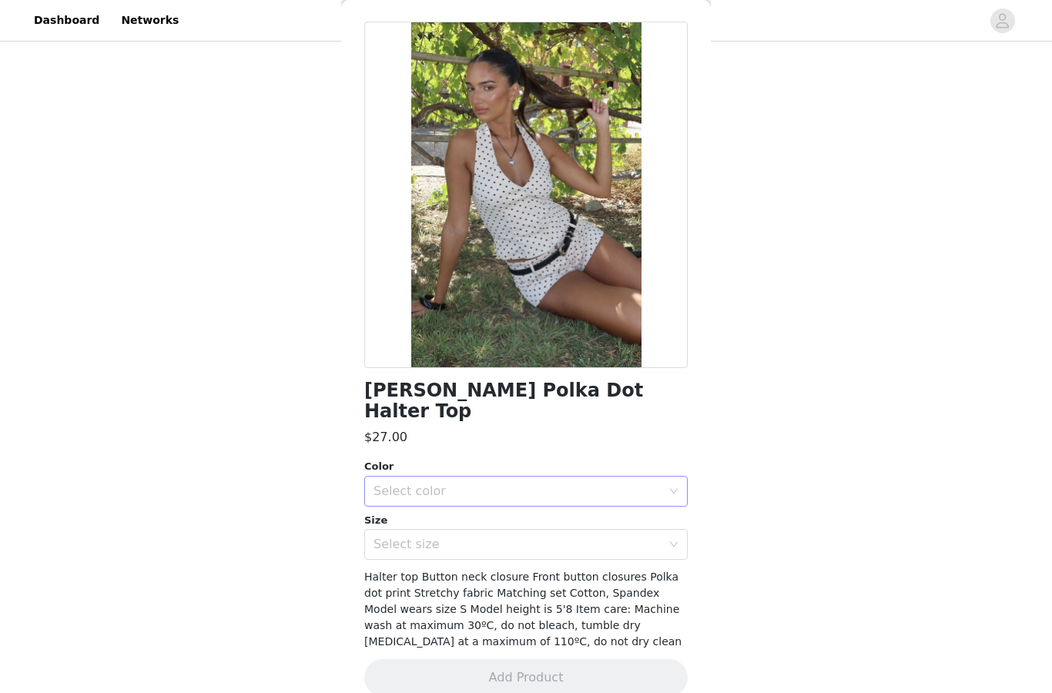
click at [517, 484] on div "Select color" at bounding box center [517, 491] width 288 height 15
click at [500, 503] on li "CREAM" at bounding box center [525, 503] width 323 height 25
click at [500, 537] on div "Select size" at bounding box center [517, 544] width 288 height 15
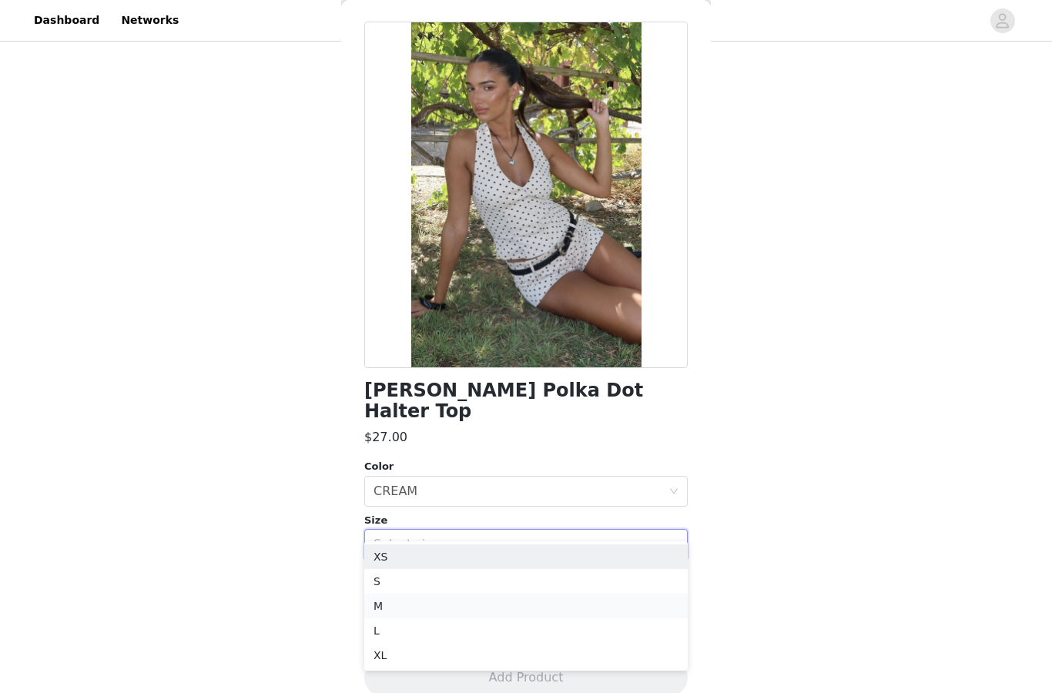
click at [456, 605] on li "M" at bounding box center [525, 606] width 323 height 25
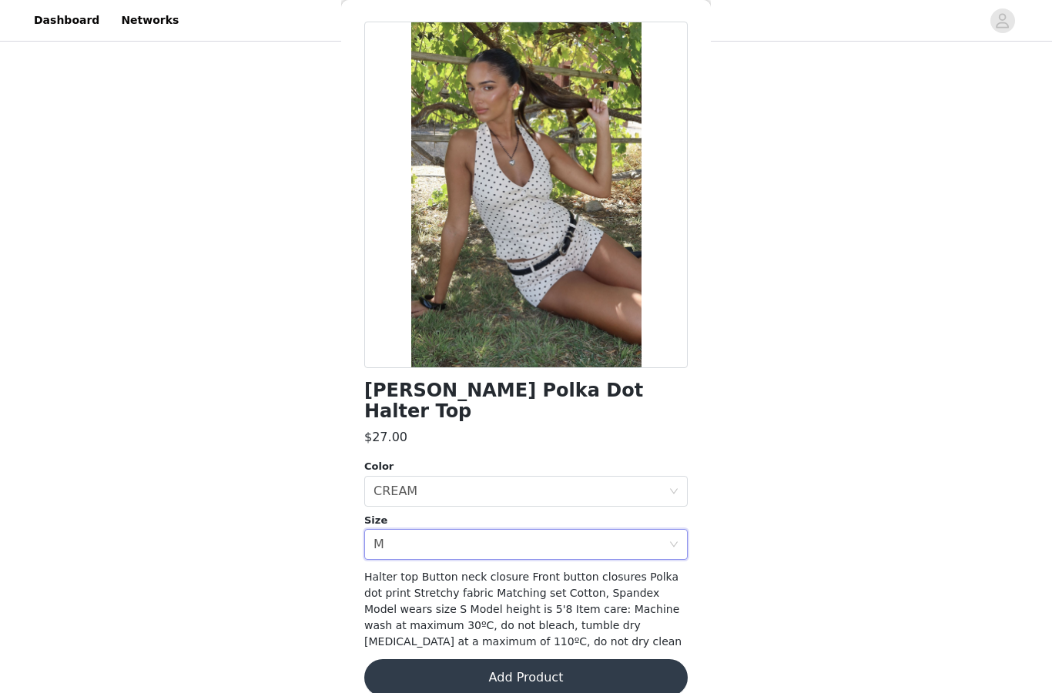
click at [455, 659] on button "Add Product" at bounding box center [525, 677] width 323 height 37
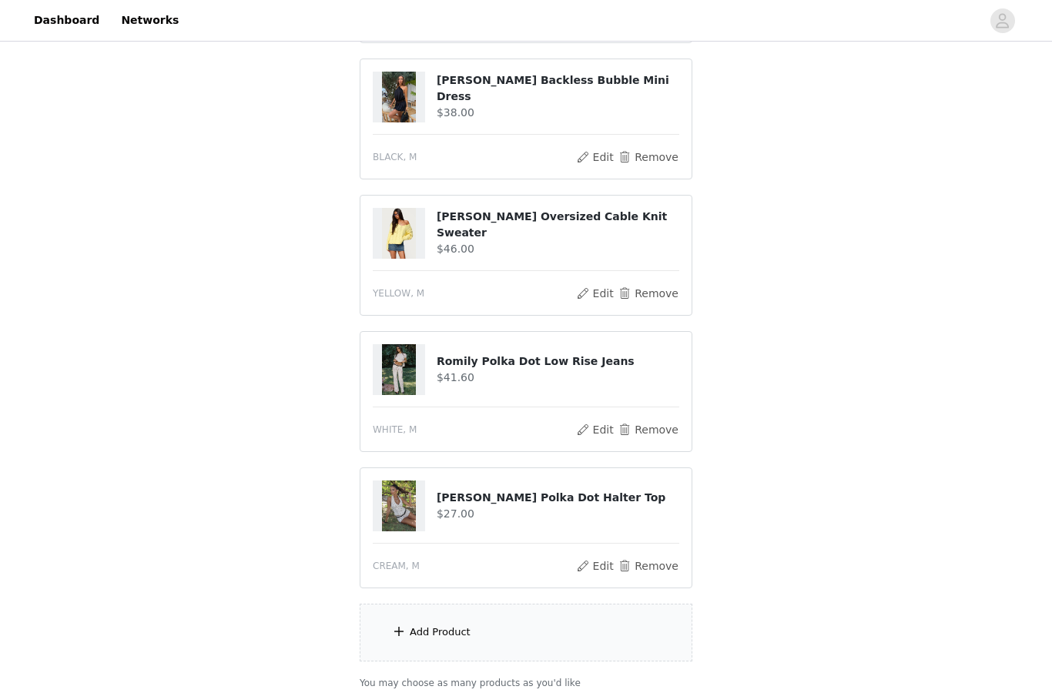
scroll to position [490, 0]
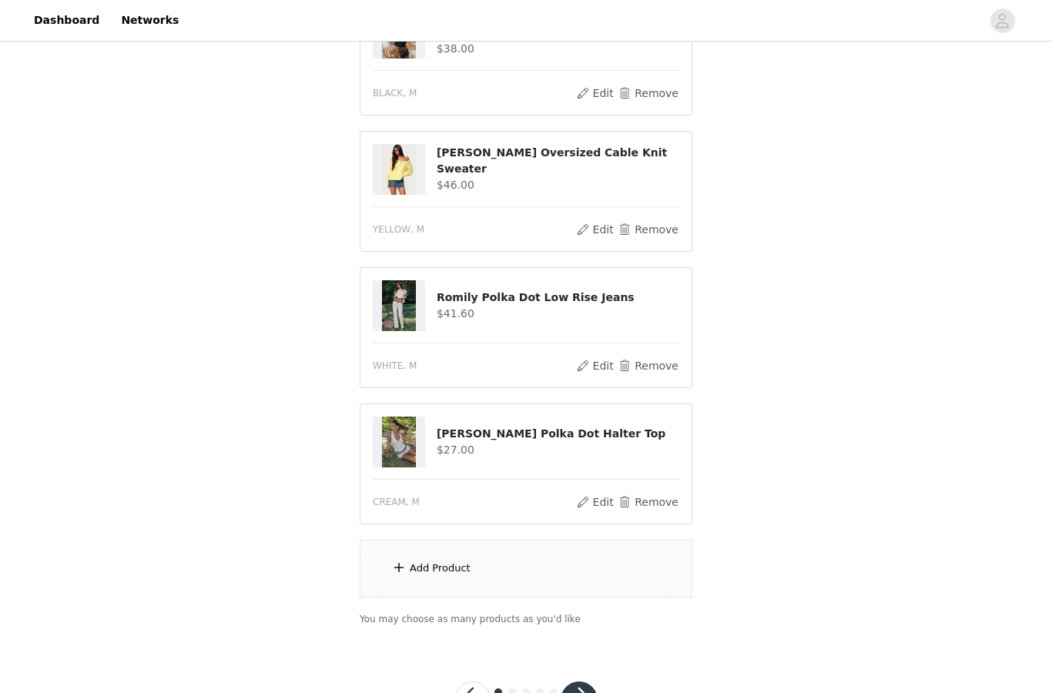
click at [483, 567] on div "Add Product" at bounding box center [526, 569] width 333 height 58
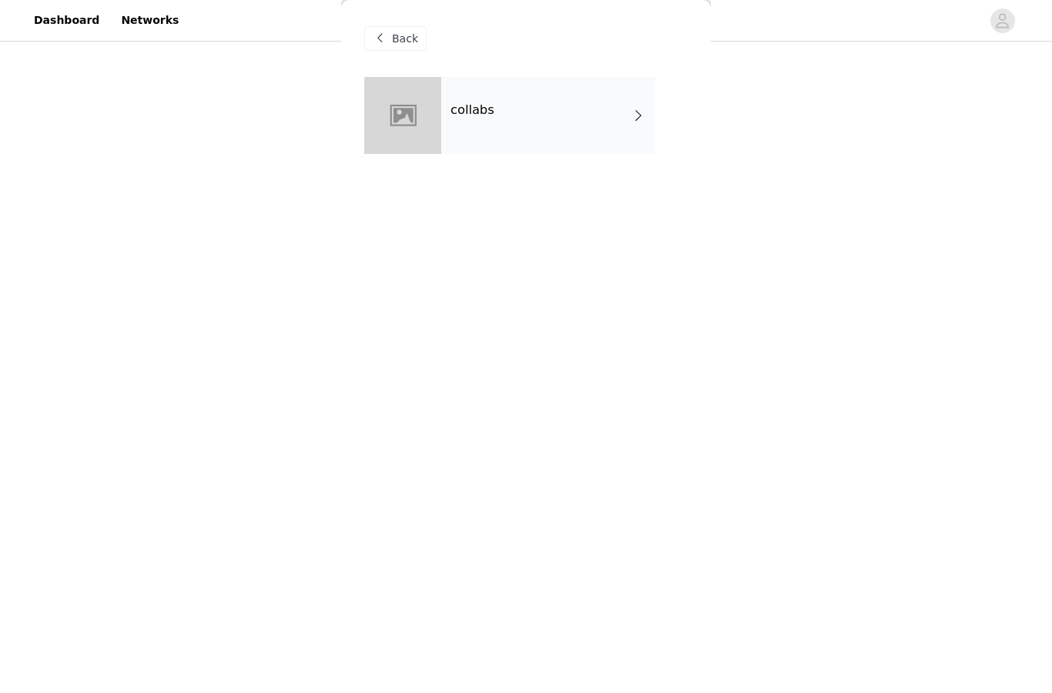
click at [506, 122] on div "collabs" at bounding box center [548, 115] width 214 height 77
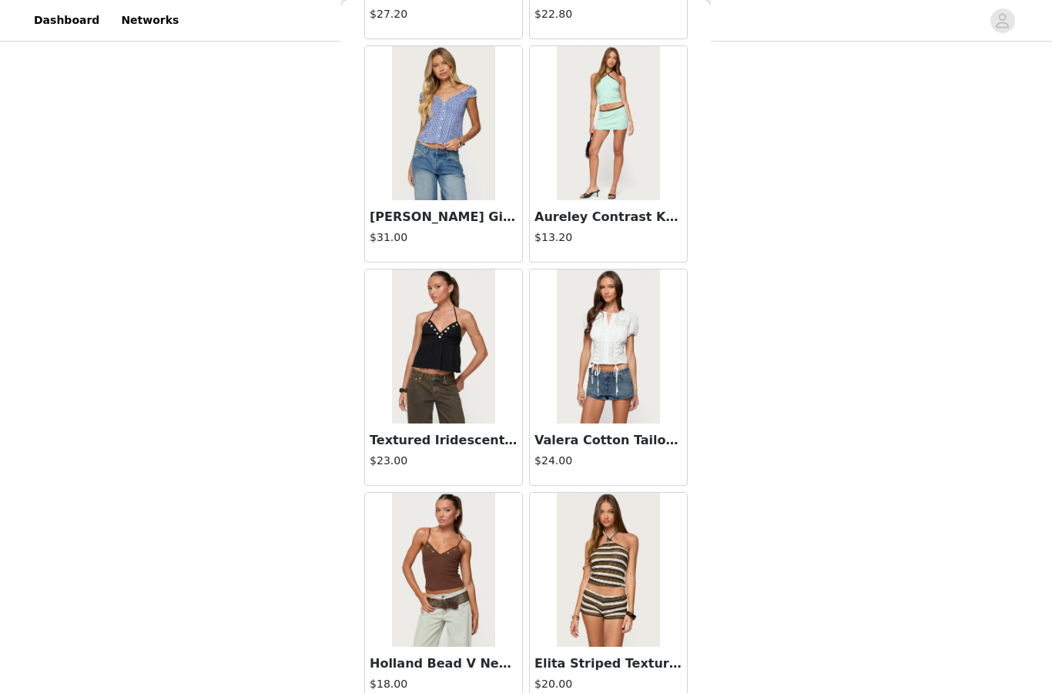
scroll to position [552, 0]
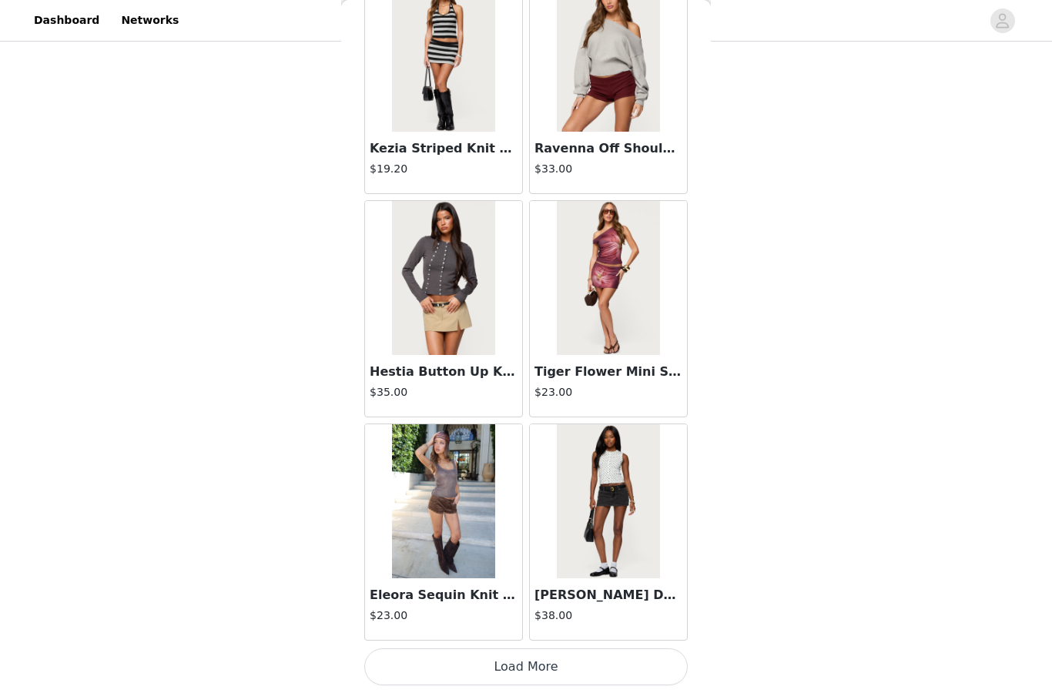
click at [514, 655] on button "Load More" at bounding box center [525, 666] width 323 height 37
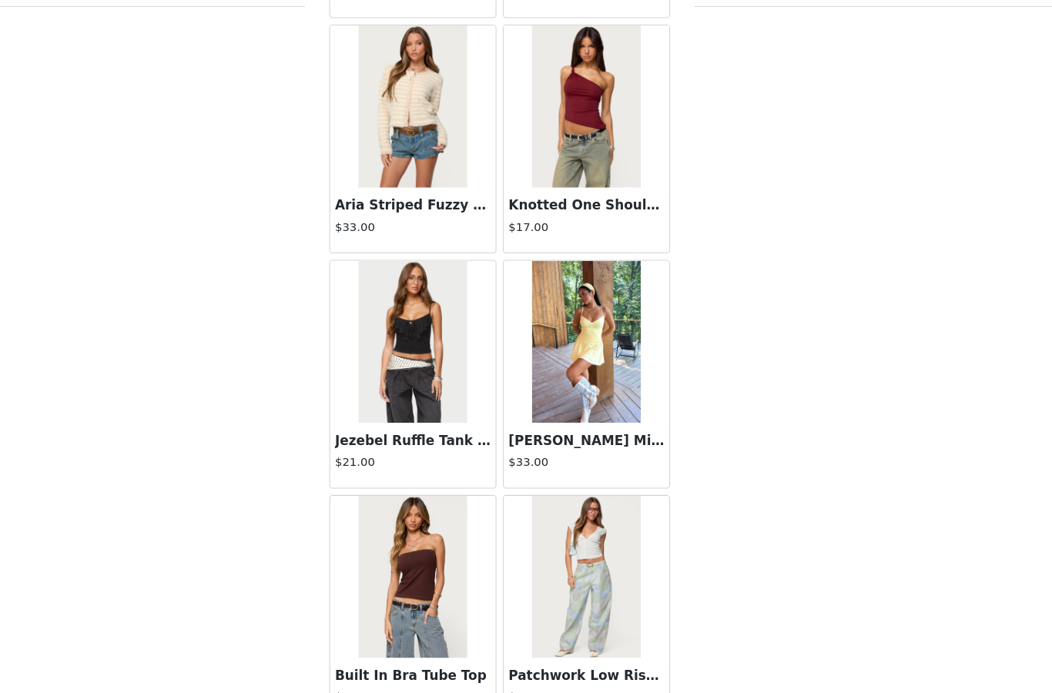
scroll to position [10274, 0]
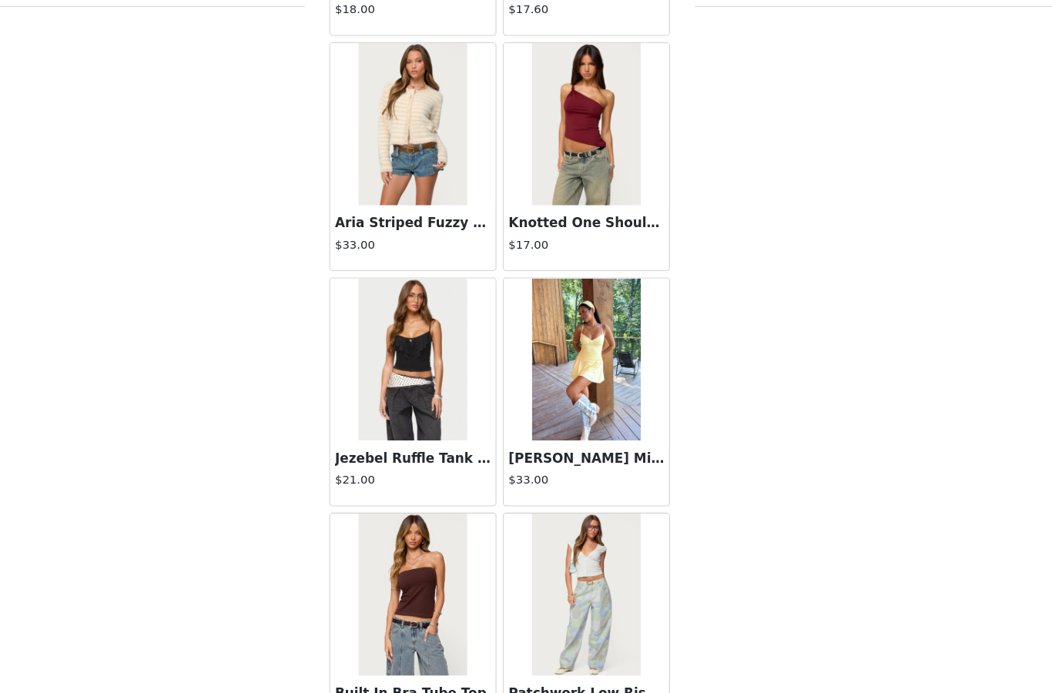
click at [403, 129] on img at bounding box center [443, 152] width 102 height 154
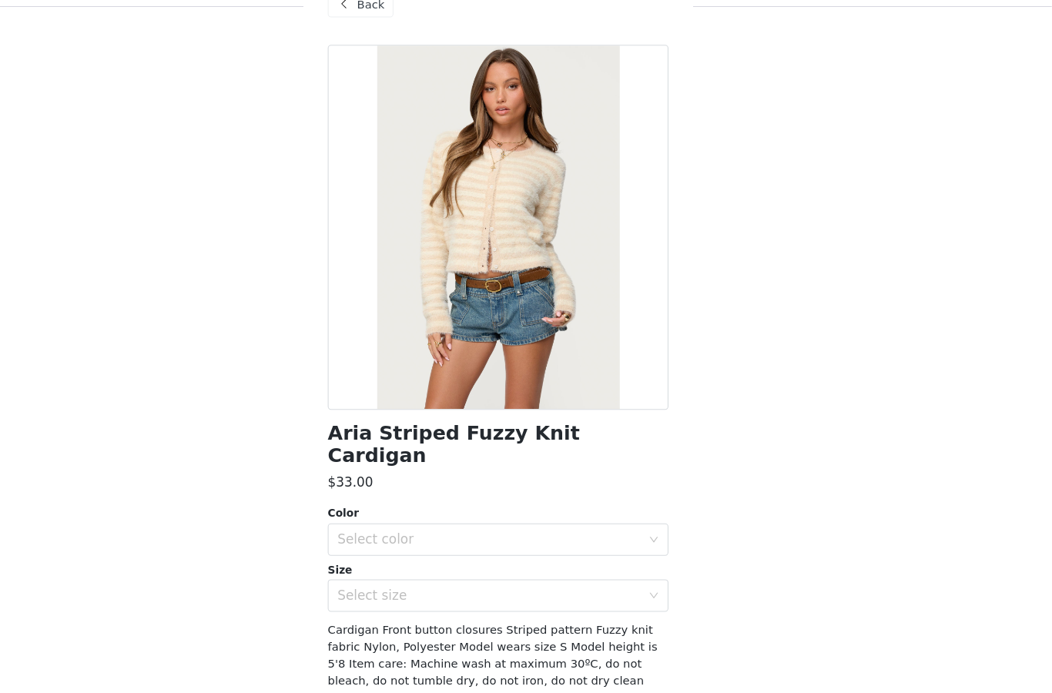
scroll to position [0, 0]
click at [364, 26] on div "Back" at bounding box center [395, 38] width 62 height 25
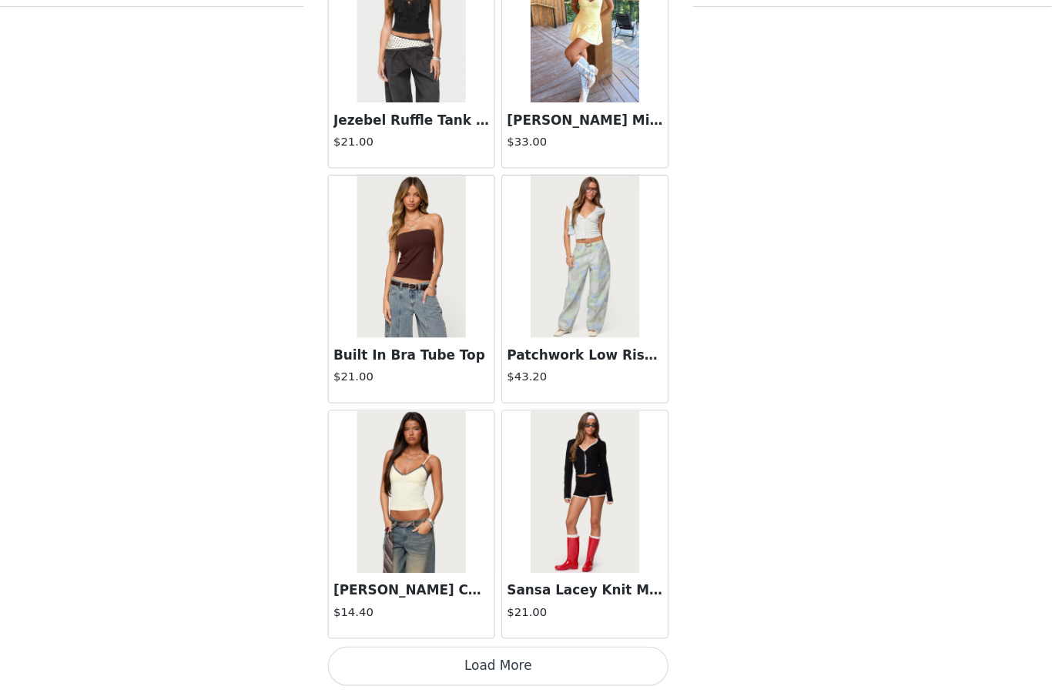
click at [454, 648] on button "Load More" at bounding box center [525, 666] width 323 height 37
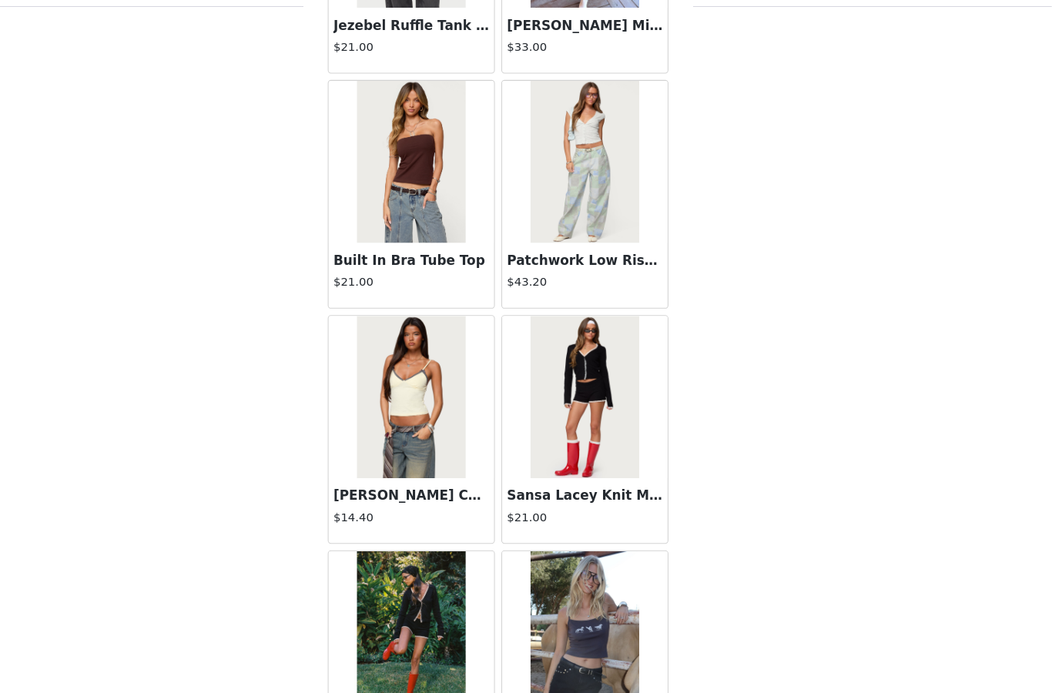
scroll to position [10822, 0]
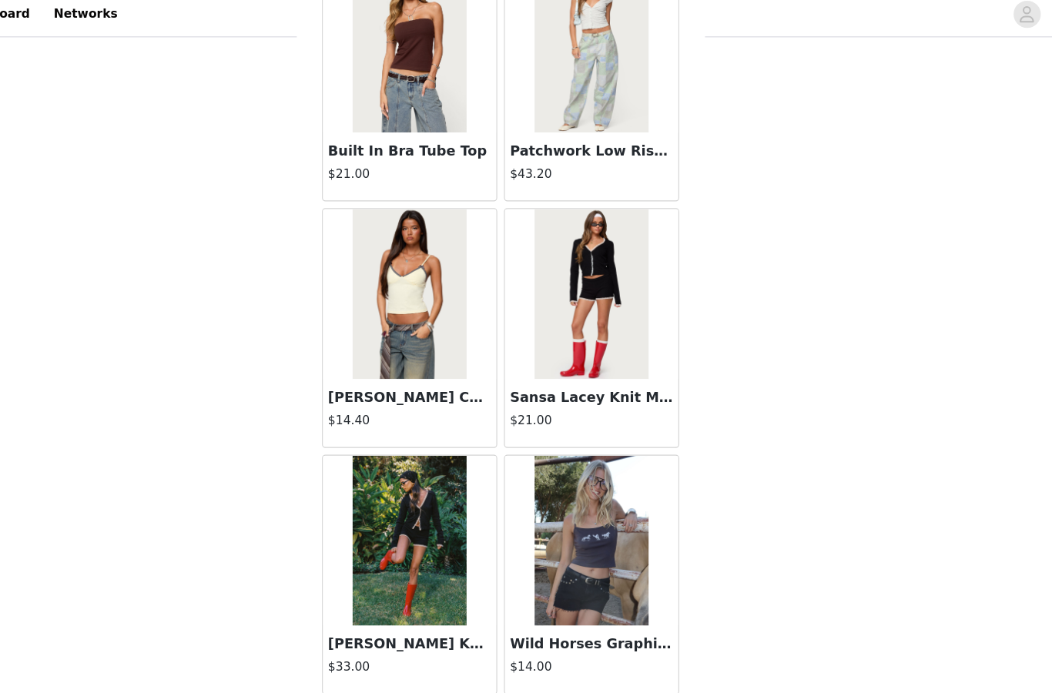
click at [557, 273] on img at bounding box center [608, 274] width 102 height 154
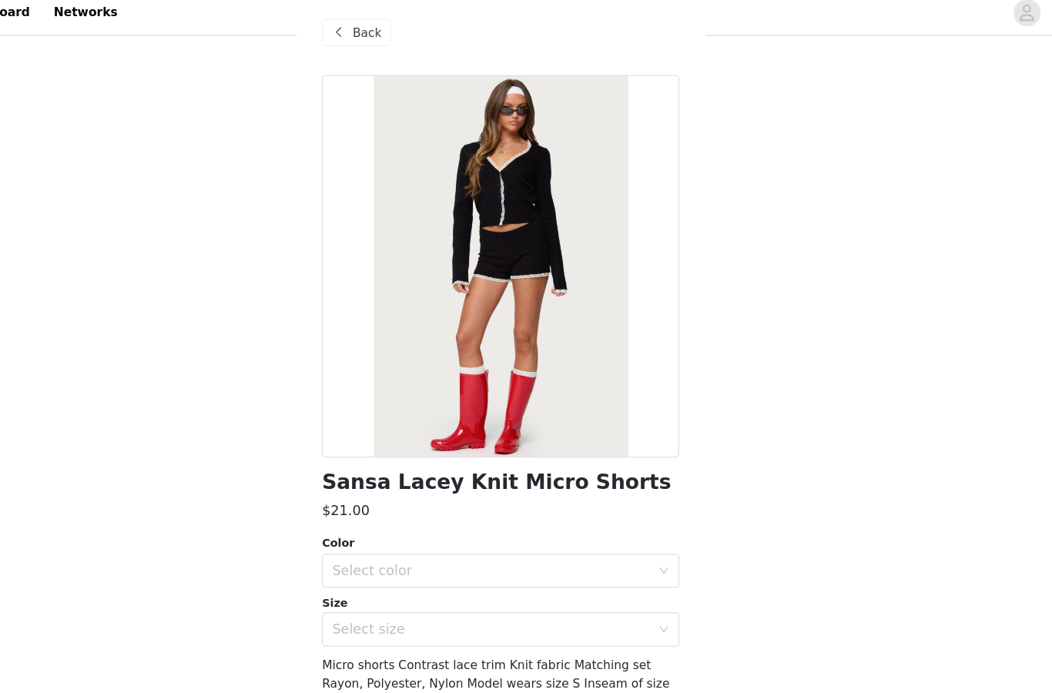
scroll to position [0, 0]
click at [392, 31] on span "Back" at bounding box center [405, 39] width 26 height 16
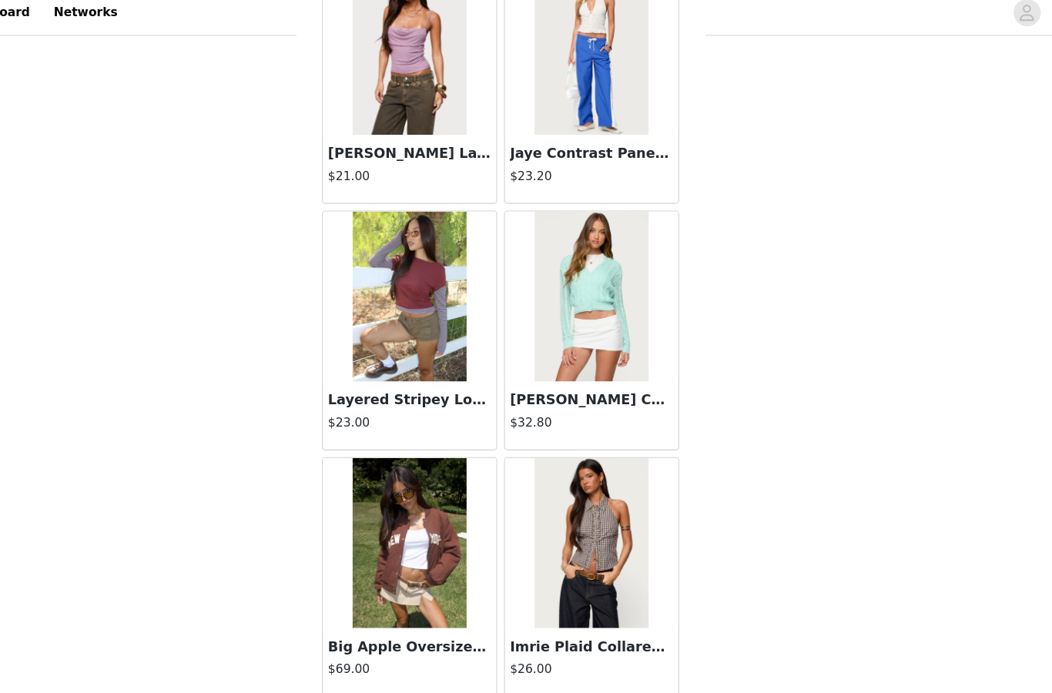
click at [477, 648] on button "Load More" at bounding box center [525, 666] width 323 height 37
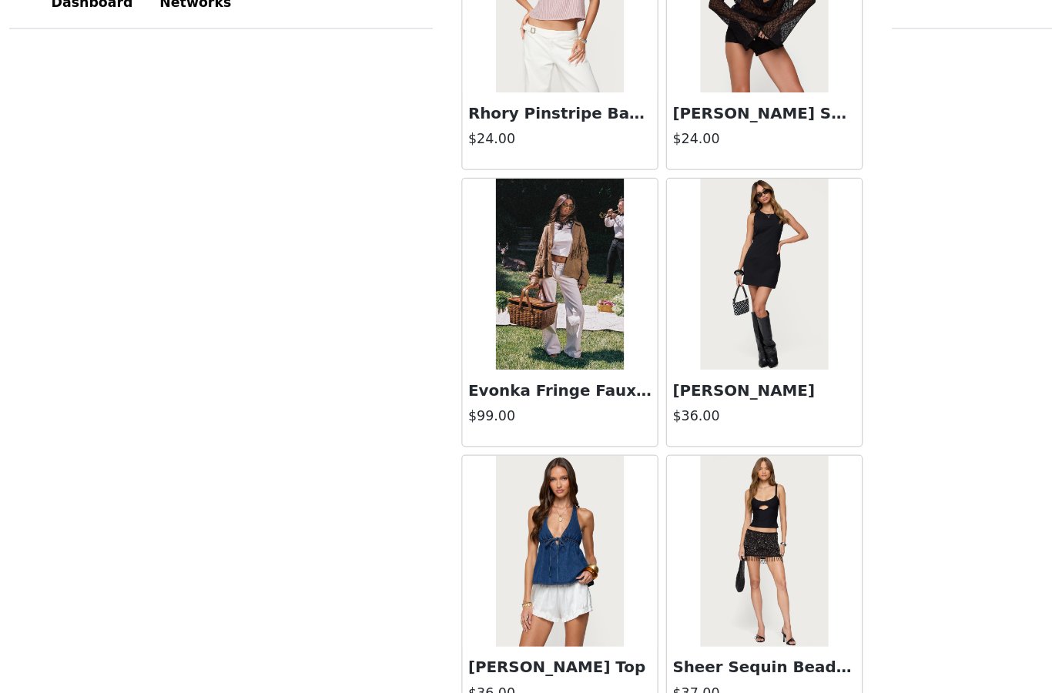
scroll to position [509, 0]
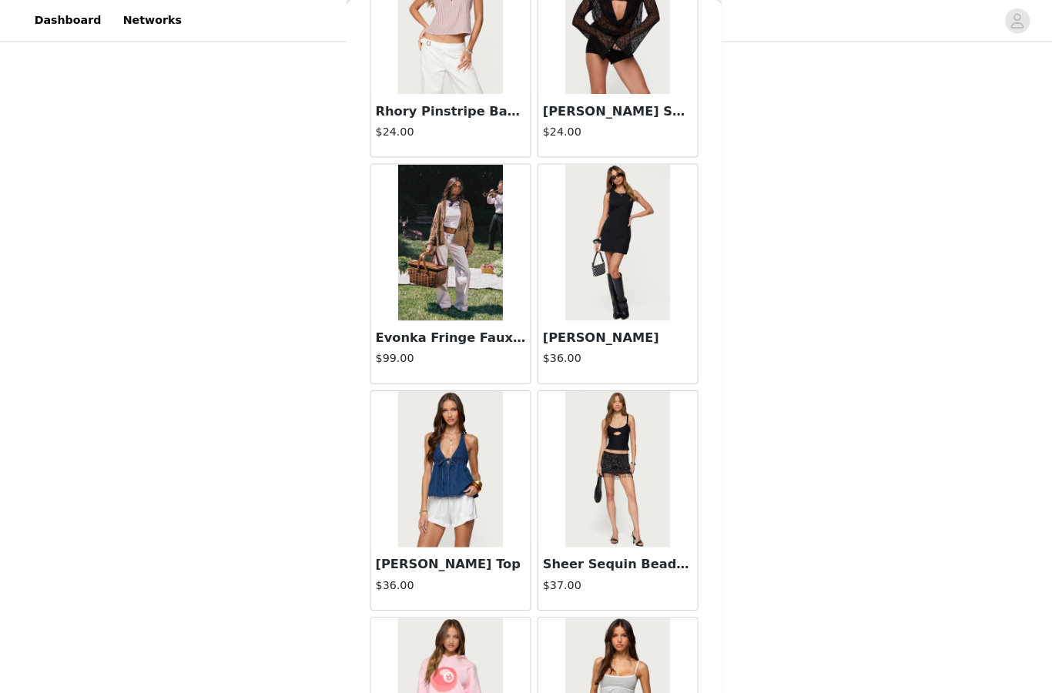
click at [470, 256] on img at bounding box center [443, 239] width 102 height 154
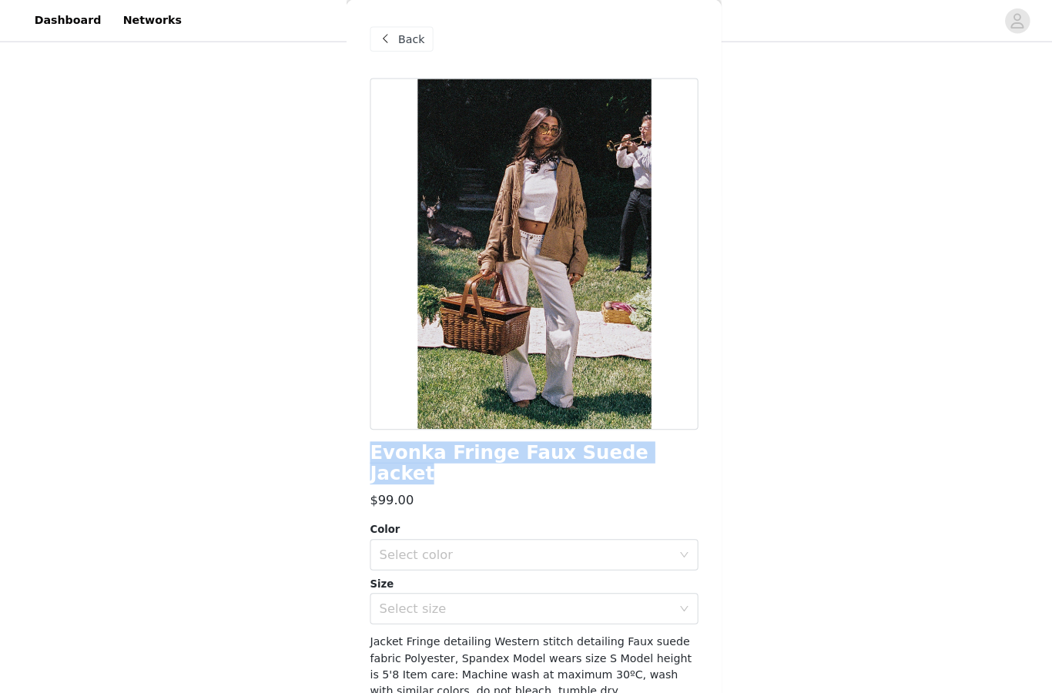
scroll to position [0, 0]
click at [389, 28] on div "Back" at bounding box center [395, 38] width 62 height 25
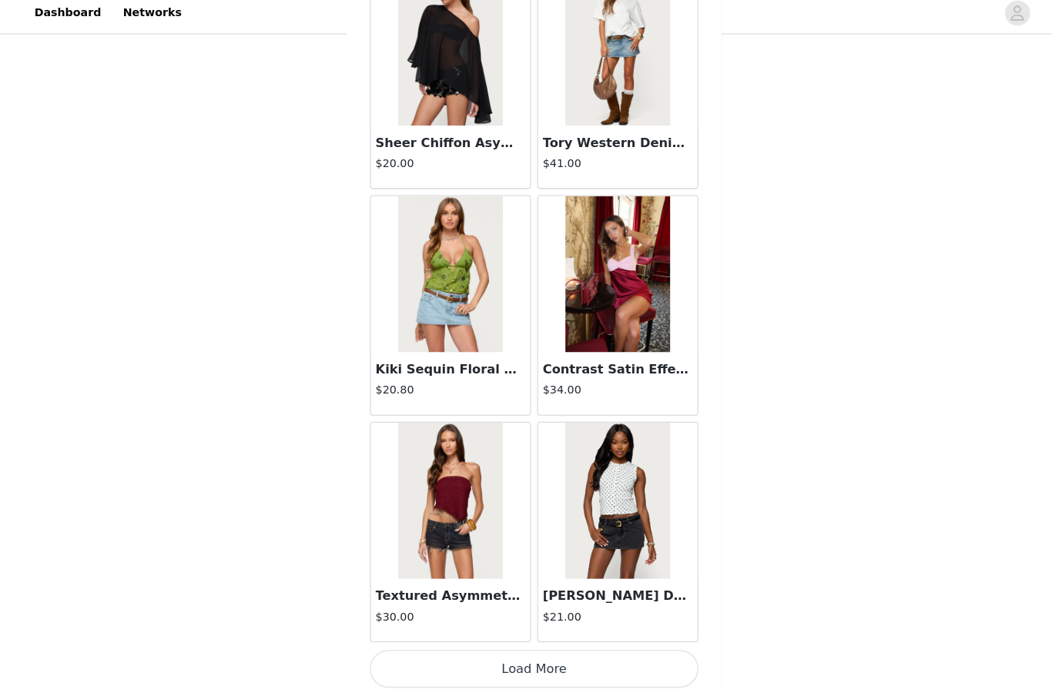
scroll to position [15011, 0]
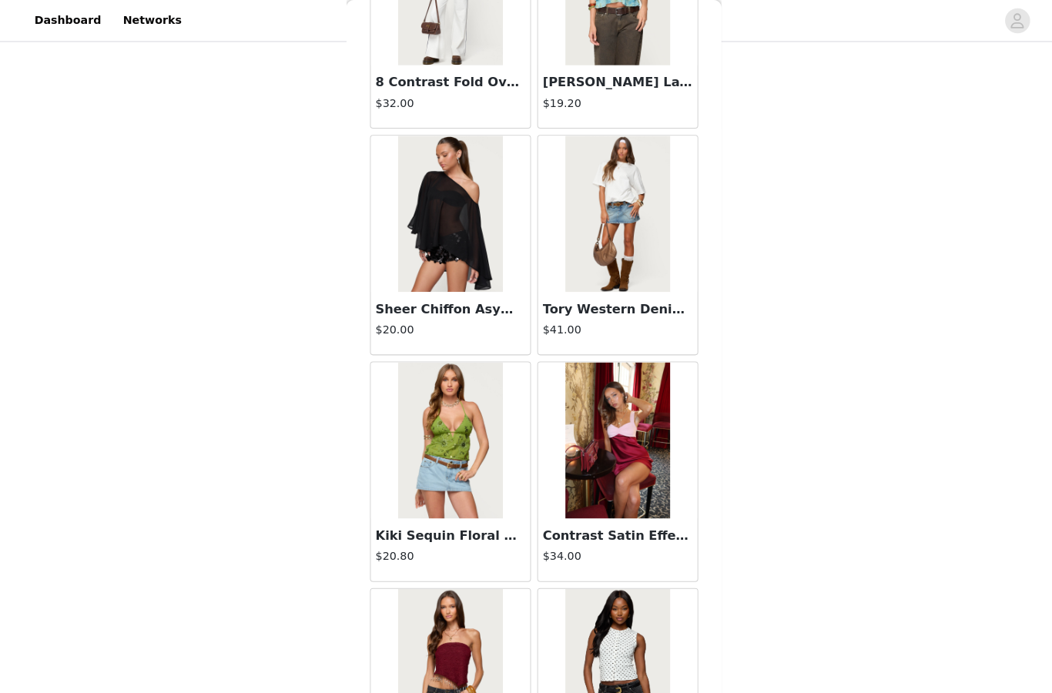
scroll to position [14874, 0]
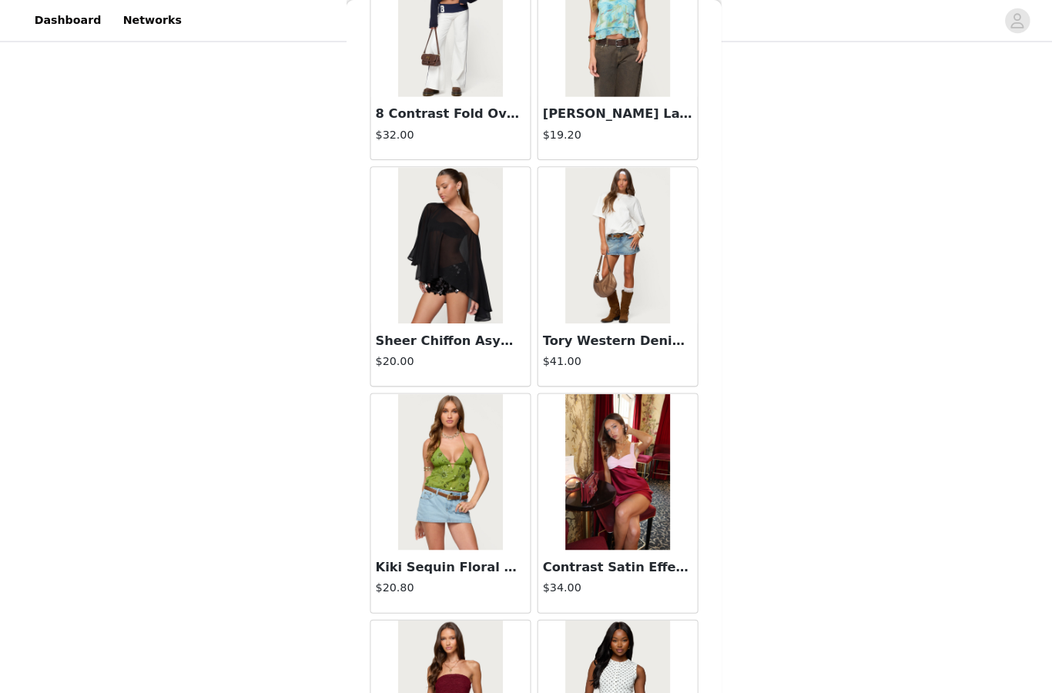
click at [444, 263] on img at bounding box center [443, 242] width 102 height 154
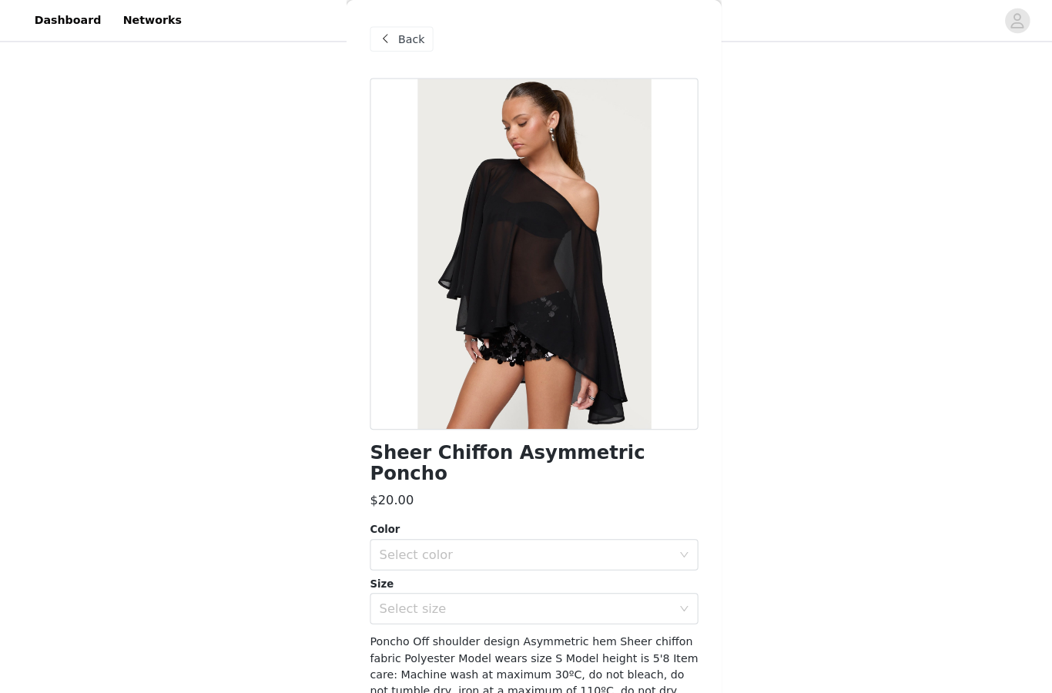
scroll to position [537, 0]
click at [446, 539] on div "Select color" at bounding box center [517, 546] width 288 height 15
click at [460, 551] on li "BLACK" at bounding box center [525, 559] width 323 height 25
click at [458, 592] on div "Select size" at bounding box center [517, 599] width 288 height 15
click at [445, 496] on li "M" at bounding box center [525, 496] width 323 height 25
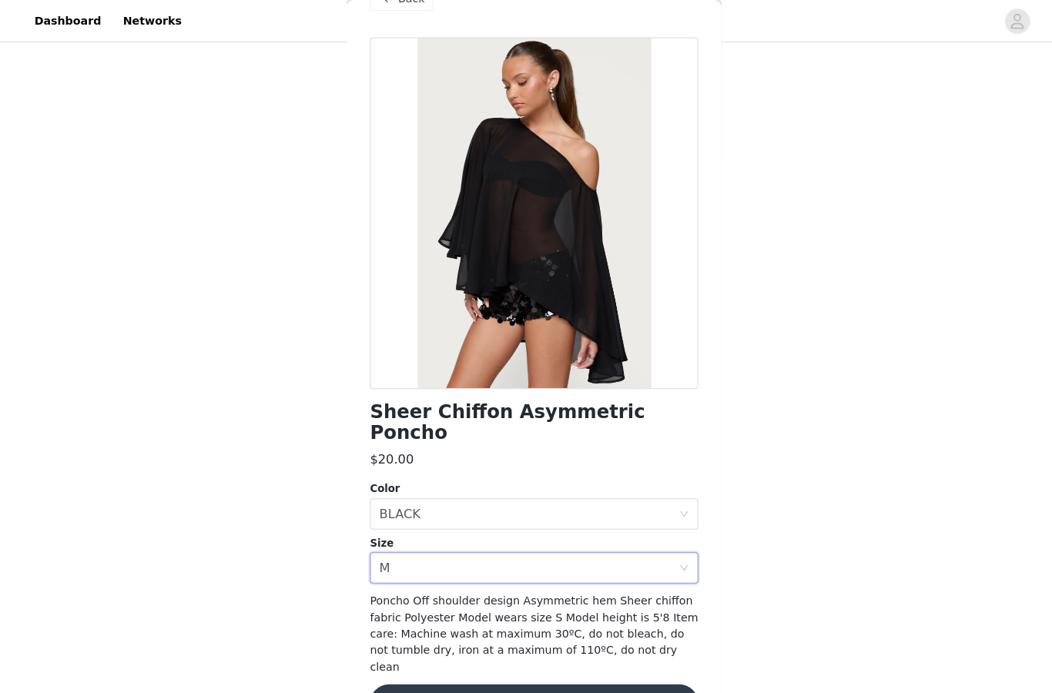
scroll to position [39, 0]
click at [460, 675] on button "Add Product" at bounding box center [525, 693] width 323 height 37
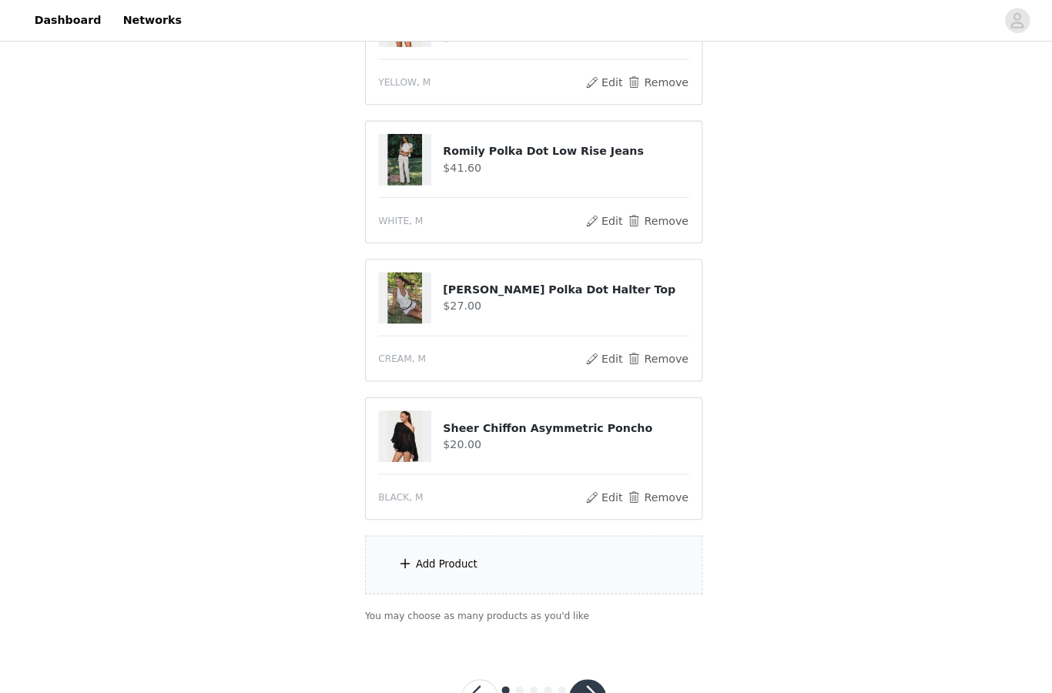
scroll to position [638, 0]
click at [459, 553] on div "Add Product" at bounding box center [440, 557] width 61 height 15
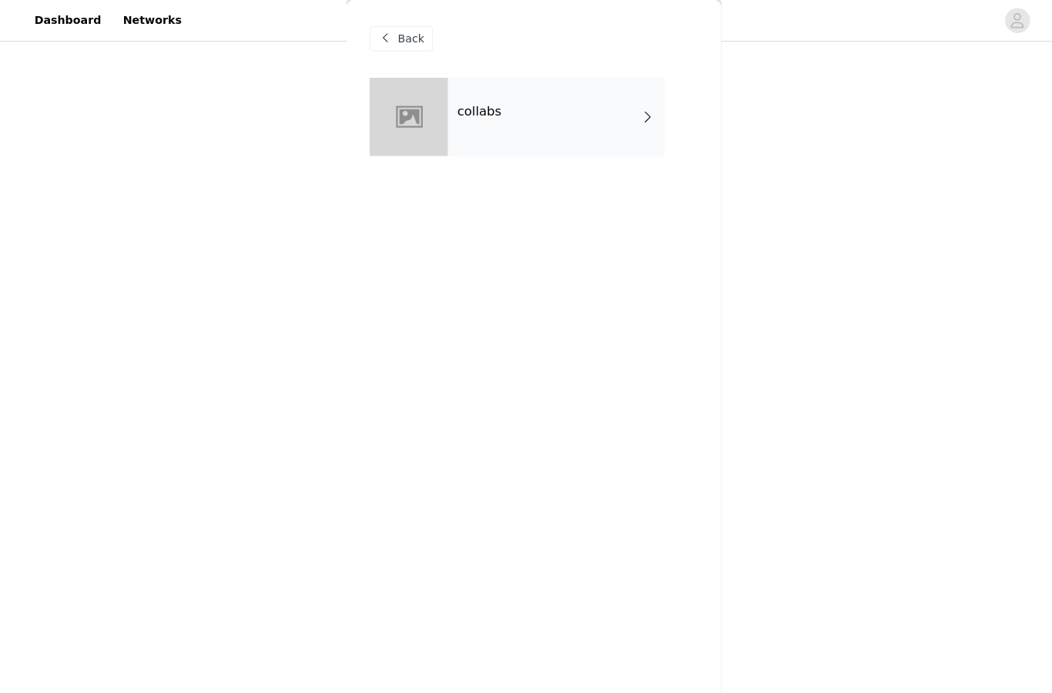
click at [501, 119] on div "collabs" at bounding box center [548, 115] width 214 height 77
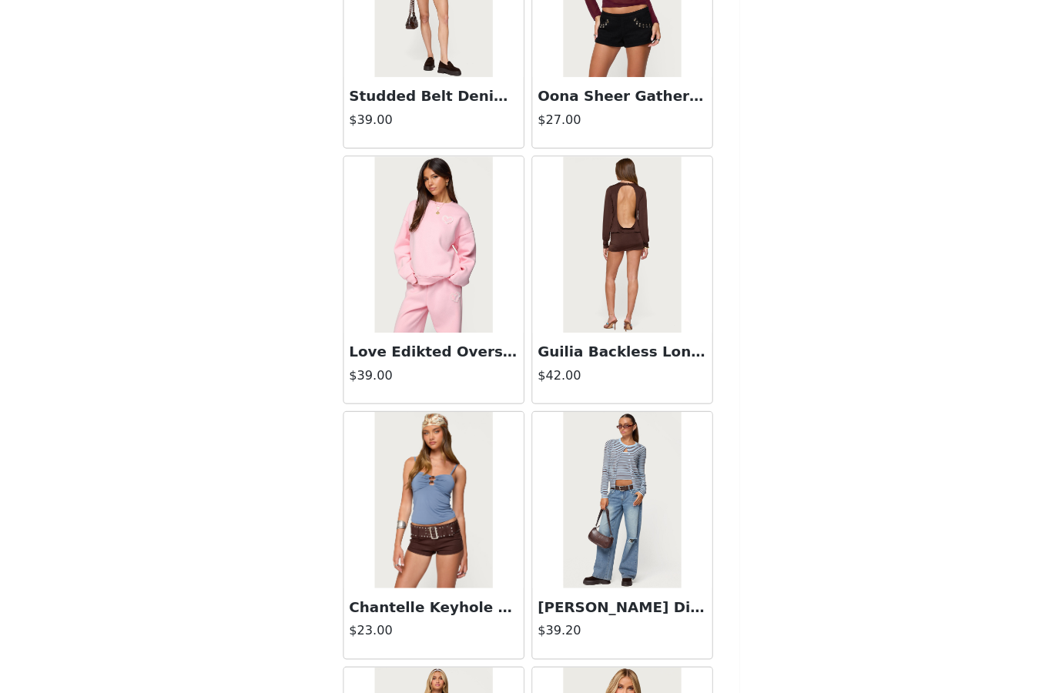
scroll to position [14169, 0]
click at [560, 242] on img at bounding box center [608, 276] width 102 height 154
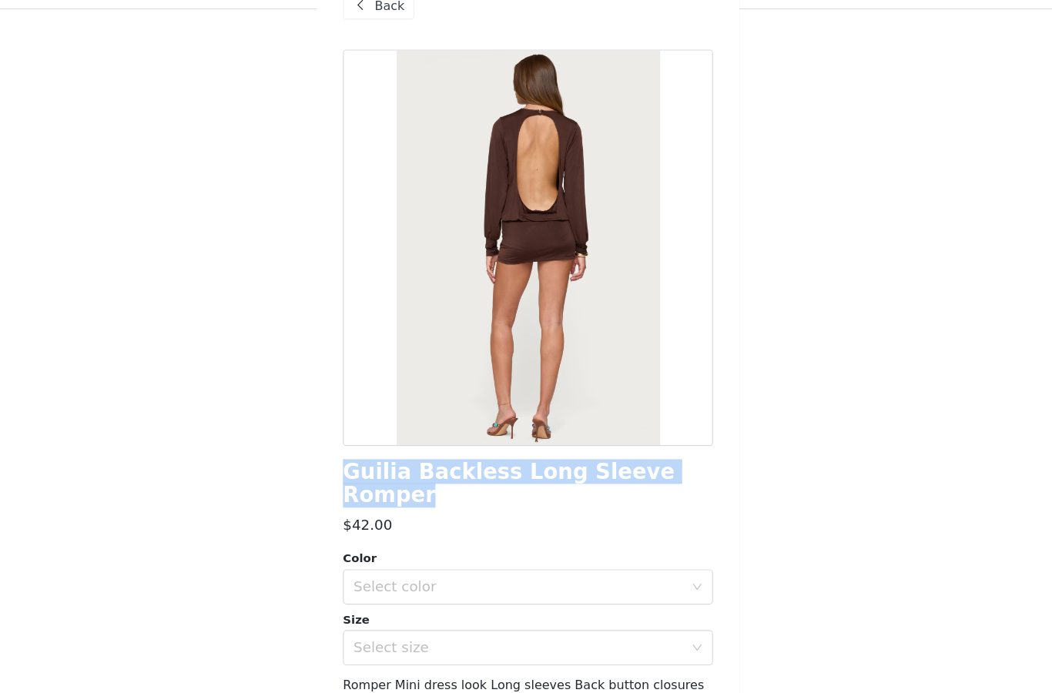
scroll to position [0, 0]
click at [392, 31] on span "Back" at bounding box center [405, 39] width 26 height 16
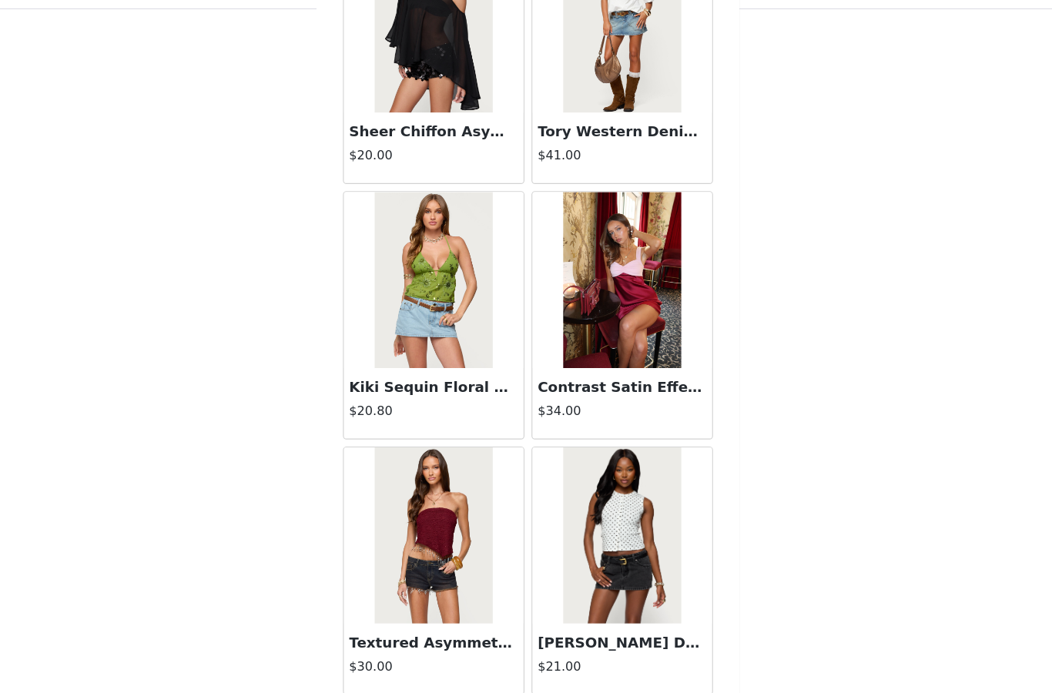
scroll to position [15061, 0]
click at [430, 648] on button "Load More" at bounding box center [525, 666] width 323 height 37
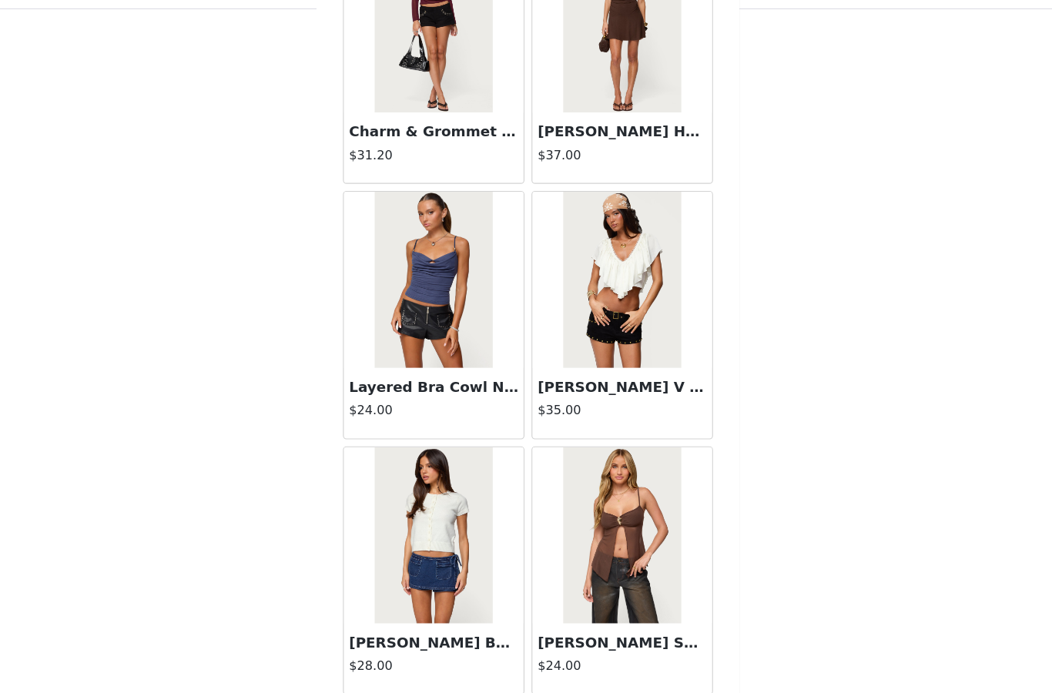
click at [444, 648] on button "Load More" at bounding box center [525, 666] width 323 height 37
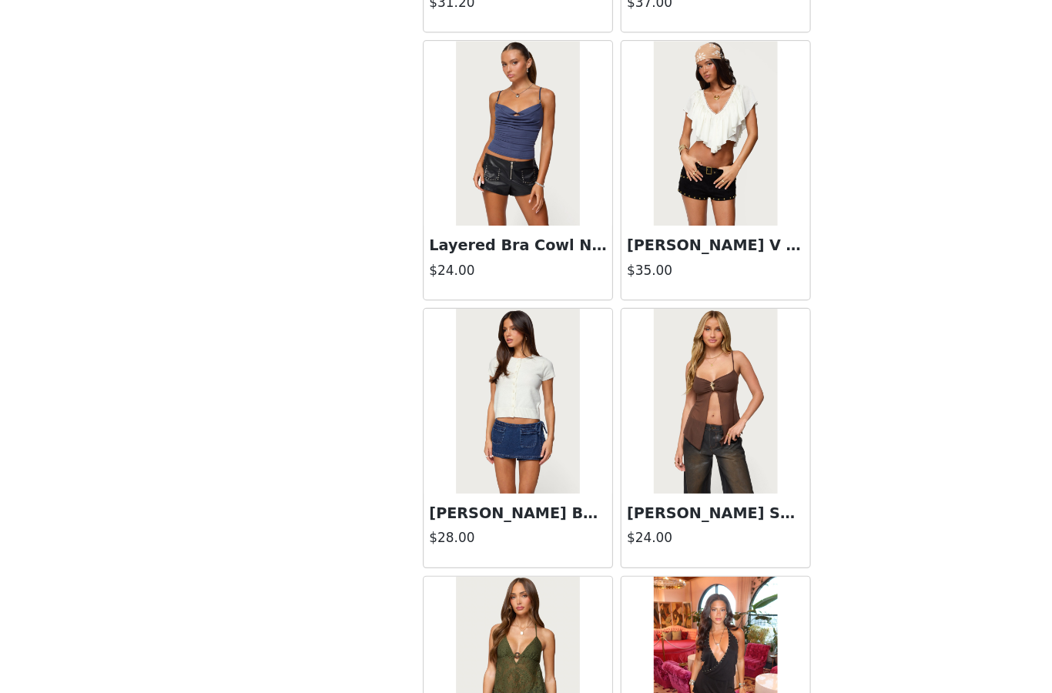
scroll to position [17364, 0]
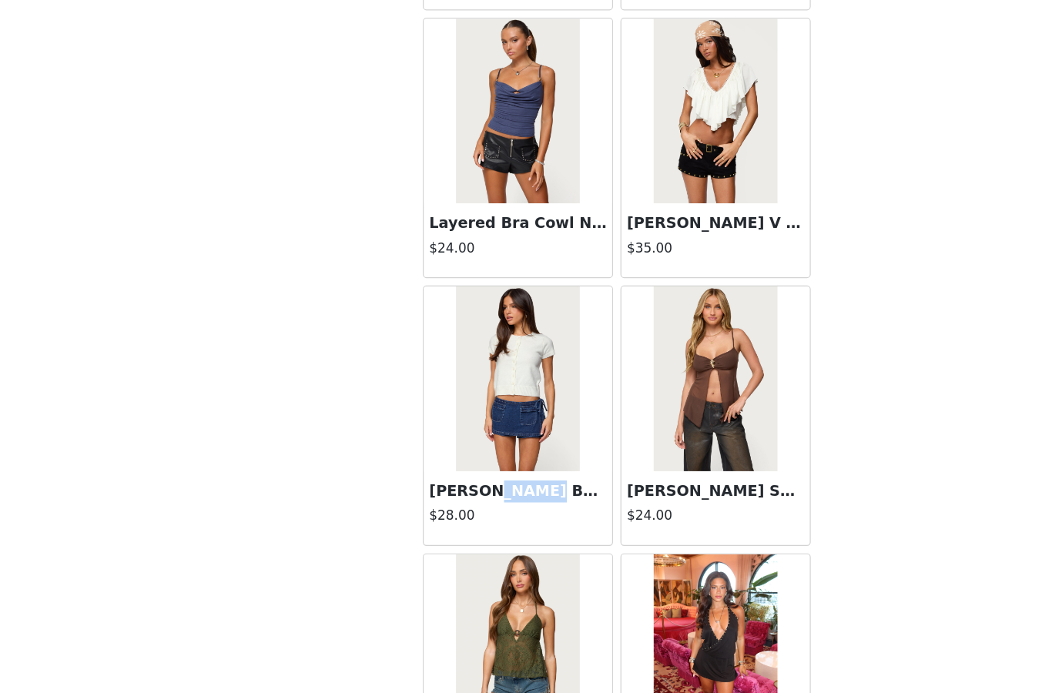
click at [444, 354] on img at bounding box center [443, 431] width 102 height 154
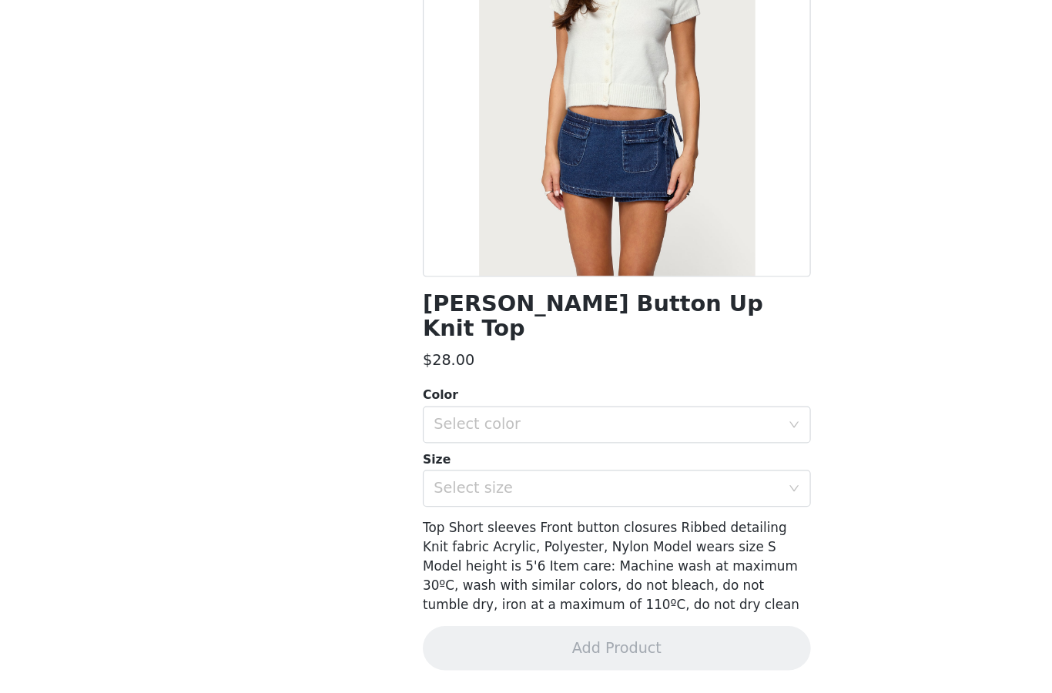
scroll to position [55, 0]
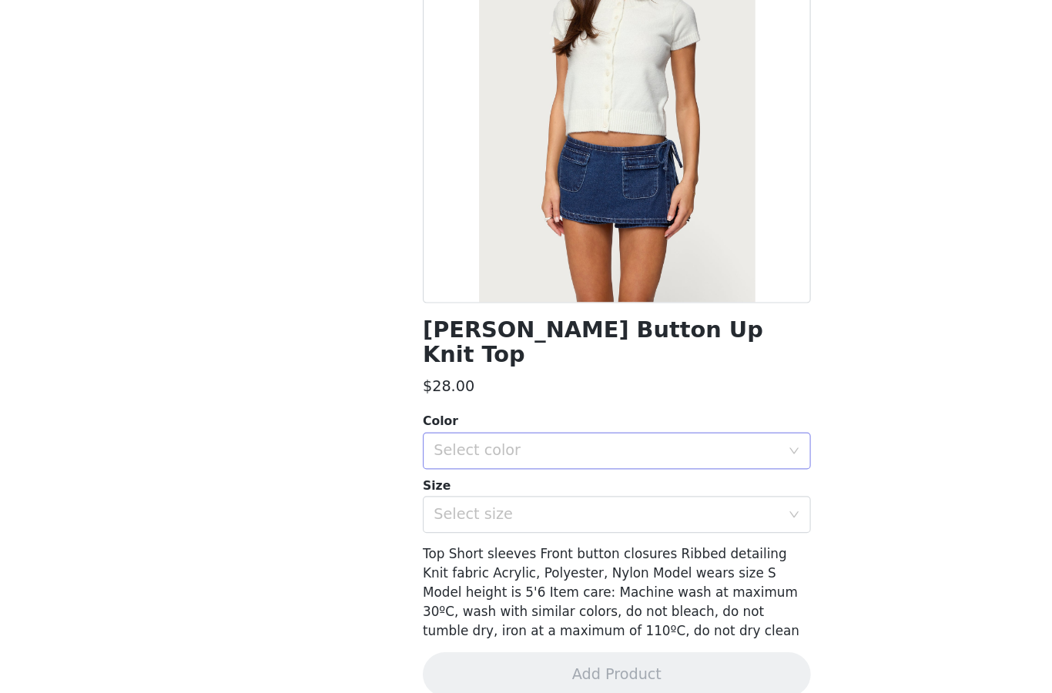
click at [460, 484] on div "Select color" at bounding box center [517, 491] width 288 height 15
click at [440, 537] on div "Select size" at bounding box center [517, 544] width 288 height 15
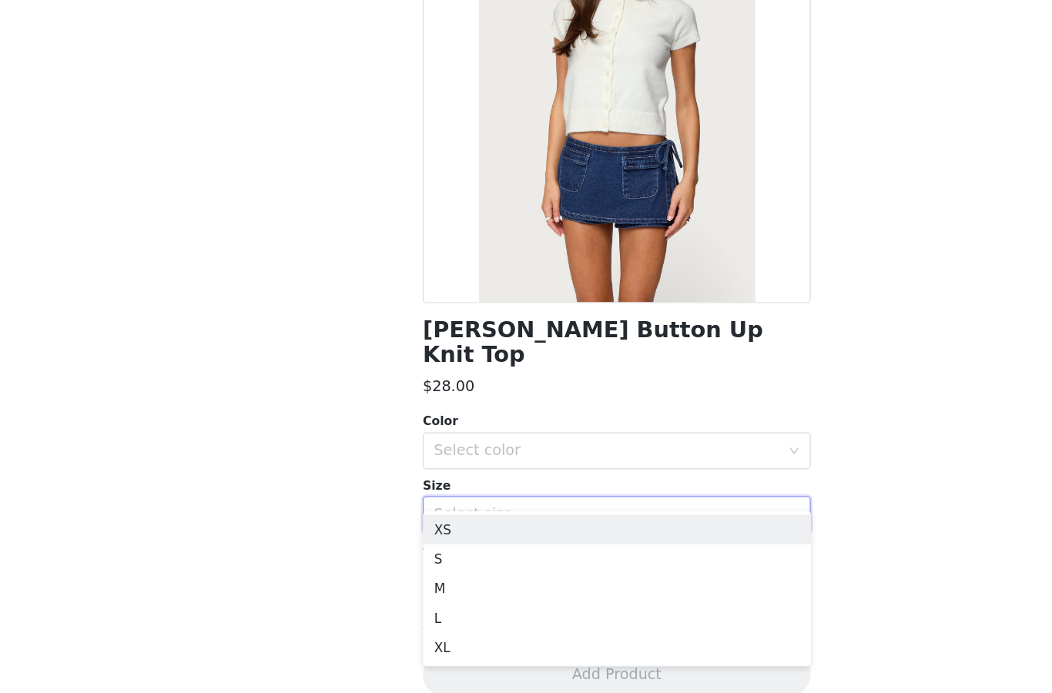
click at [445, 537] on div "Select size" at bounding box center [517, 544] width 288 height 15
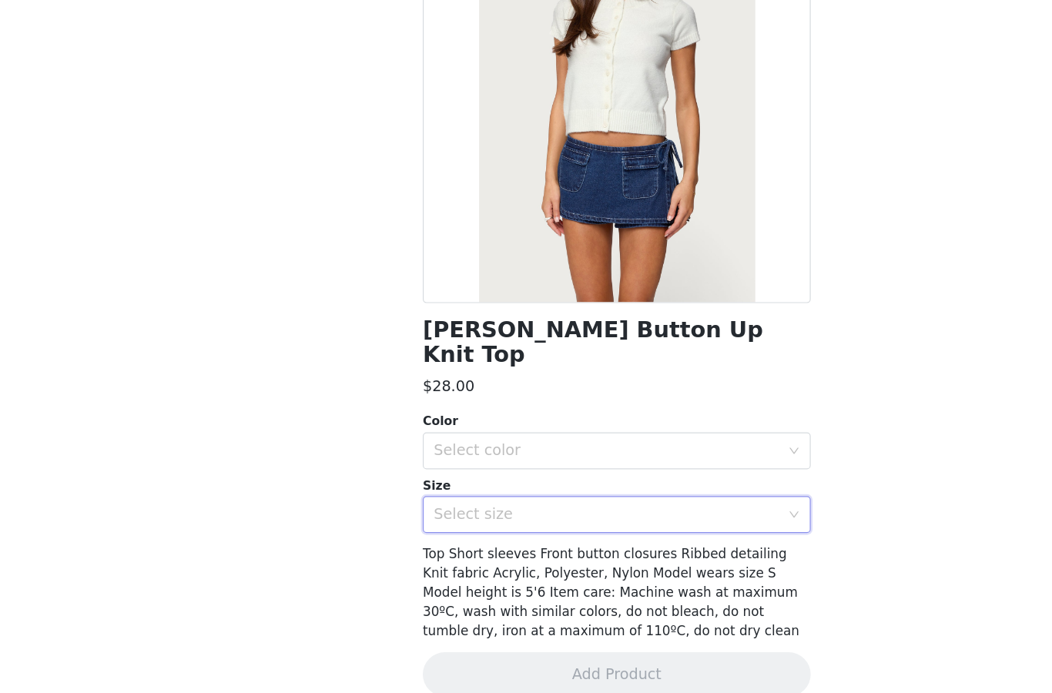
click at [436, 537] on div "Select size" at bounding box center [517, 544] width 288 height 15
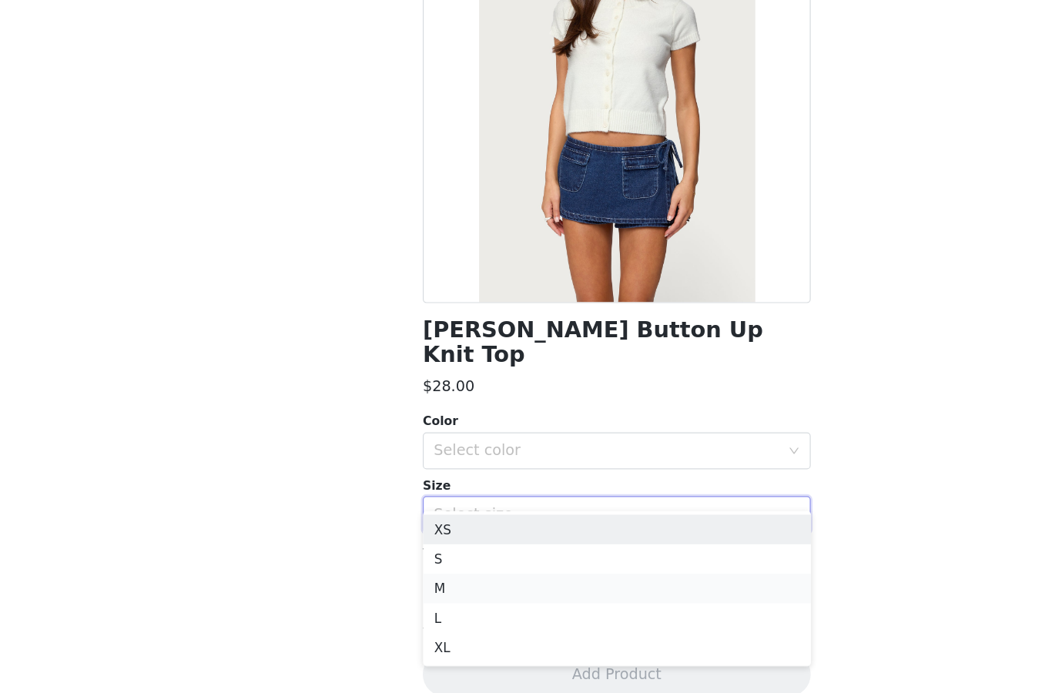
click at [410, 594] on li "M" at bounding box center [525, 606] width 323 height 25
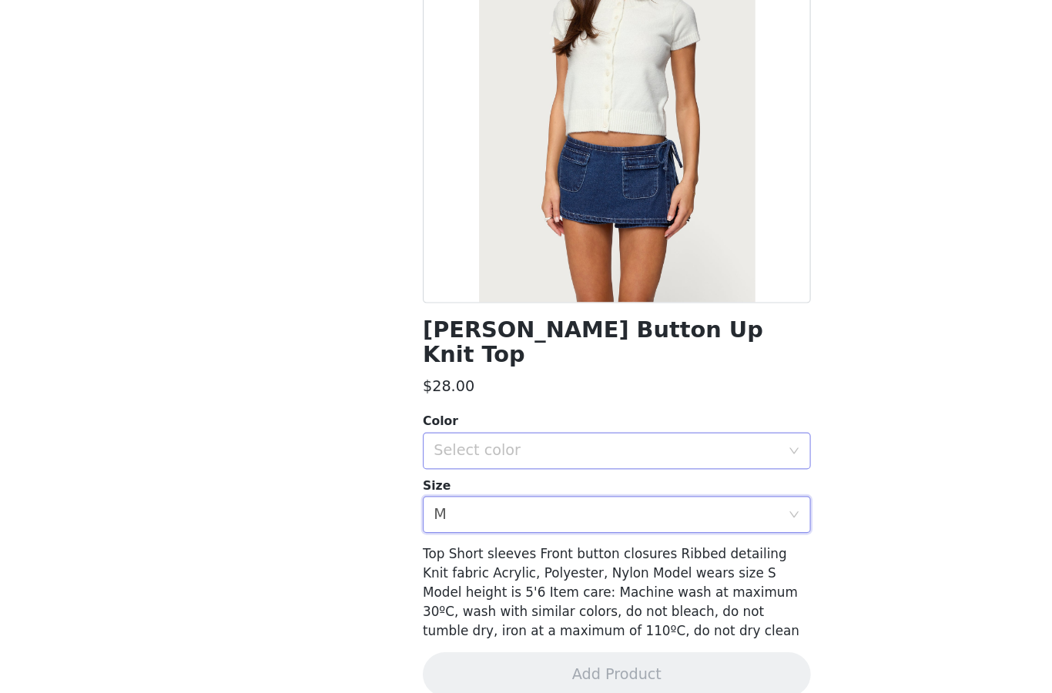
click at [459, 484] on div "Select color" at bounding box center [517, 491] width 288 height 15
click at [442, 491] on li "WHITE" at bounding box center [525, 503] width 323 height 25
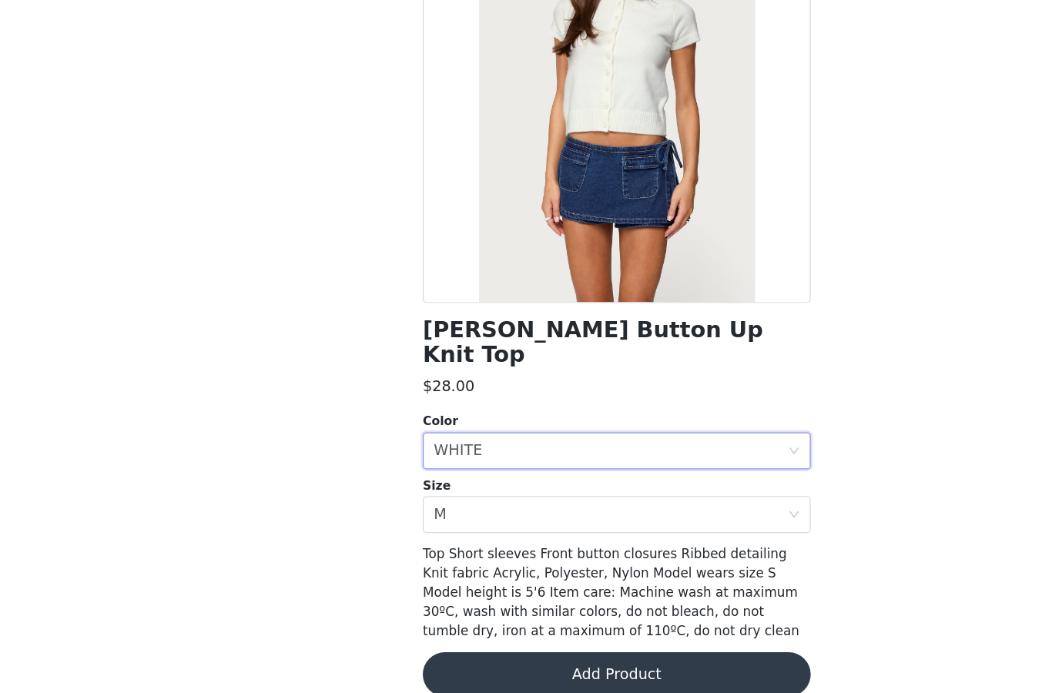
click at [455, 659] on button "Add Product" at bounding box center [525, 677] width 323 height 37
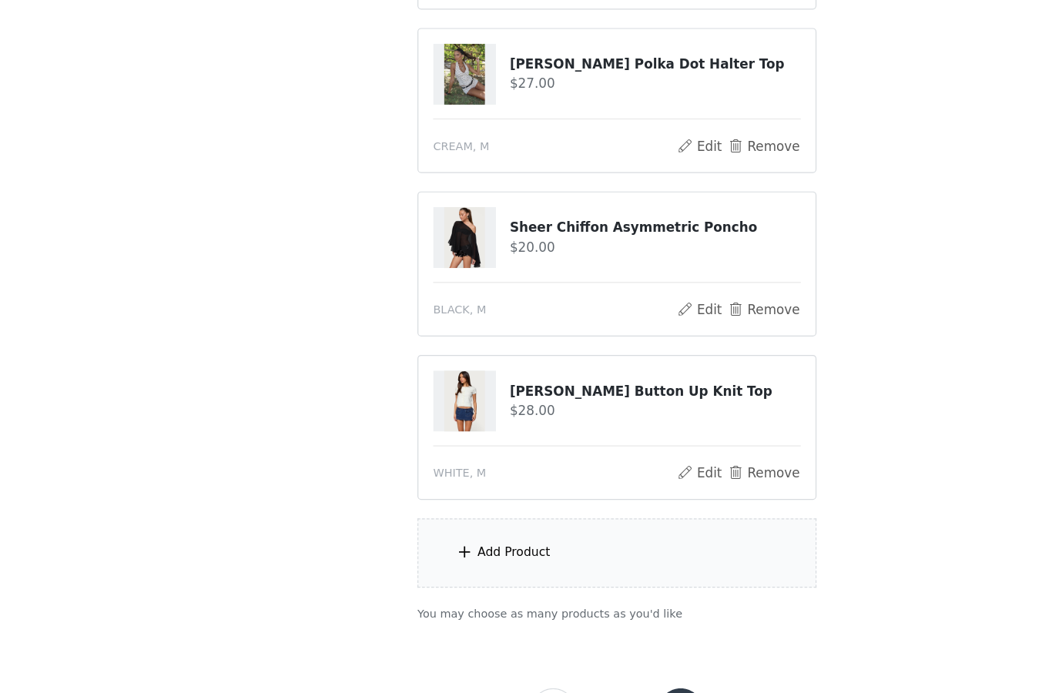
scroll to position [825, 0]
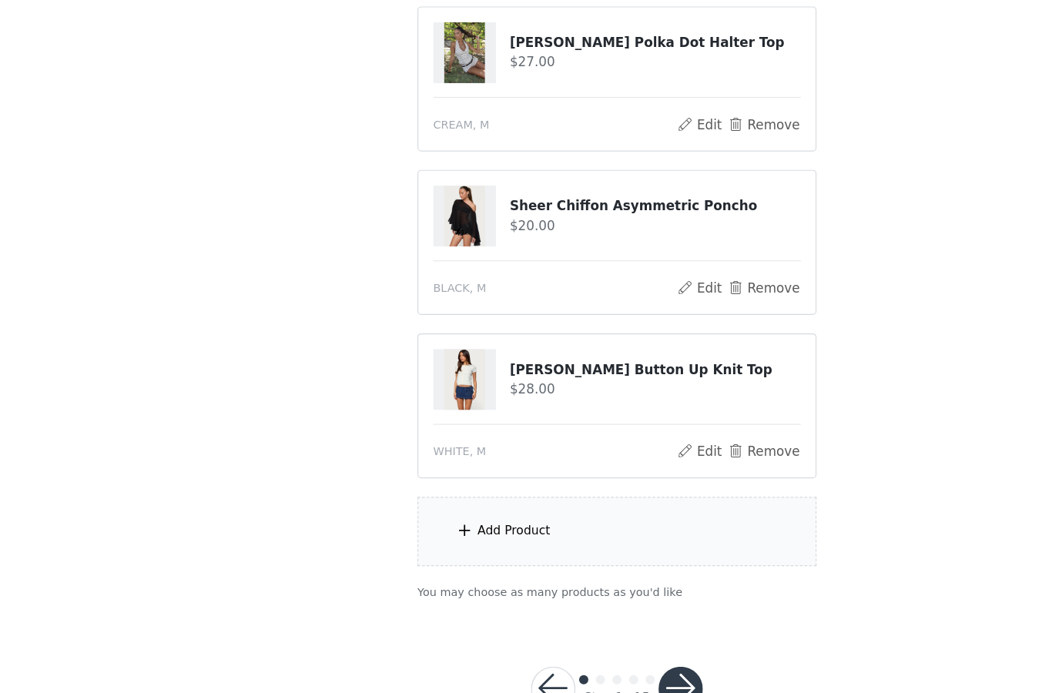
click at [480, 478] on div "Add Product" at bounding box center [526, 507] width 333 height 58
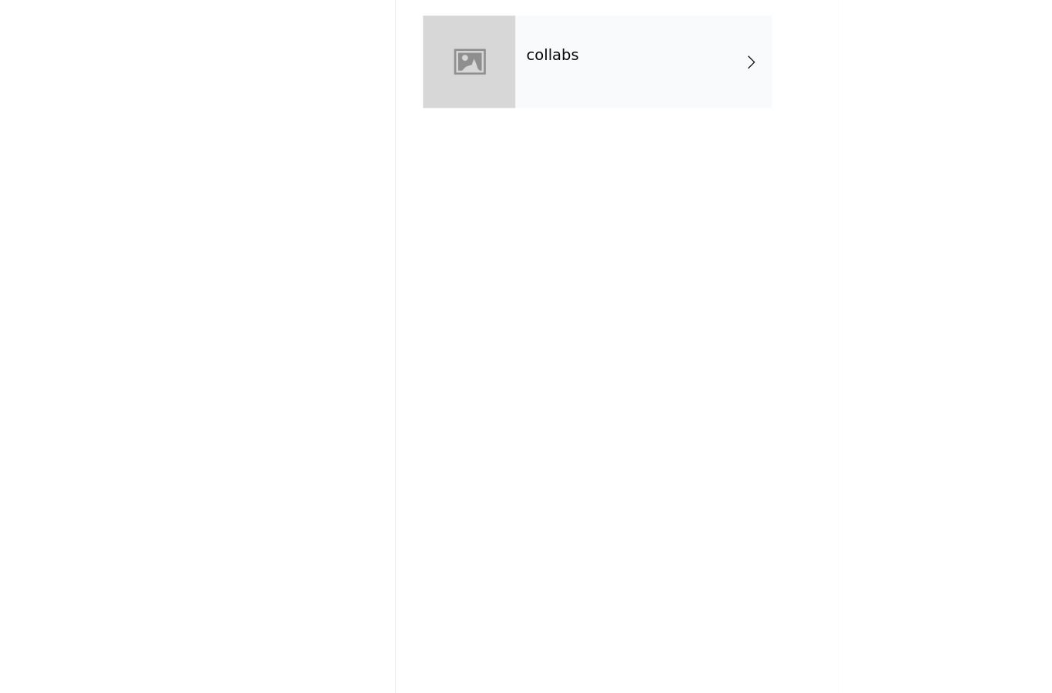
click at [477, 77] on div "collabs" at bounding box center [548, 115] width 214 height 77
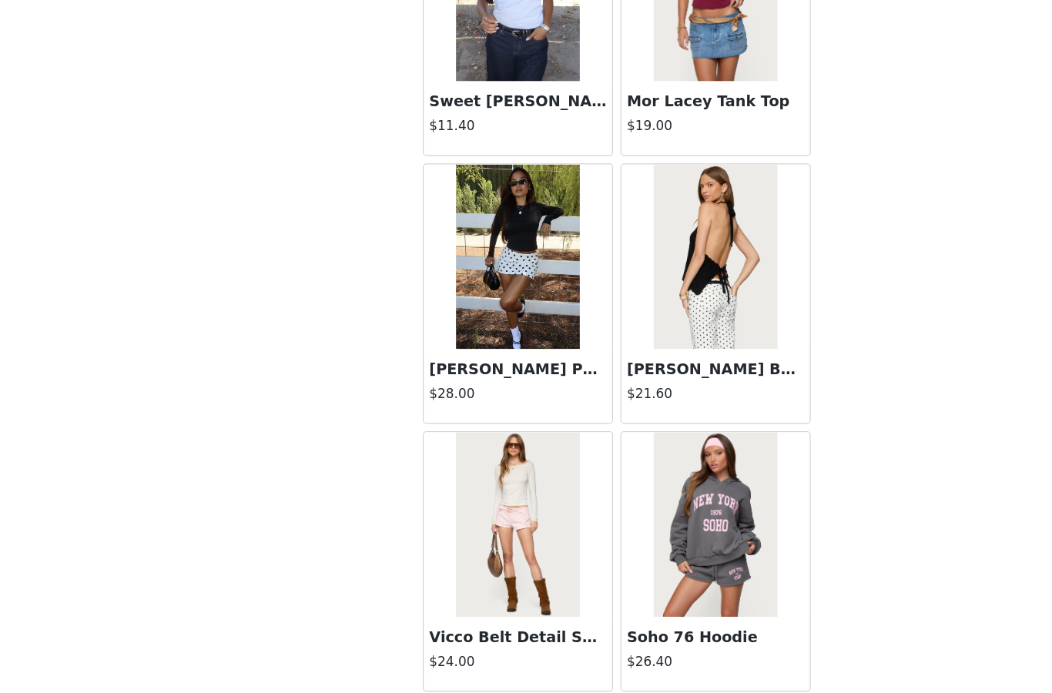
click at [490, 648] on button "Load More" at bounding box center [525, 666] width 323 height 37
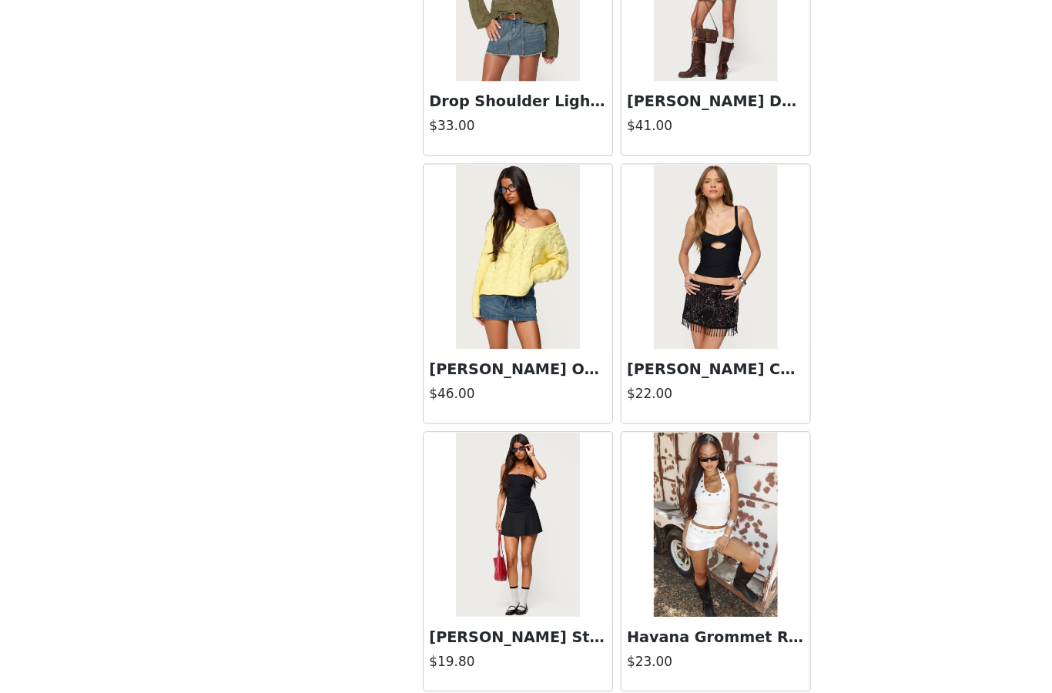
click at [536, 648] on button "Load More" at bounding box center [525, 666] width 323 height 37
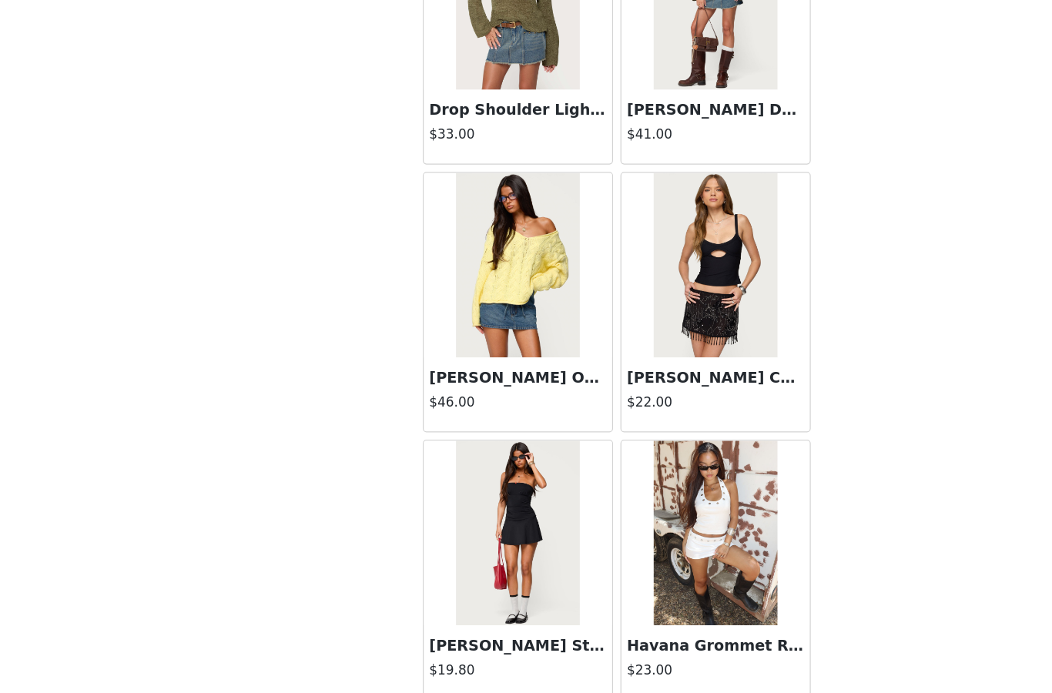
scroll to position [3889, 0]
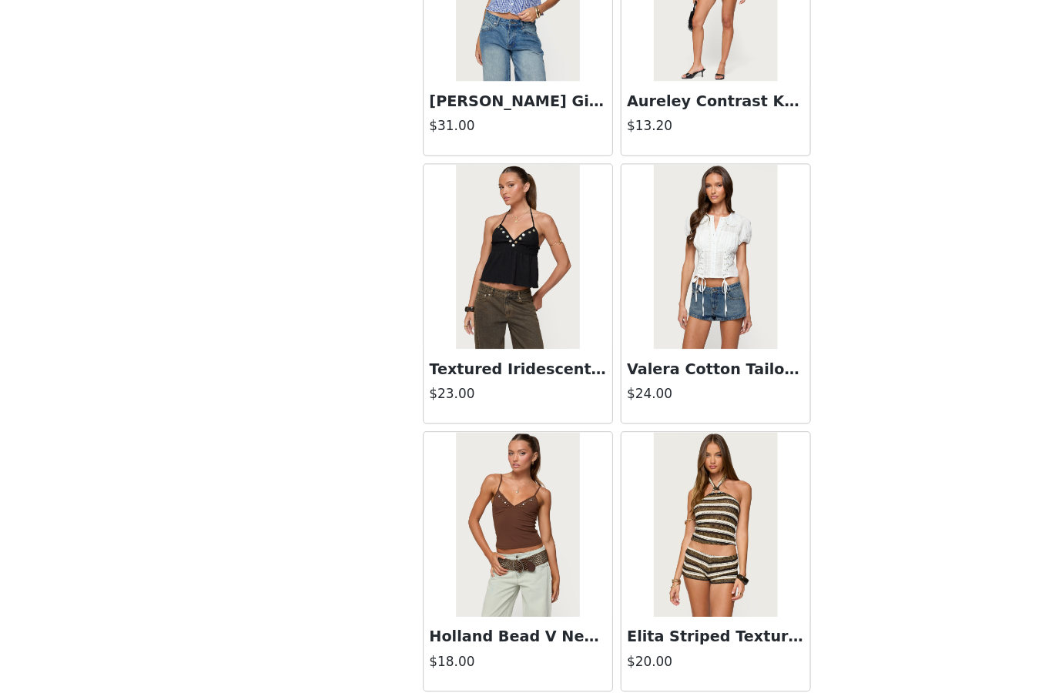
click at [510, 648] on button "Load More" at bounding box center [525, 666] width 323 height 37
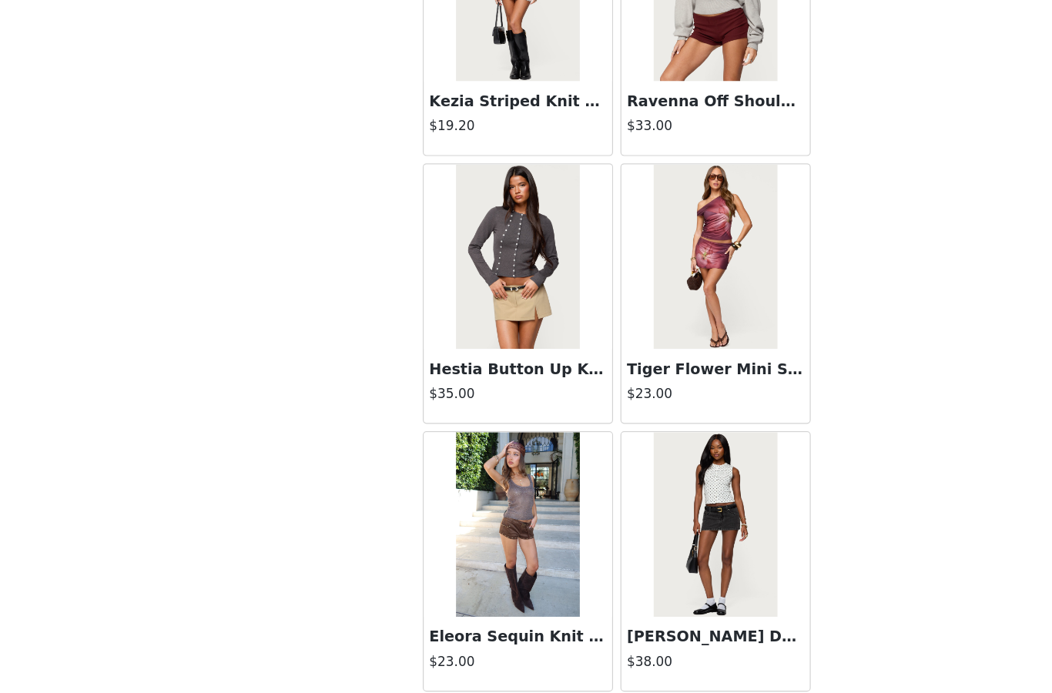
click at [523, 648] on button "Load More" at bounding box center [525, 666] width 323 height 37
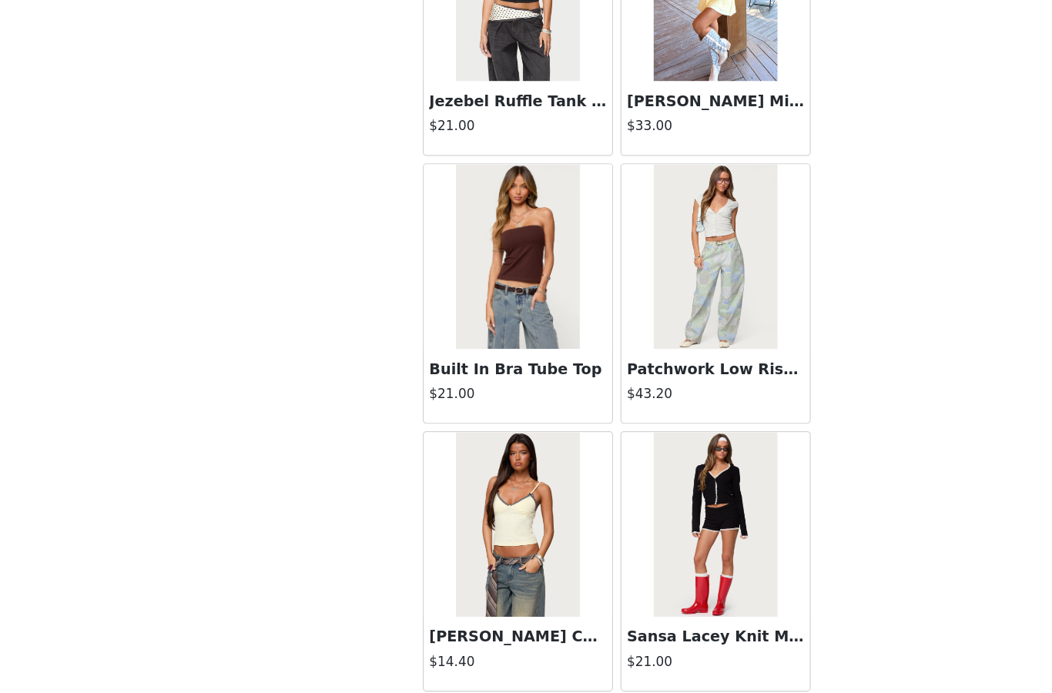
click at [517, 648] on button "Load More" at bounding box center [525, 666] width 323 height 37
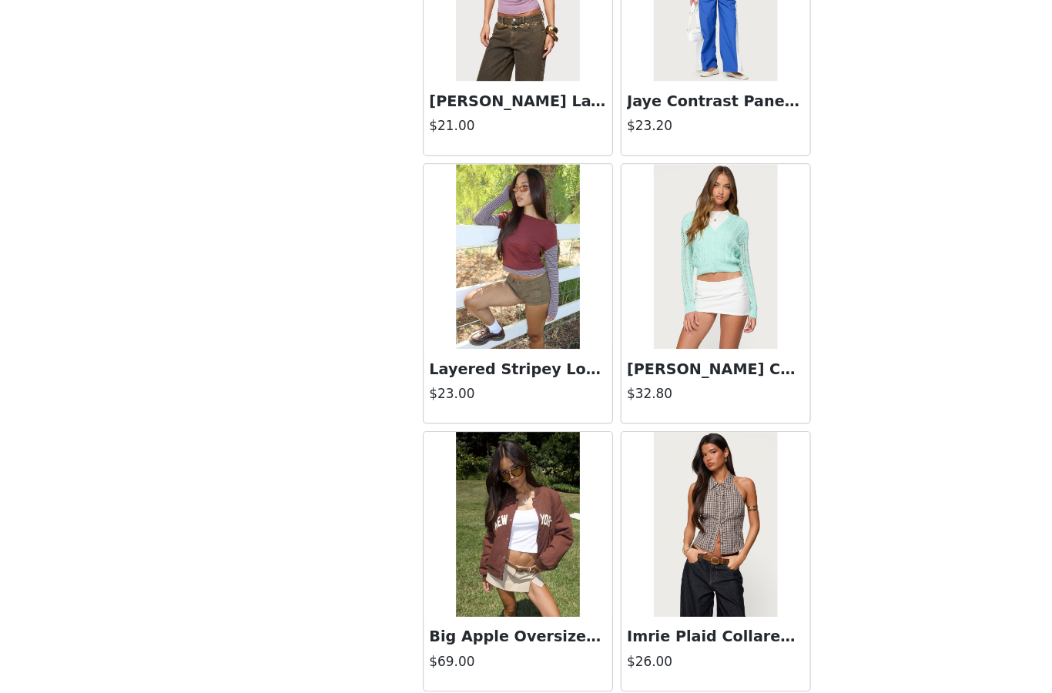
click at [524, 648] on button "Load More" at bounding box center [525, 666] width 323 height 37
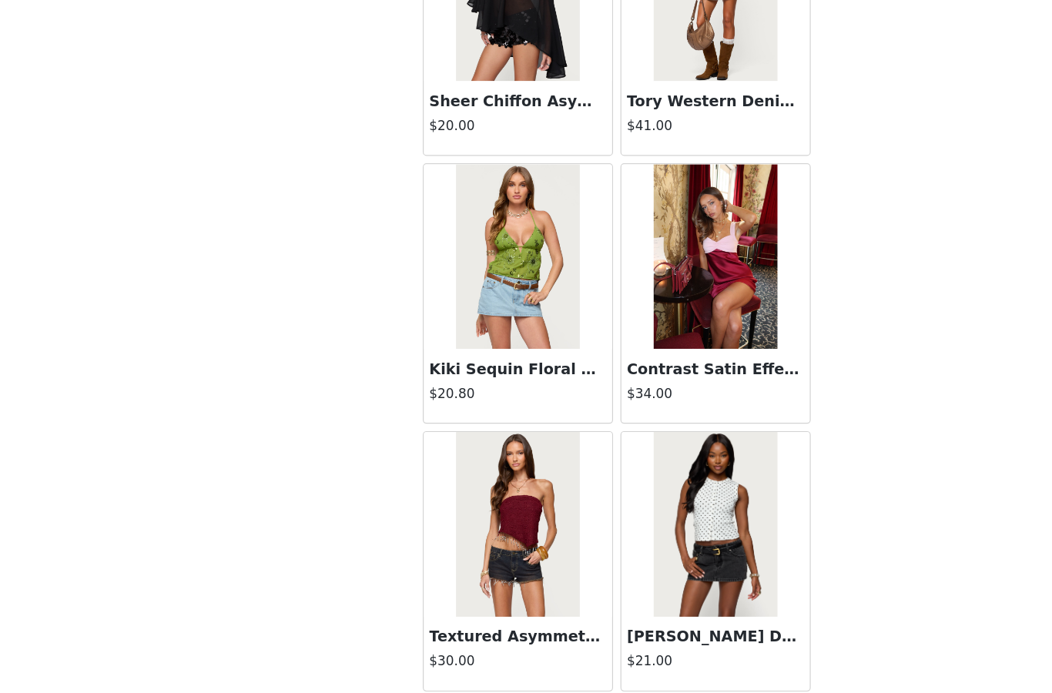
scroll to position [15061, 0]
click at [514, 648] on button "Load More" at bounding box center [525, 666] width 323 height 37
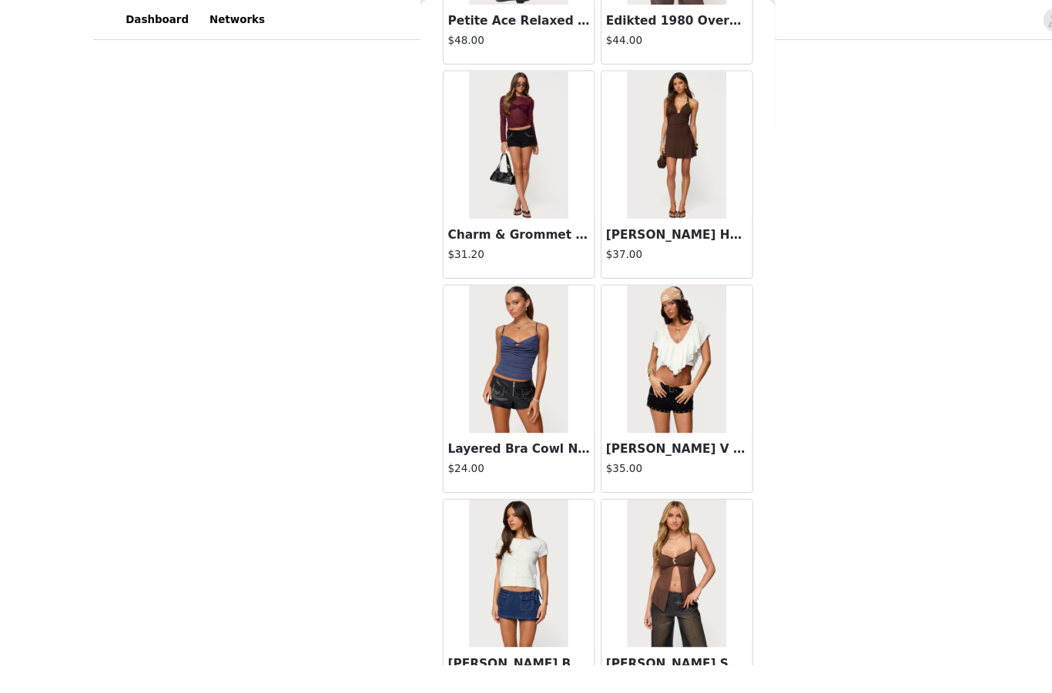
scroll to position [626, 0]
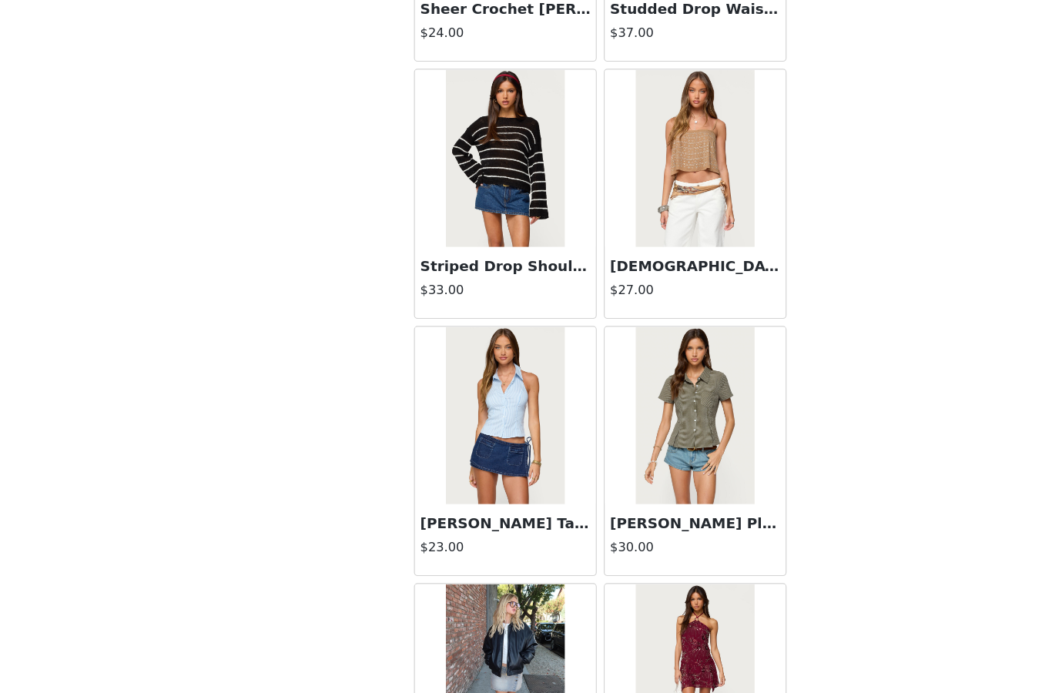
scroll to position [18007, 0]
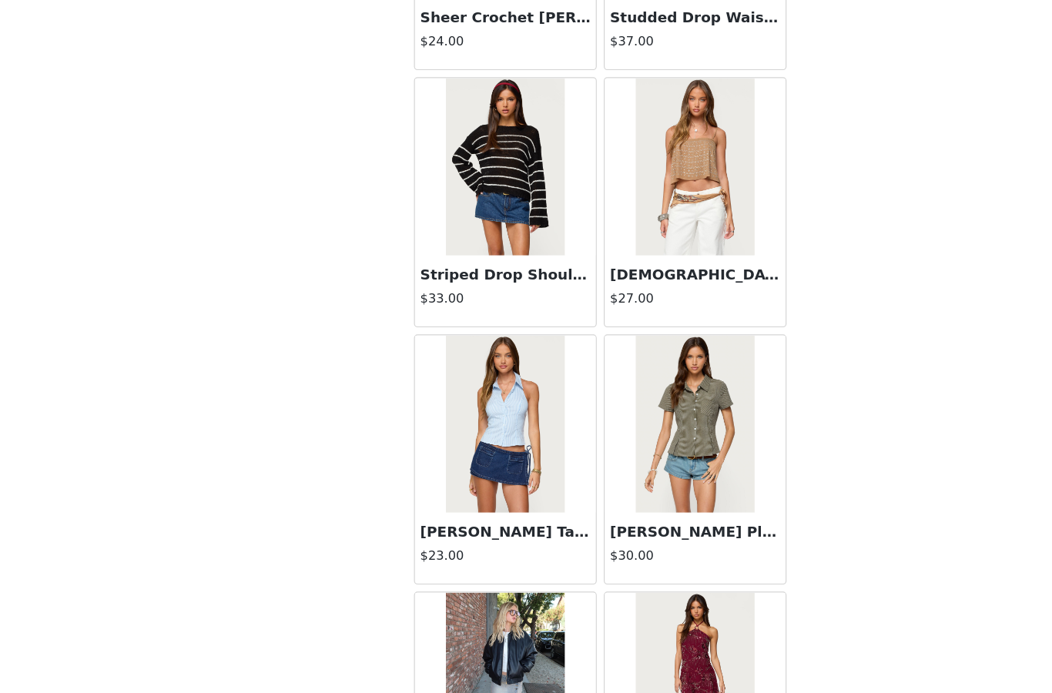
click at [444, 158] on img at bounding box center [443, 235] width 102 height 154
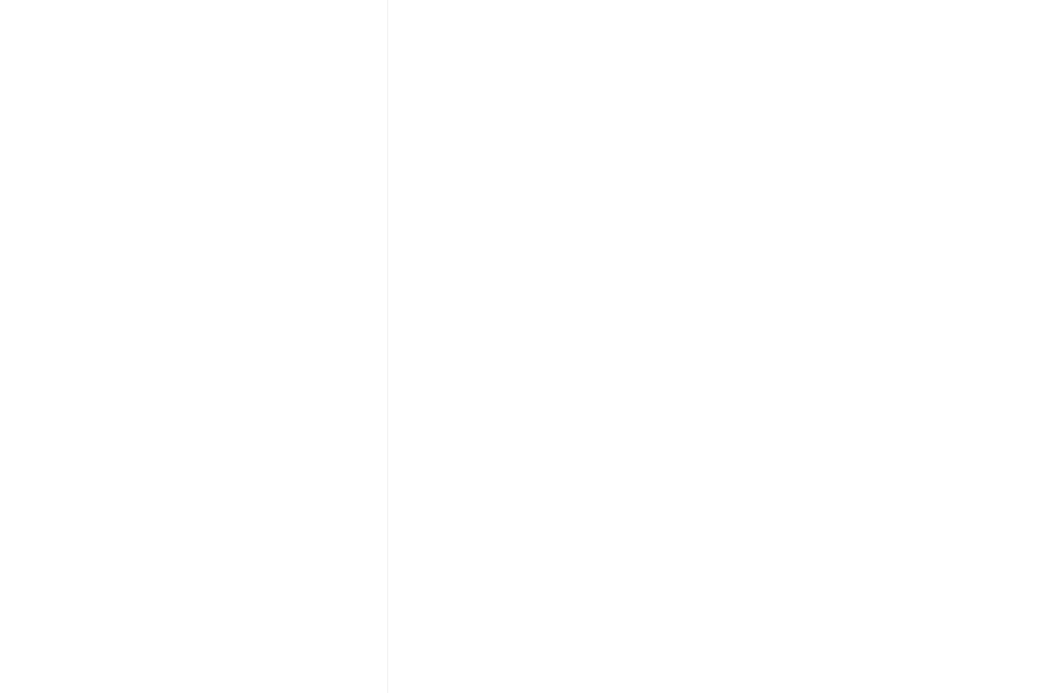
scroll to position [0, 0]
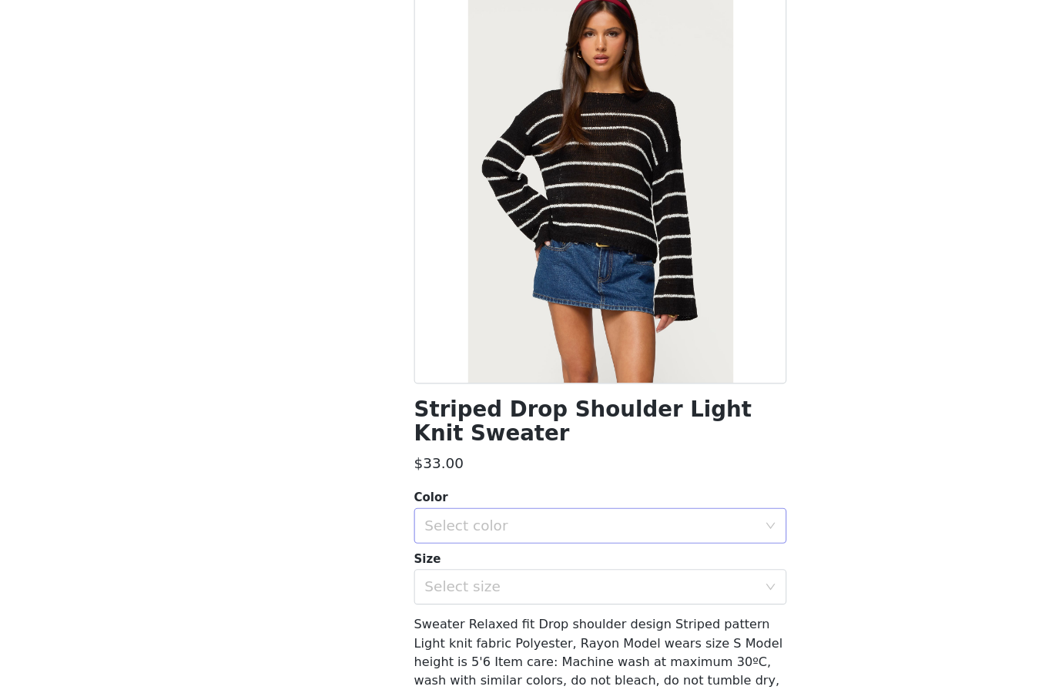
click at [486, 539] on div "Select color" at bounding box center [517, 546] width 288 height 15
click at [462, 568] on li "BLACK AND WHITE" at bounding box center [525, 580] width 323 height 25
click at [460, 592] on div "Select size" at bounding box center [517, 599] width 288 height 15
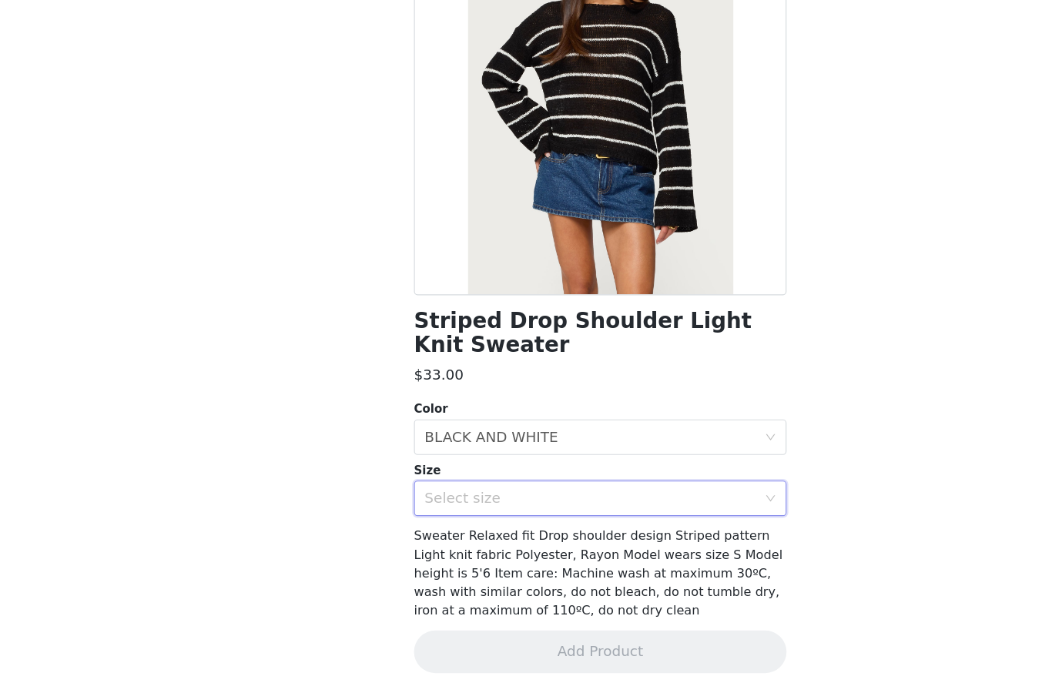
scroll to position [76, 0]
click at [450, 516] on div "Select size" at bounding box center [517, 523] width 288 height 15
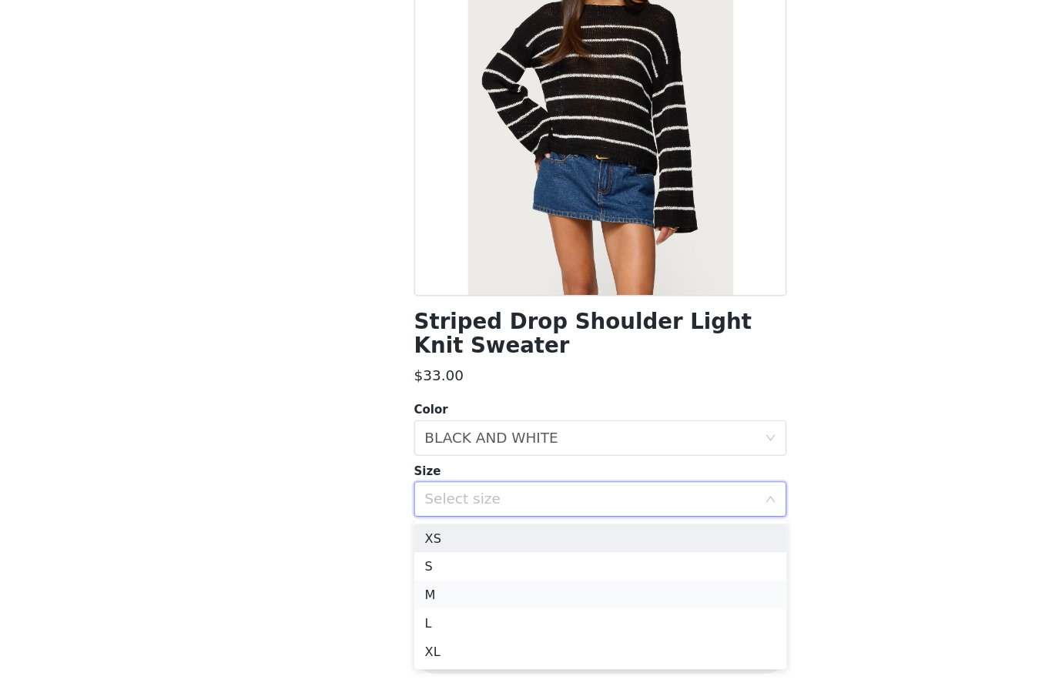
click at [421, 594] on li "M" at bounding box center [525, 606] width 323 height 25
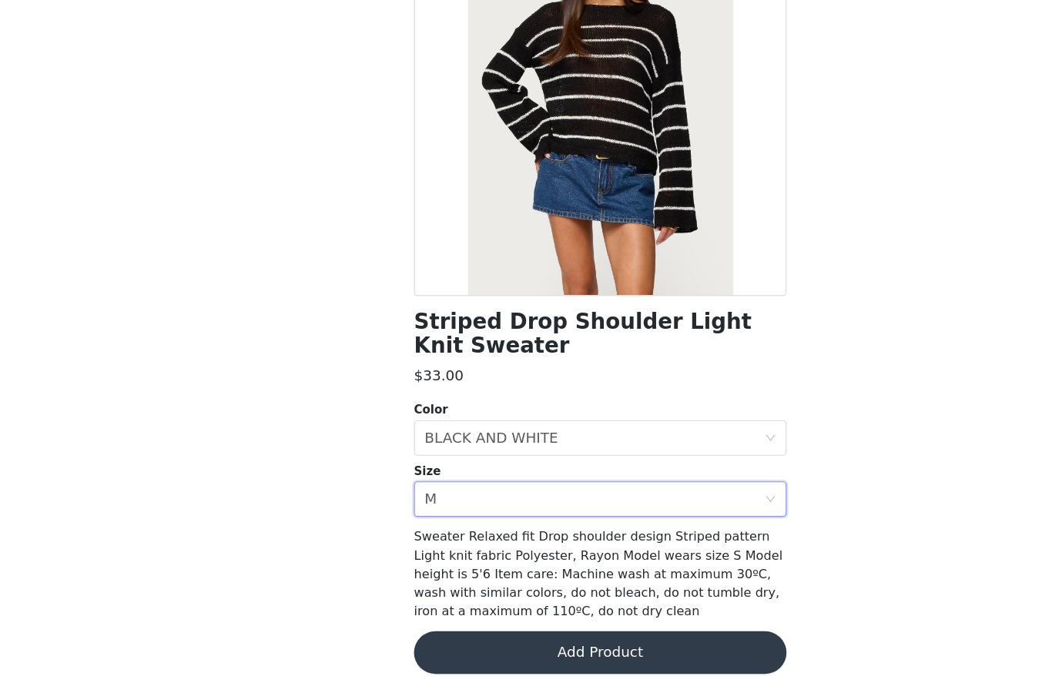
click at [522, 638] on button "Add Product" at bounding box center [525, 656] width 323 height 37
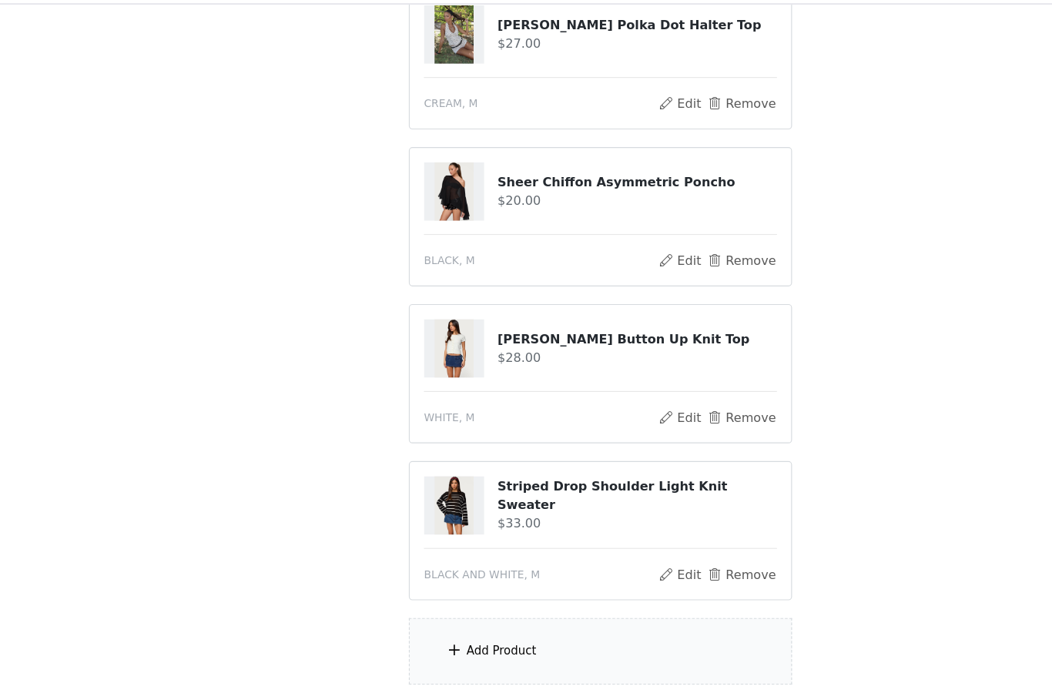
scroll to position [961, 0]
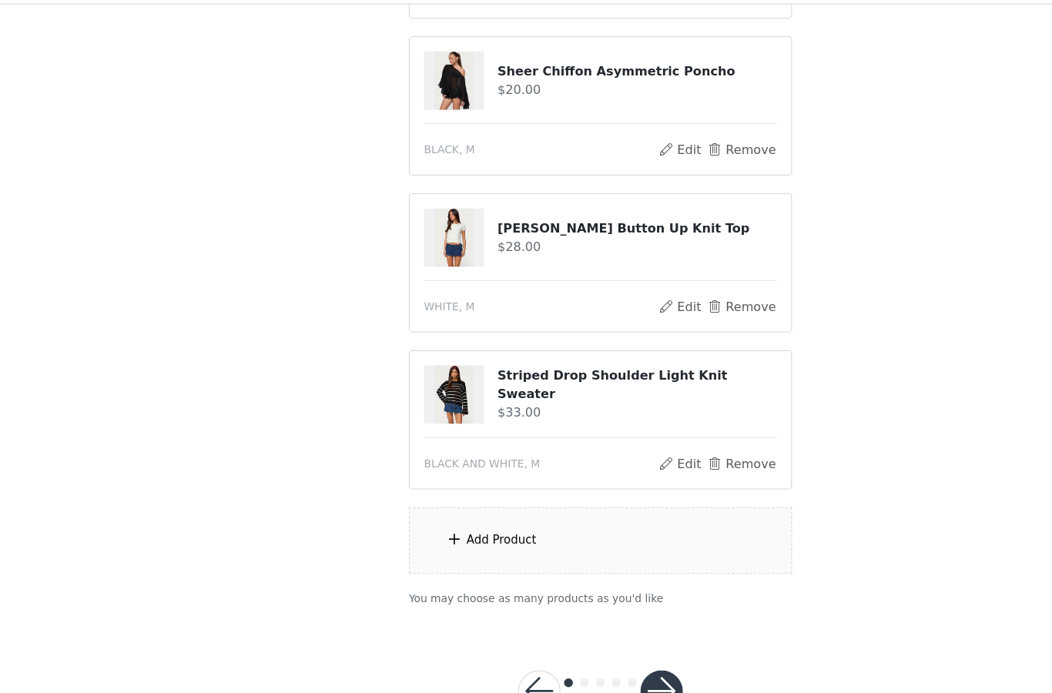
click at [443, 499] on div "Add Product" at bounding box center [440, 506] width 61 height 15
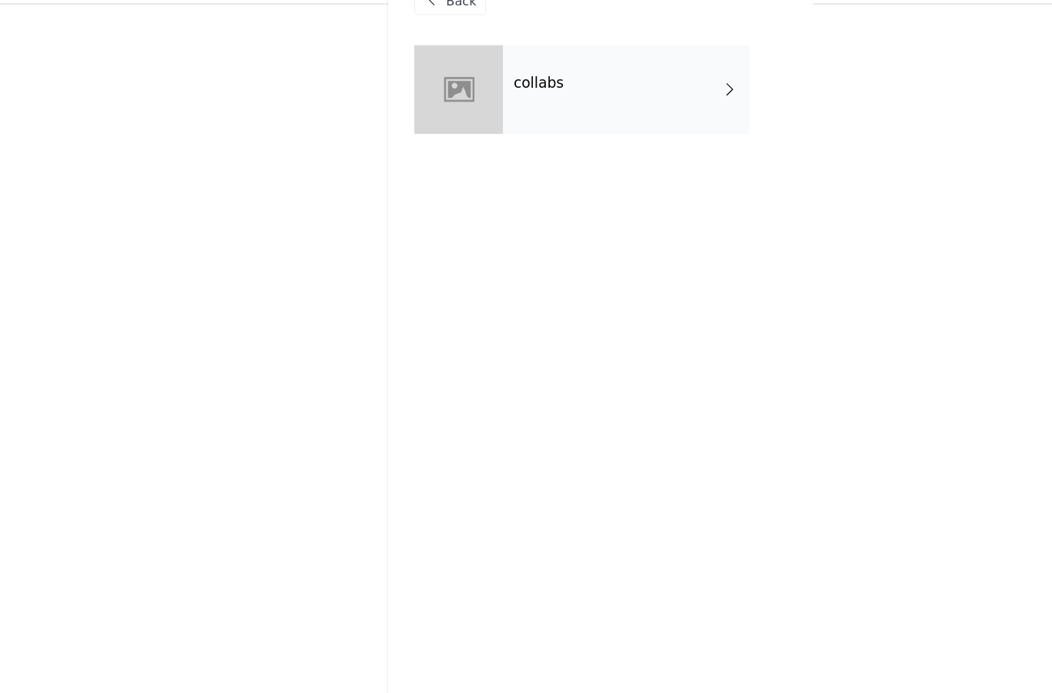
click at [498, 77] on div "collabs" at bounding box center [548, 115] width 214 height 77
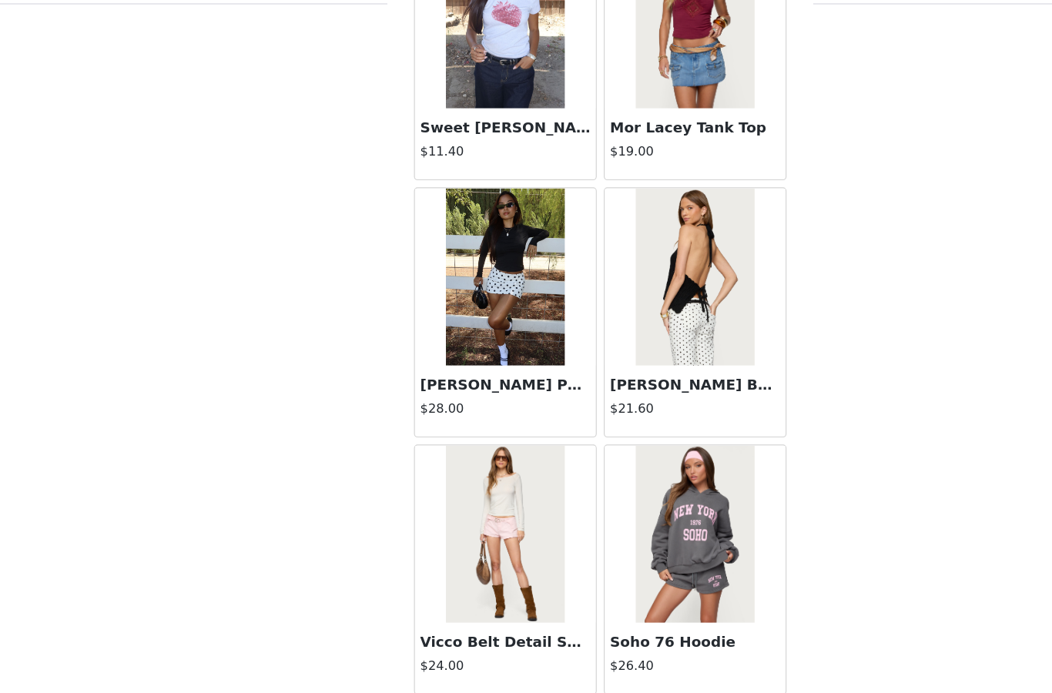
click at [499, 648] on button "Load More" at bounding box center [525, 666] width 323 height 37
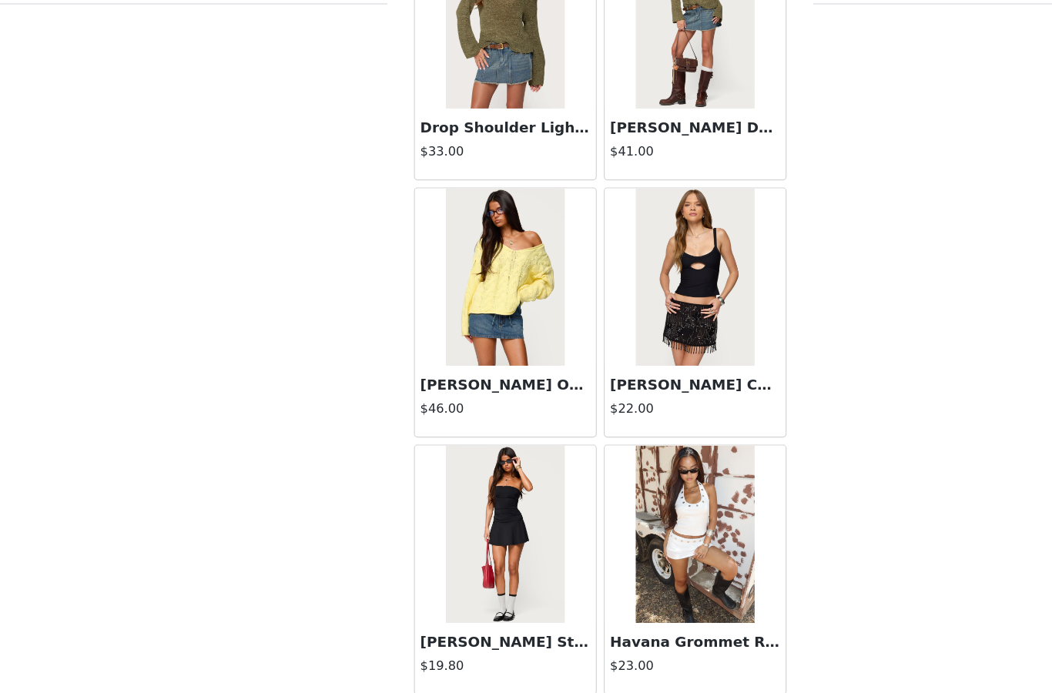
click at [504, 648] on button "Load More" at bounding box center [525, 666] width 323 height 37
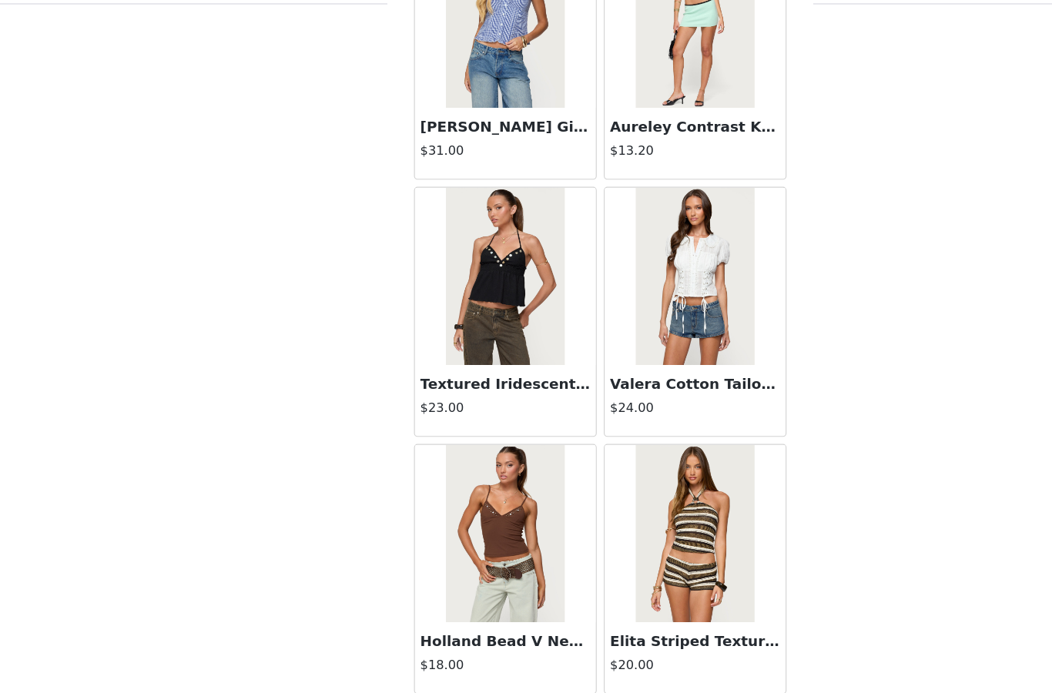
click at [513, 648] on button "Load More" at bounding box center [525, 666] width 323 height 37
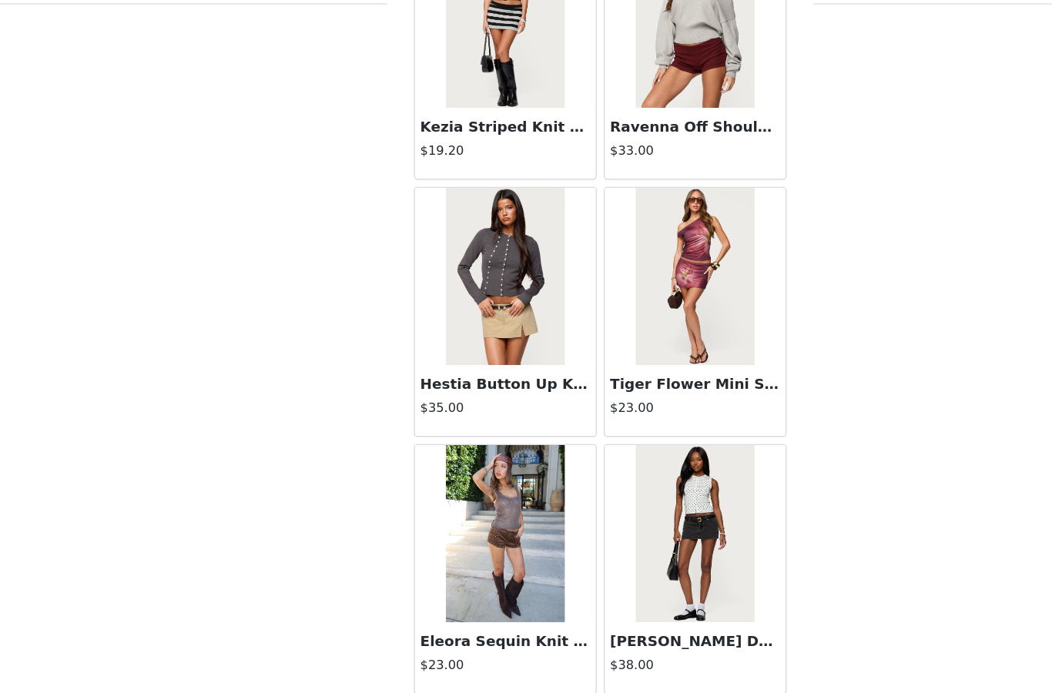
scroll to position [8362, 0]
click at [525, 648] on button "Load More" at bounding box center [525, 666] width 323 height 37
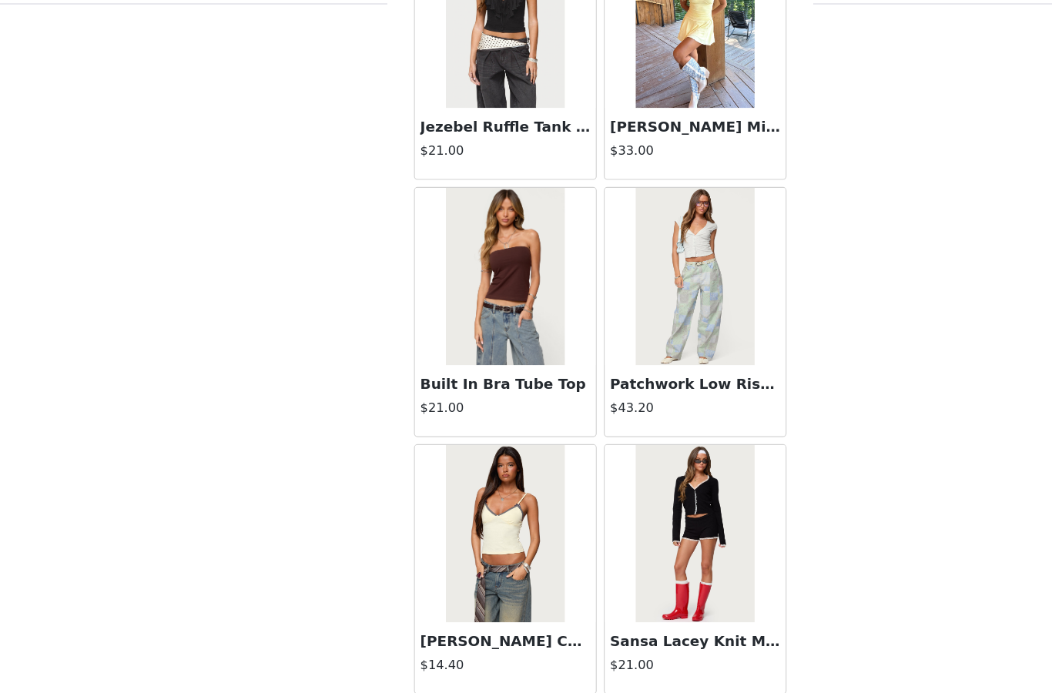
click at [517, 648] on button "Load More" at bounding box center [525, 666] width 323 height 37
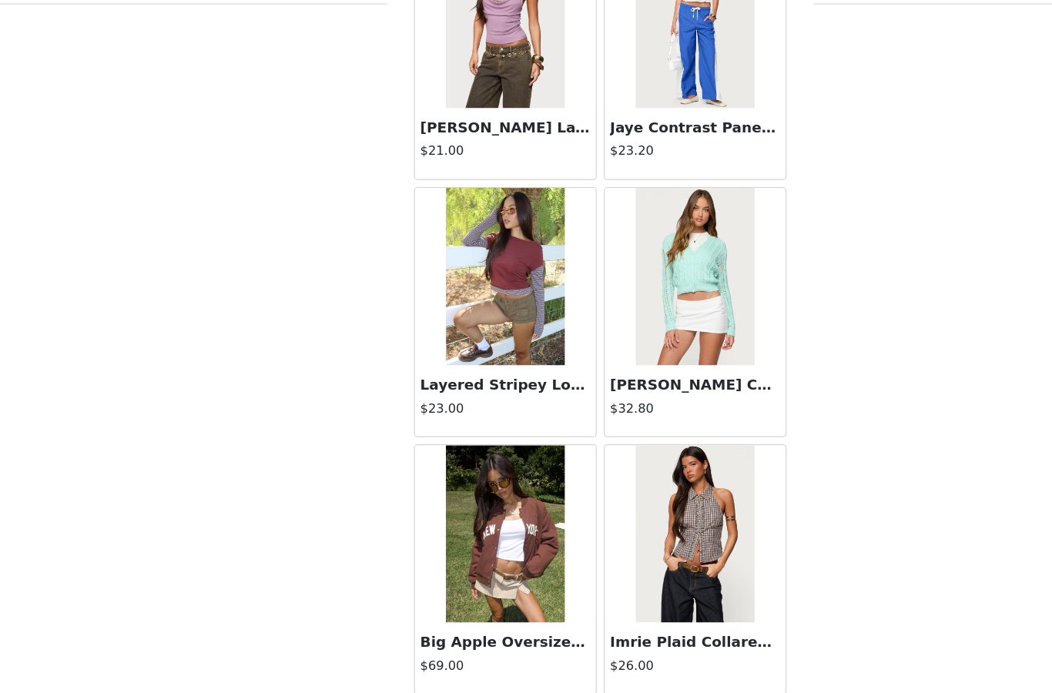
click at [517, 648] on button "Load More" at bounding box center [525, 666] width 323 height 37
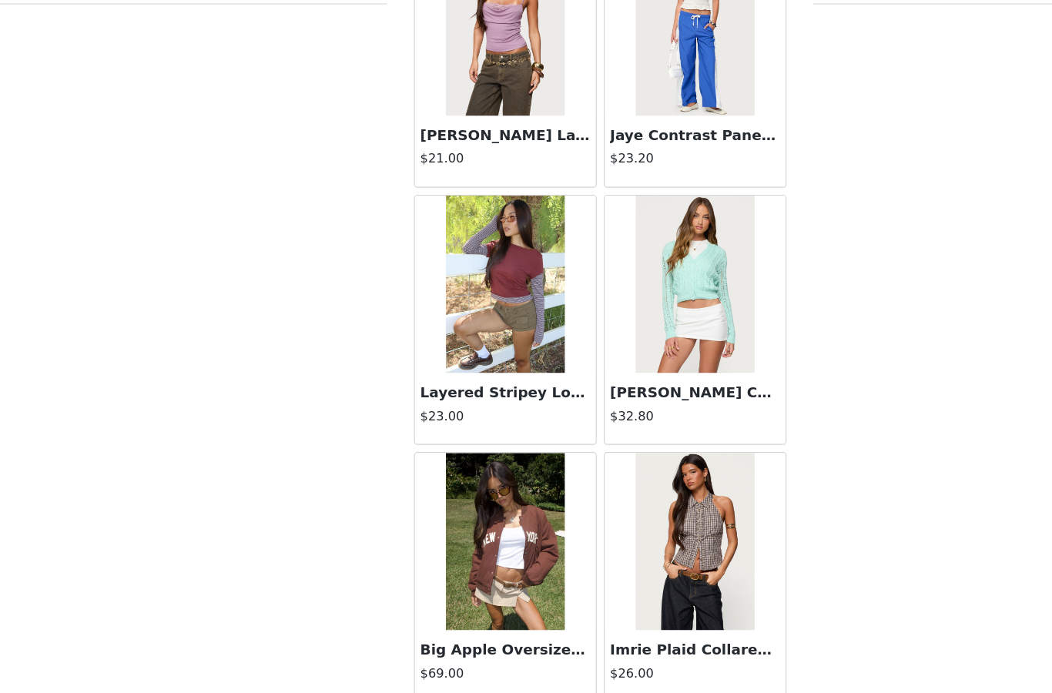
scroll to position [12821, 0]
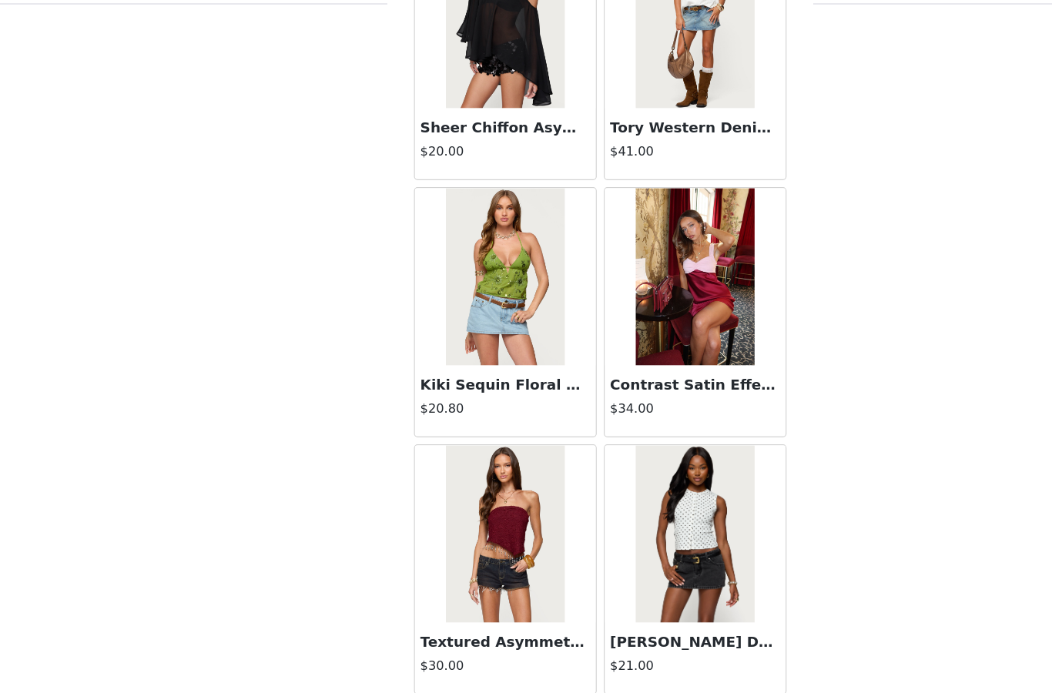
click at [526, 648] on button "Load More" at bounding box center [525, 666] width 323 height 37
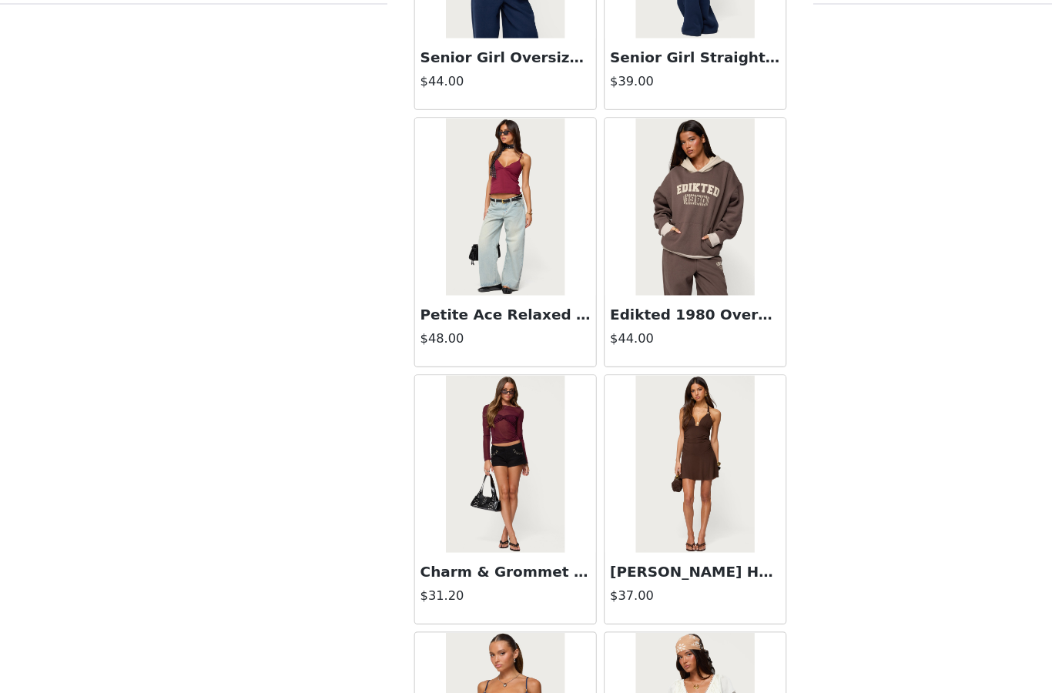
scroll to position [16926, 0]
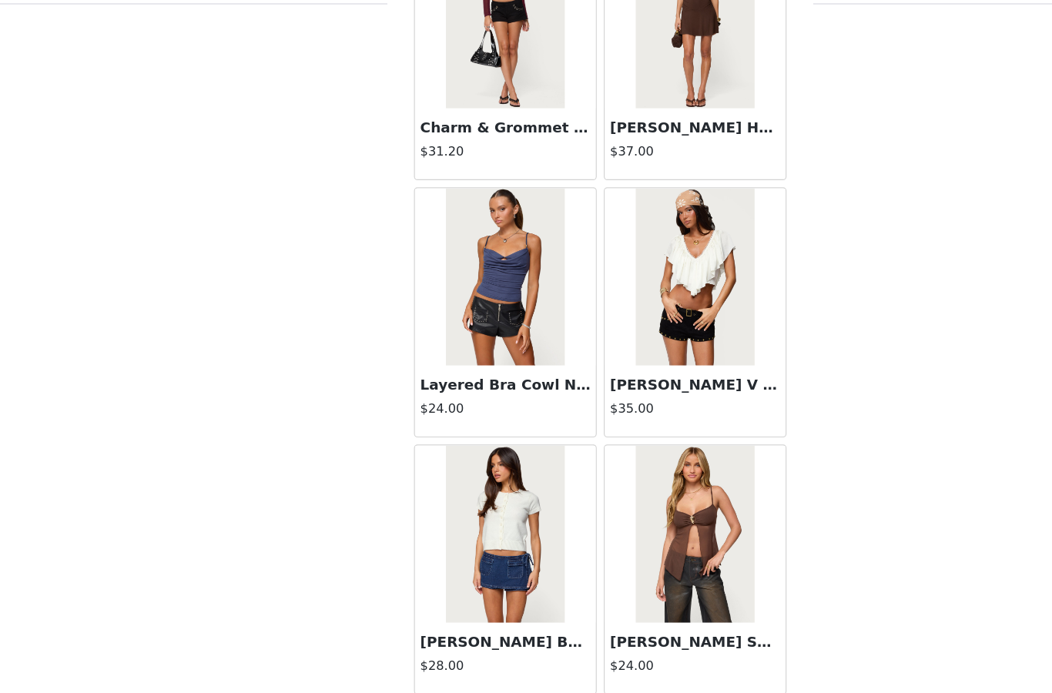
click at [524, 648] on button "Load More" at bounding box center [525, 666] width 323 height 37
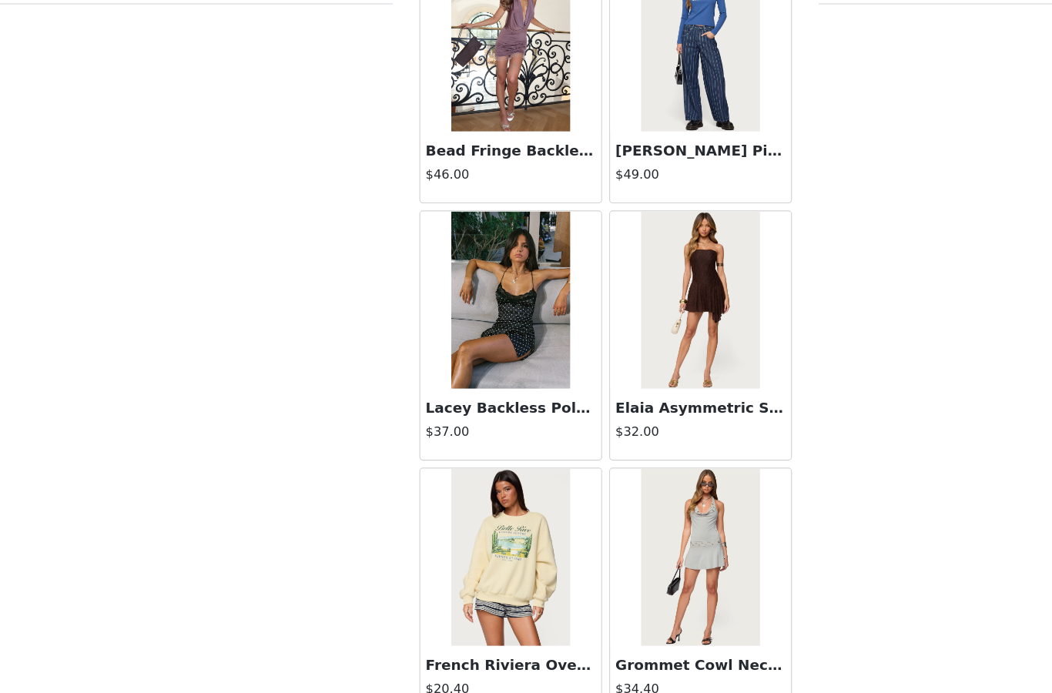
scroll to position [18864, 0]
